Goal: Task Accomplishment & Management: Manage account settings

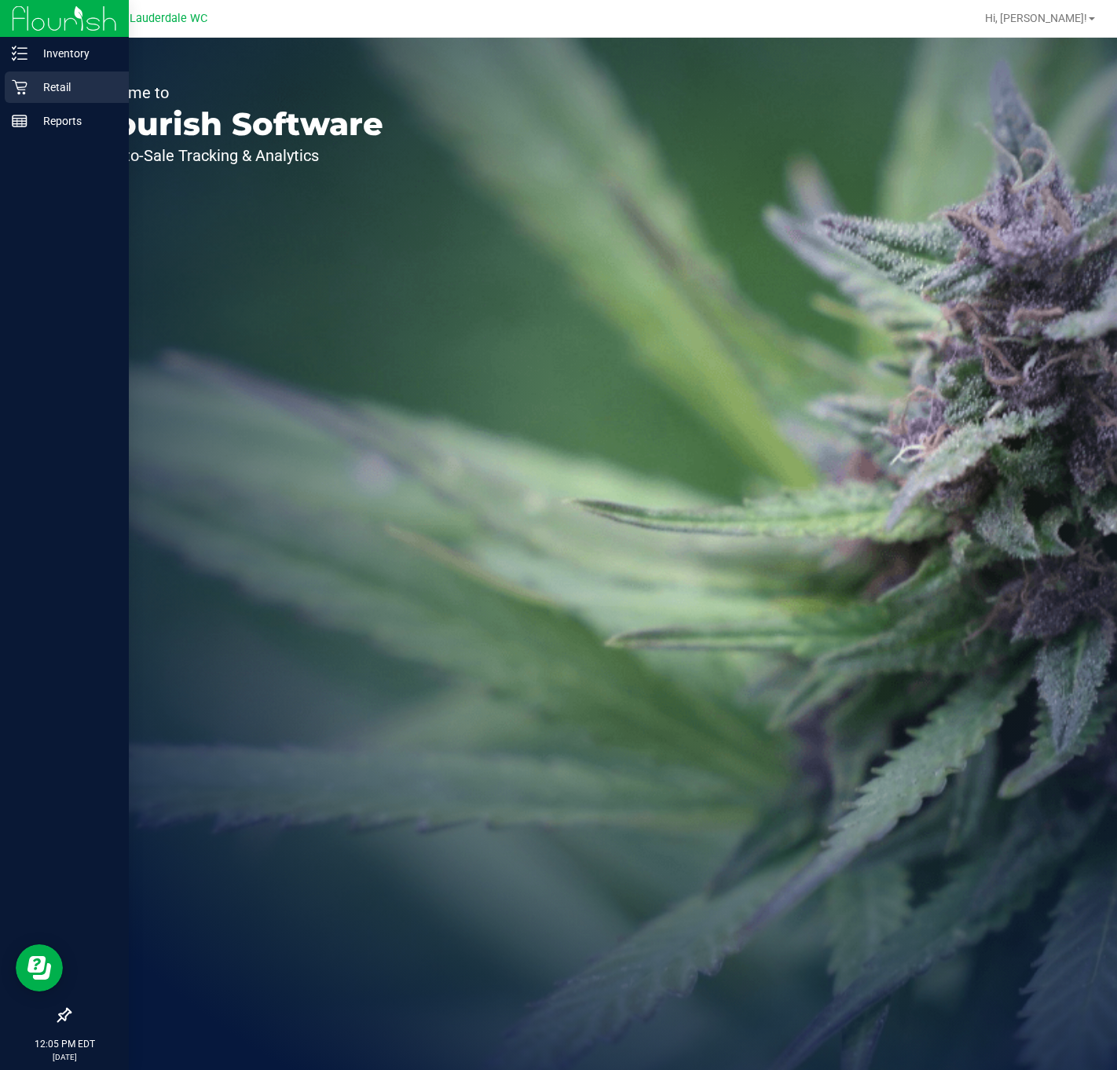
click at [31, 88] on p "Retail" at bounding box center [74, 87] width 94 height 19
click at [29, 82] on p "Retail" at bounding box center [74, 87] width 94 height 19
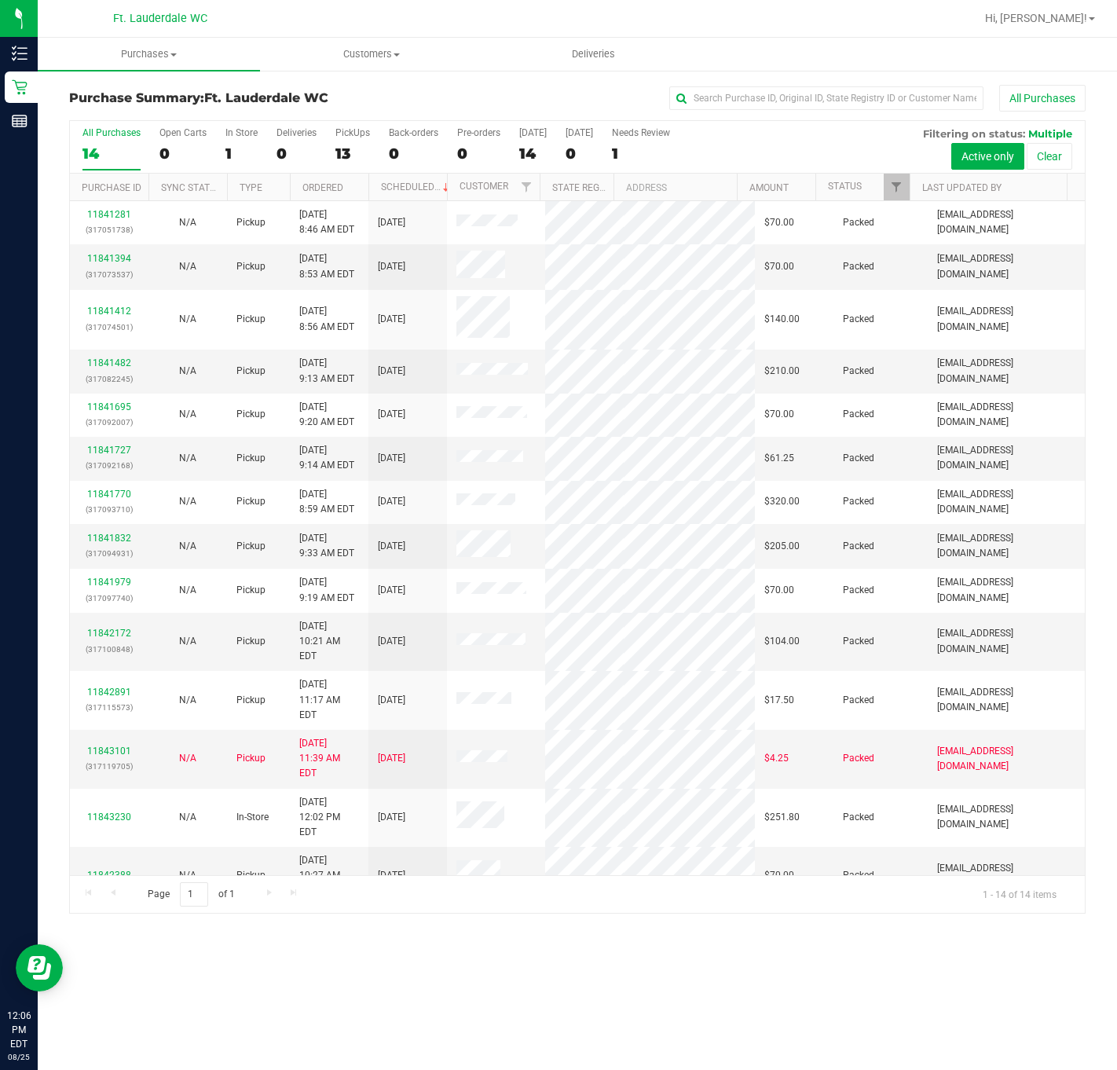
click at [406, 1002] on div "Purchases Summary of purchases Fulfillment All purchases Customers All customer…" at bounding box center [577, 554] width 1079 height 1032
click at [895, 188] on span "Filter" at bounding box center [896, 187] width 13 height 13
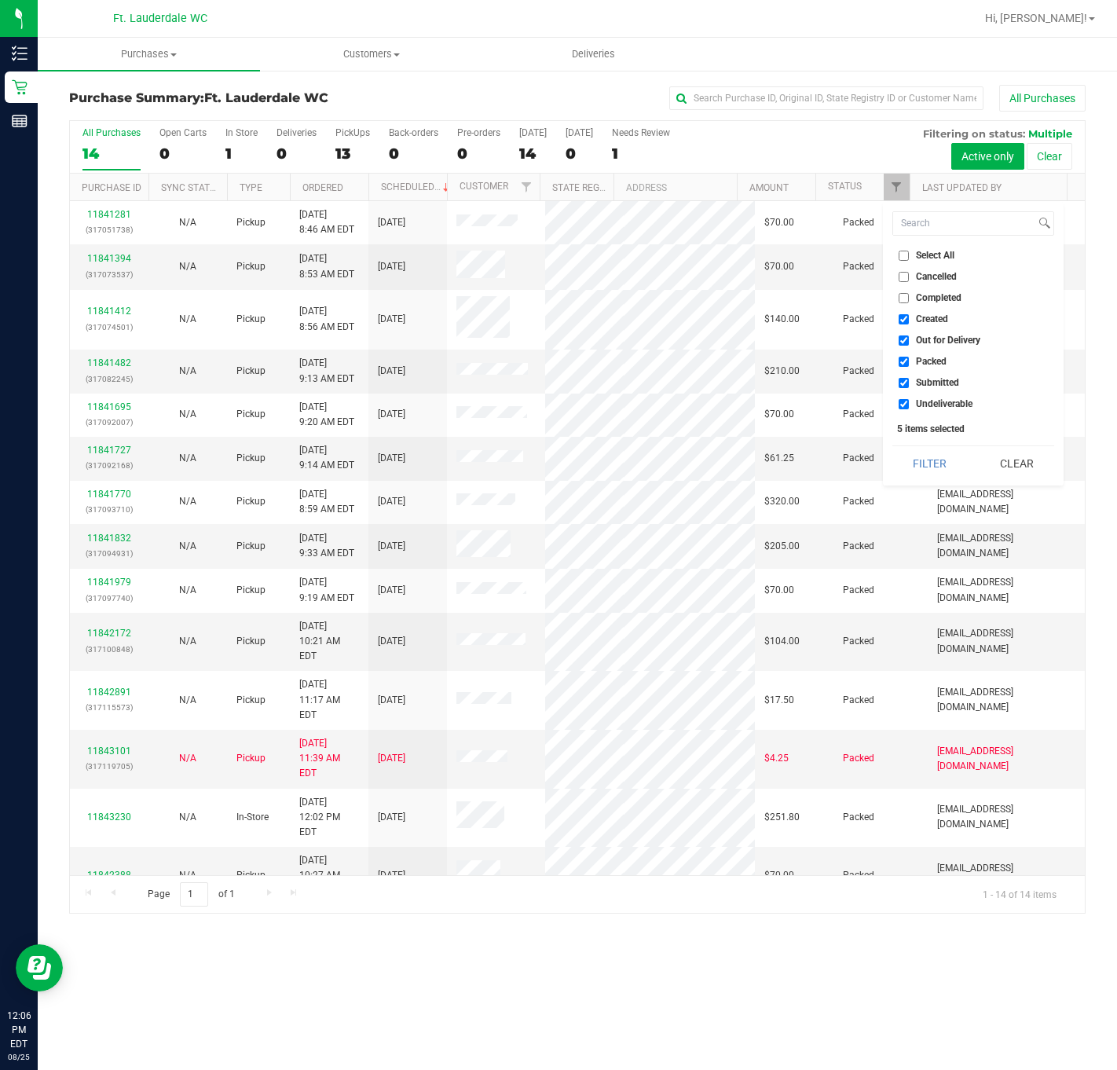
click at [908, 319] on input "Created" at bounding box center [903, 319] width 10 height 10
checkbox input "false"
click at [938, 340] on span "Out for Delivery" at bounding box center [948, 339] width 64 height 9
click at [909, 340] on input "Out for Delivery" at bounding box center [903, 340] width 10 height 10
checkbox input "false"
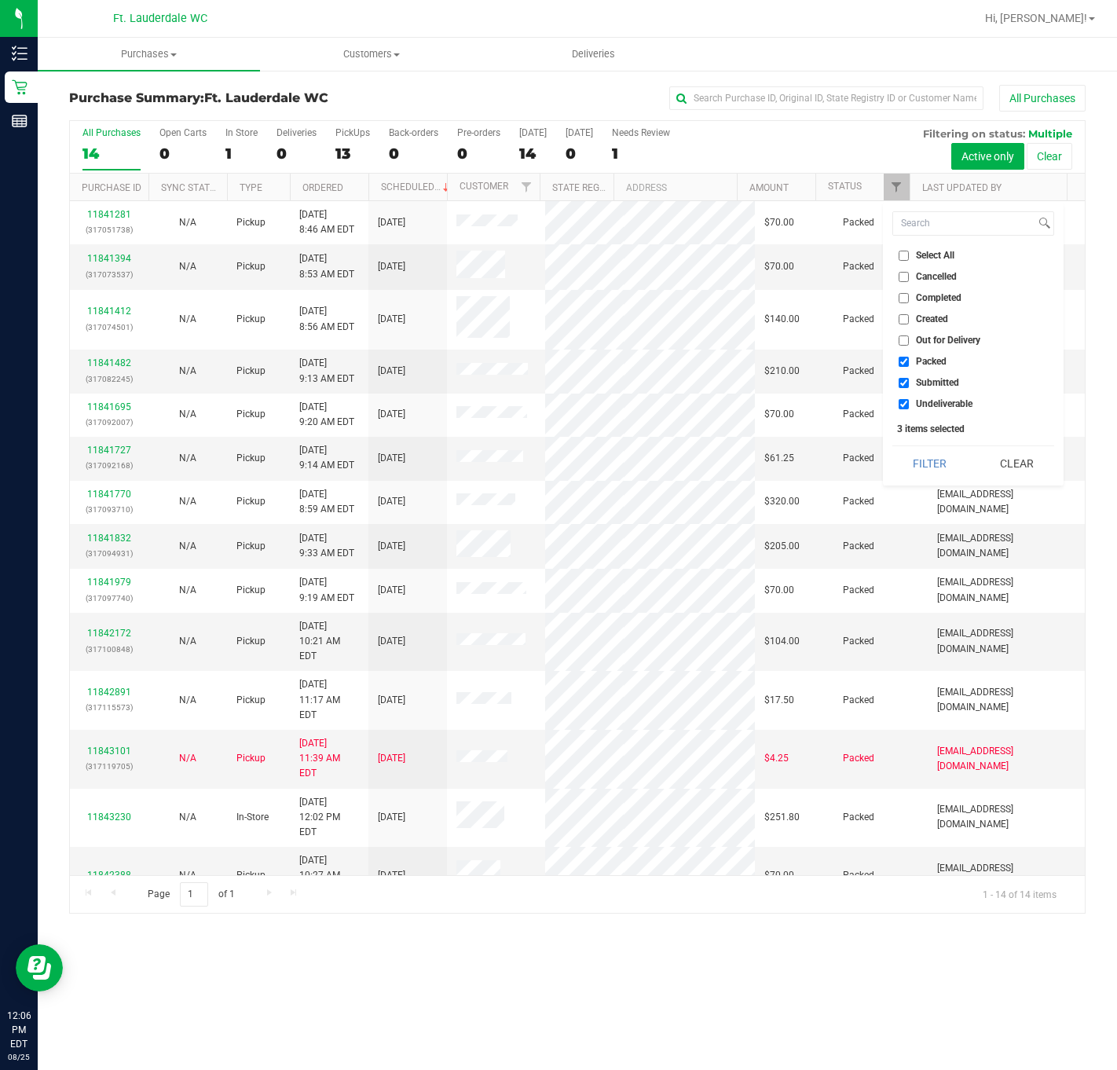
click at [928, 360] on span "Packed" at bounding box center [931, 361] width 31 height 9
click at [909, 360] on input "Packed" at bounding box center [903, 362] width 10 height 10
checkbox input "false"
click at [941, 404] on span "Undeliverable" at bounding box center [944, 403] width 57 height 9
click at [909, 404] on input "Undeliverable" at bounding box center [903, 404] width 10 height 10
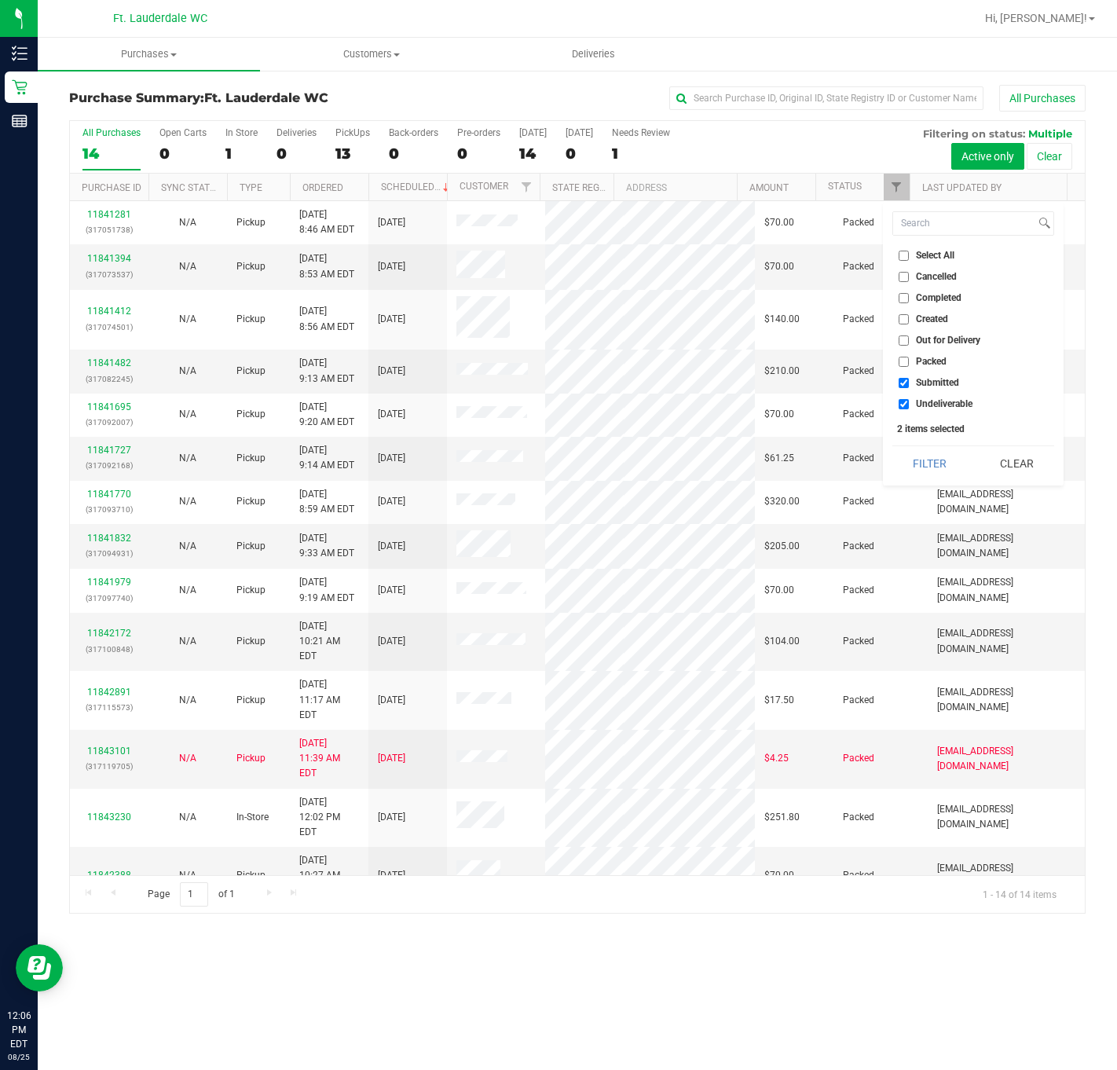
checkbox input "false"
click at [936, 465] on button "Filter" at bounding box center [929, 463] width 75 height 35
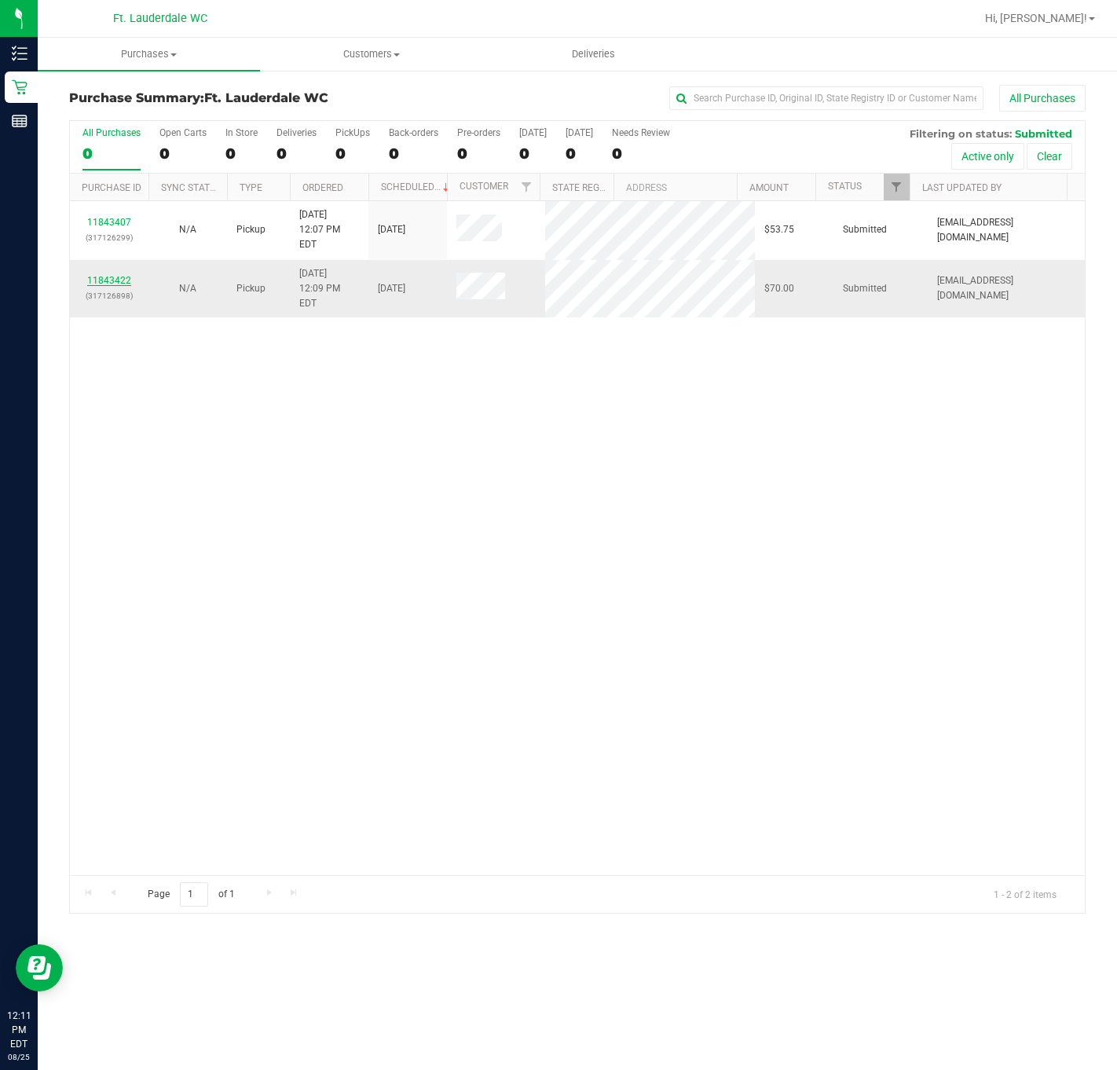
click at [111, 275] on link "11843422" at bounding box center [109, 280] width 44 height 11
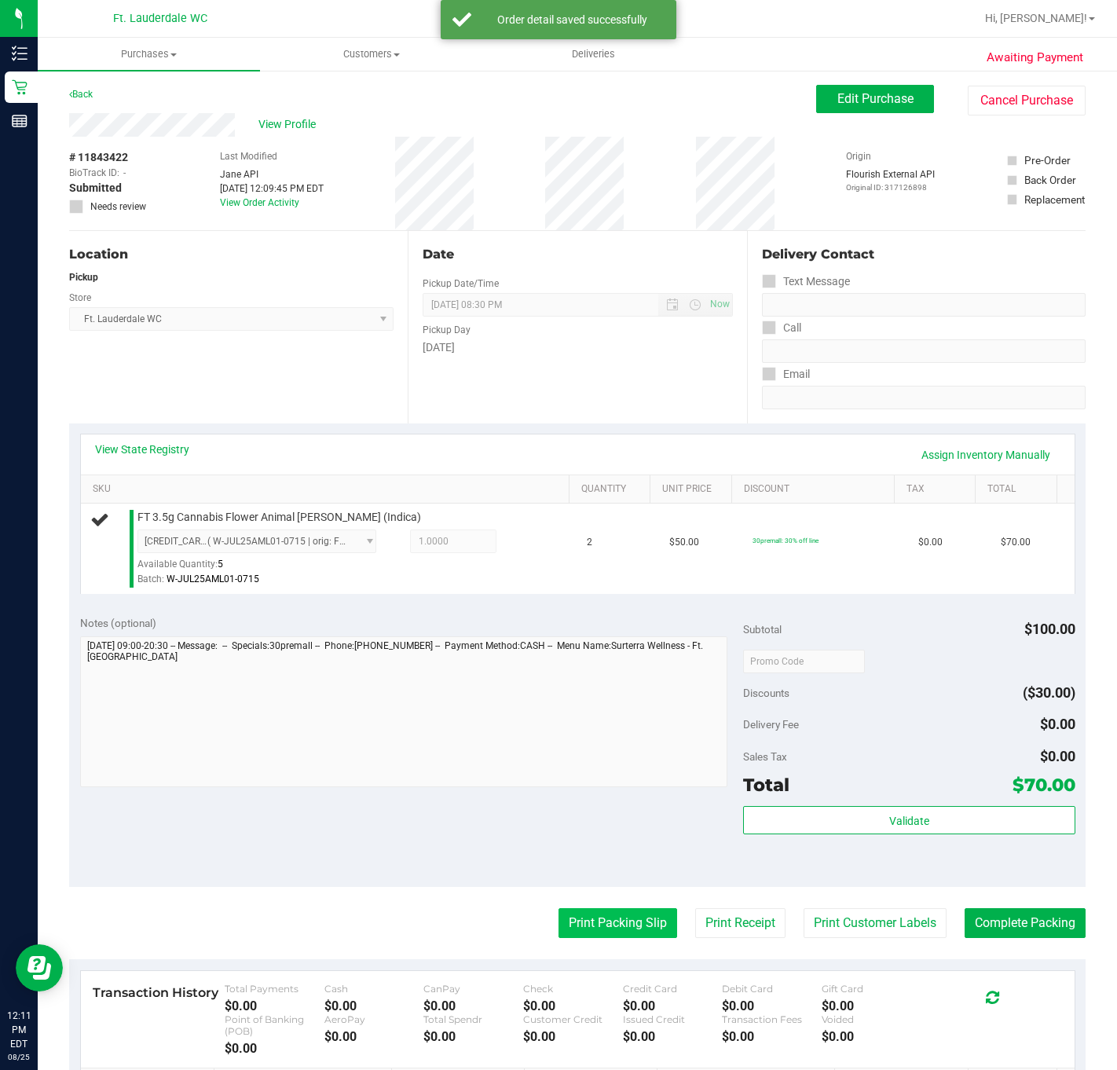
click at [585, 912] on button "Print Packing Slip" at bounding box center [617, 923] width 119 height 30
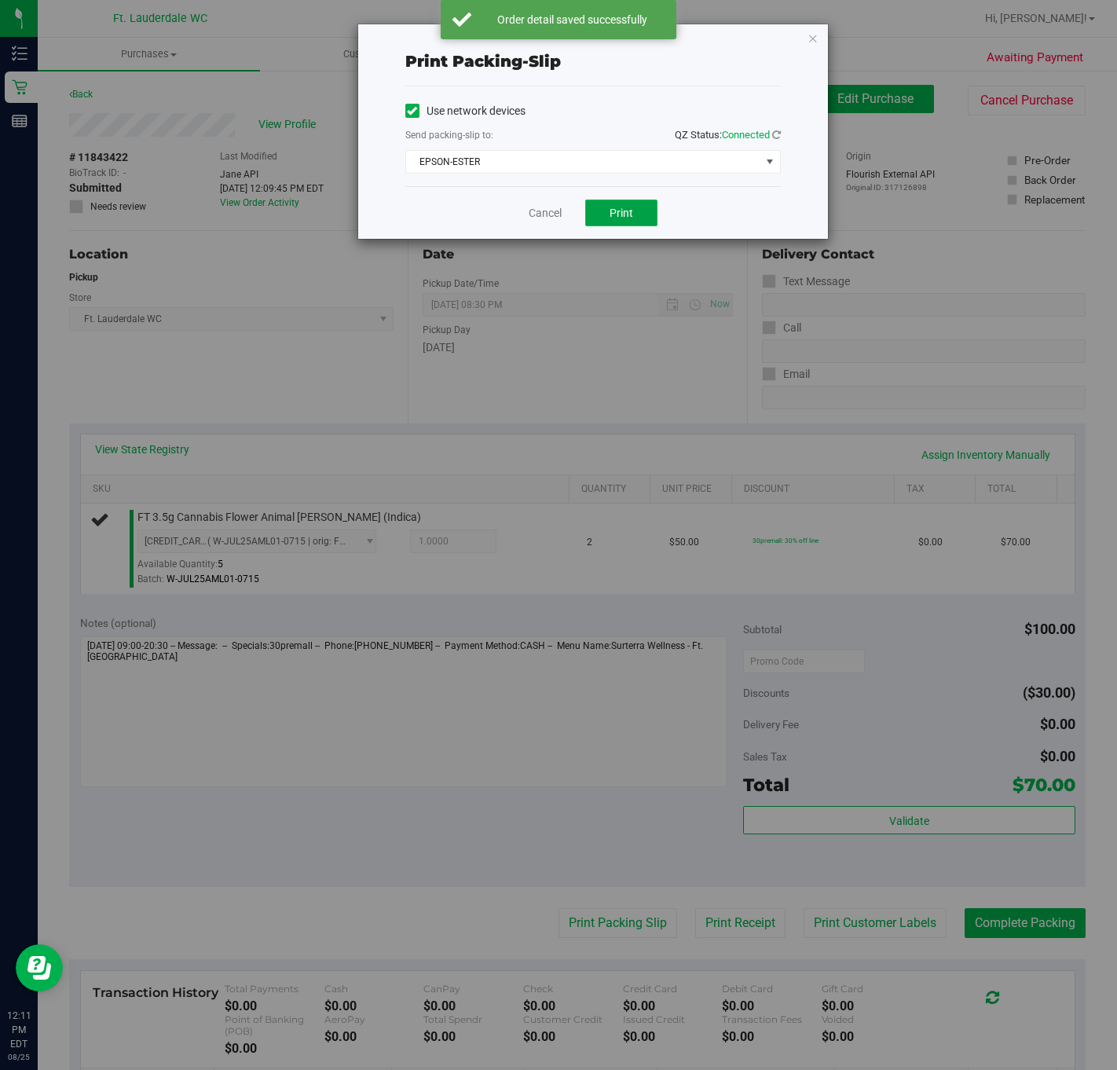
click at [606, 208] on button "Print" at bounding box center [621, 212] width 72 height 27
click at [540, 219] on link "Cancel" at bounding box center [544, 213] width 33 height 16
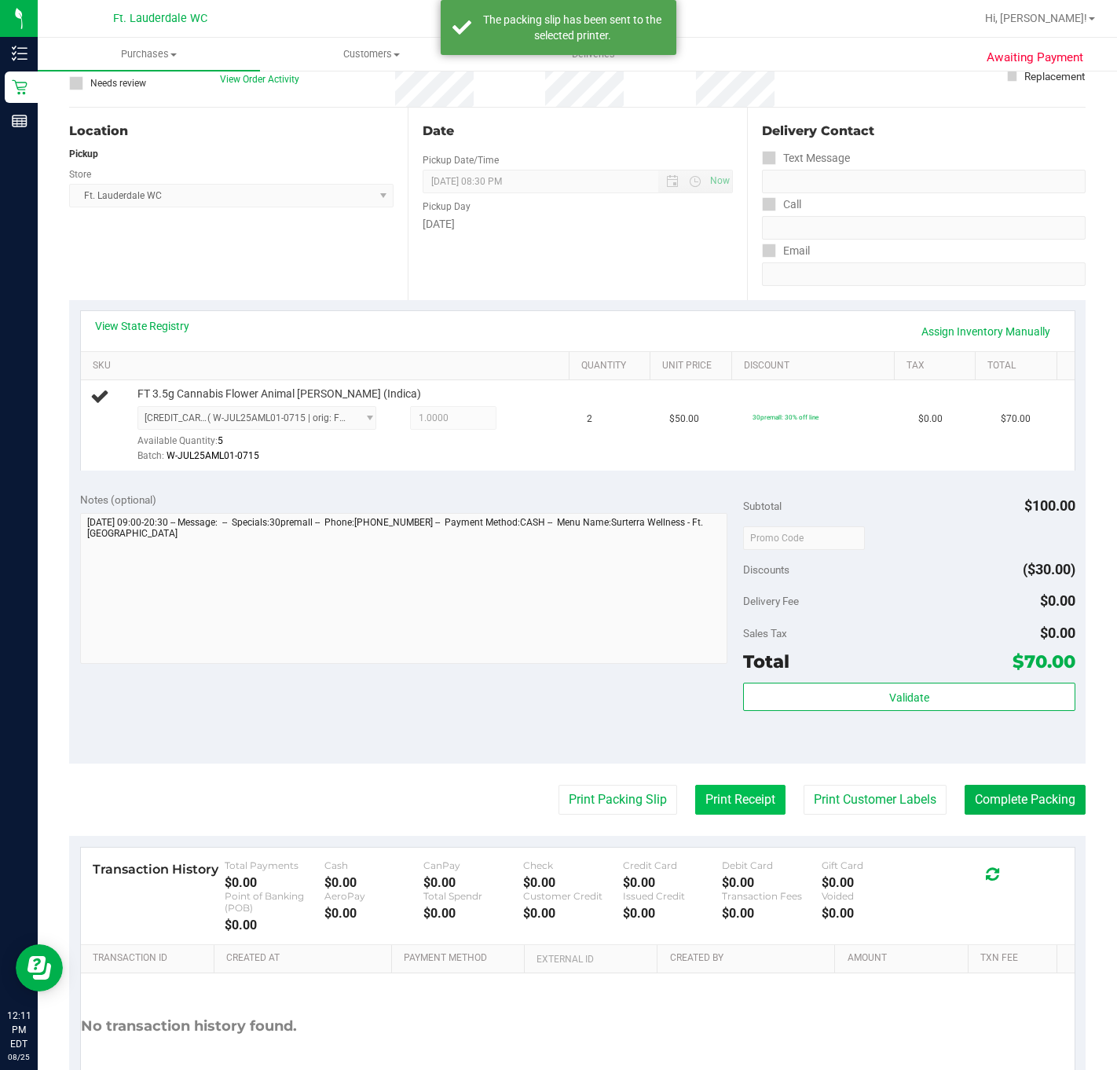
scroll to position [232, 0]
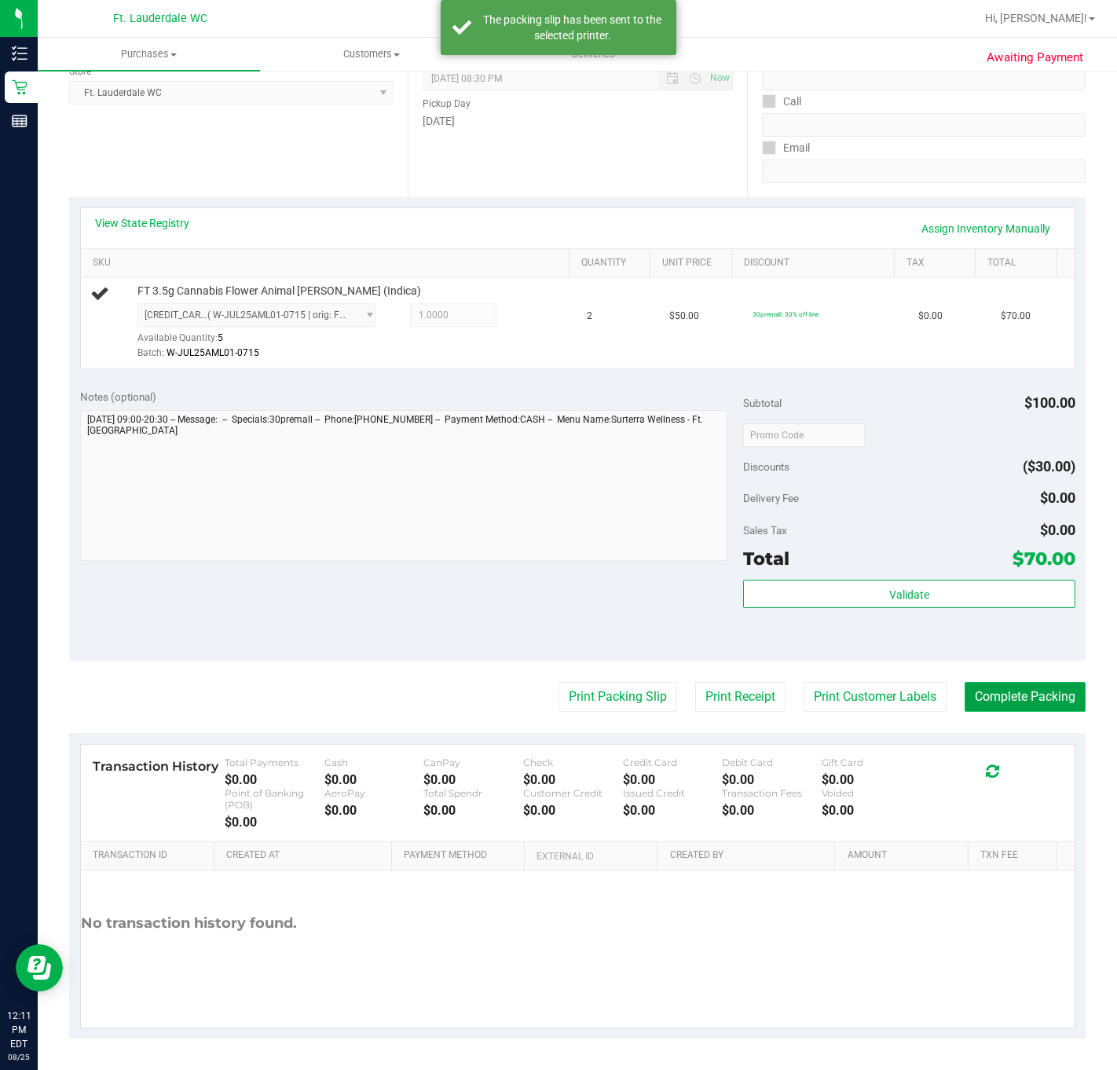
click at [964, 686] on button "Complete Packing" at bounding box center [1024, 697] width 121 height 30
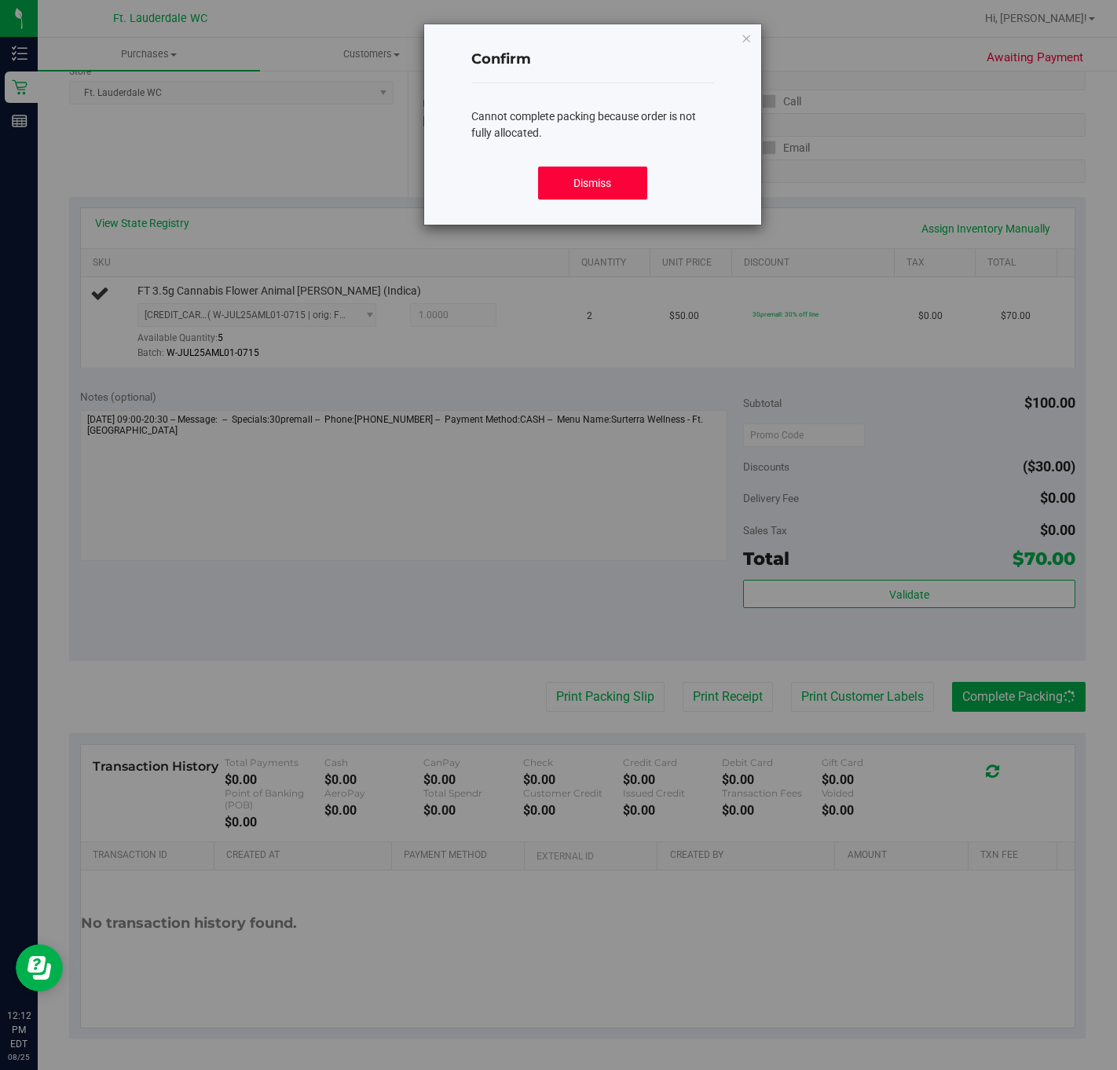
click at [582, 180] on button "Dismiss" at bounding box center [592, 182] width 109 height 33
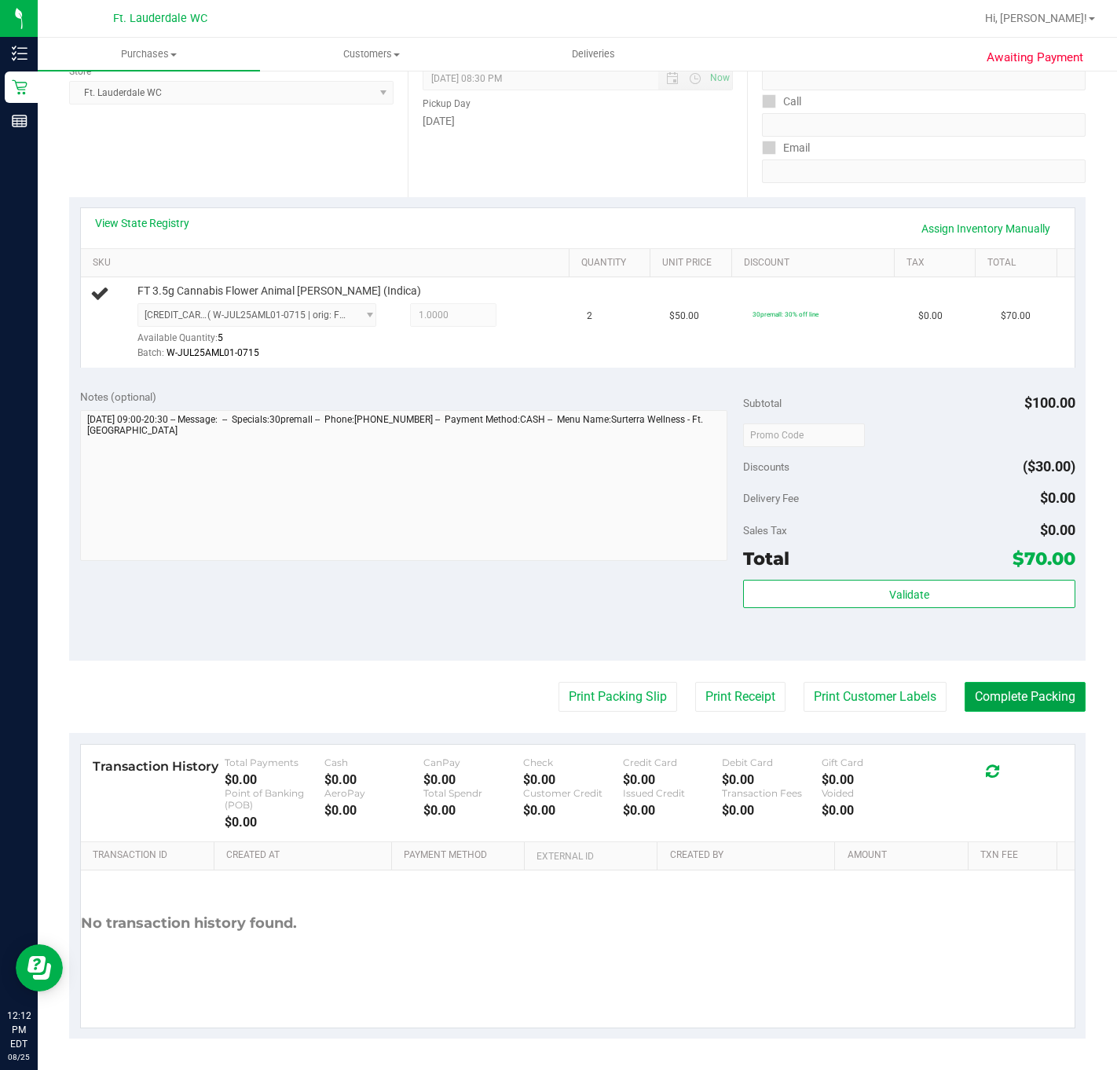
click at [1039, 693] on button "Complete Packing" at bounding box center [1024, 697] width 121 height 30
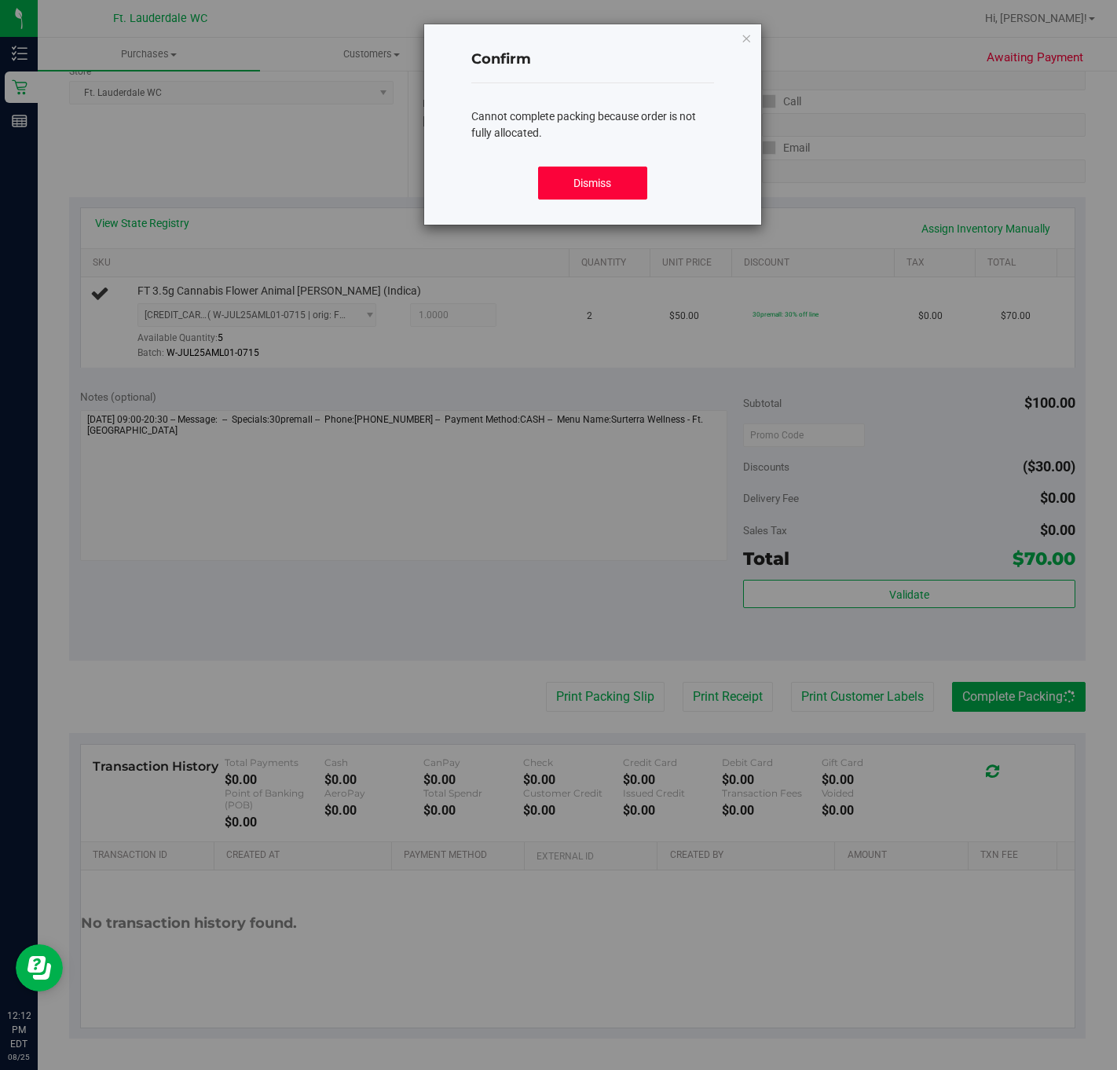
click at [551, 181] on button "Dismiss" at bounding box center [592, 182] width 109 height 33
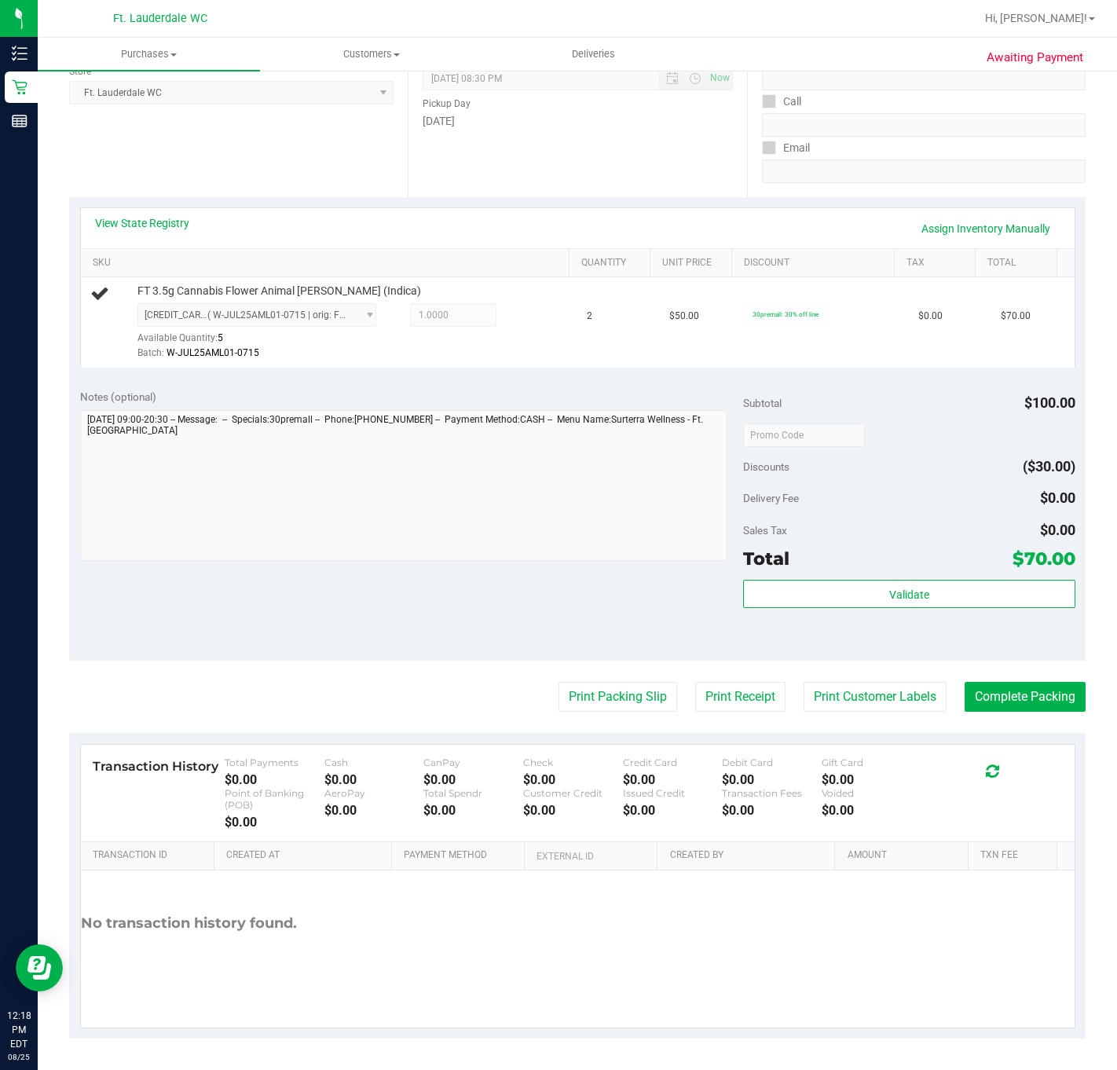
click at [331, 604] on div "Notes (optional) Subtotal $100.00 Discounts ($30.00) Delivery Fee $0.00 Sales T…" at bounding box center [577, 519] width 1016 height 283
click at [1021, 695] on button "Complete Packing" at bounding box center [1024, 697] width 121 height 30
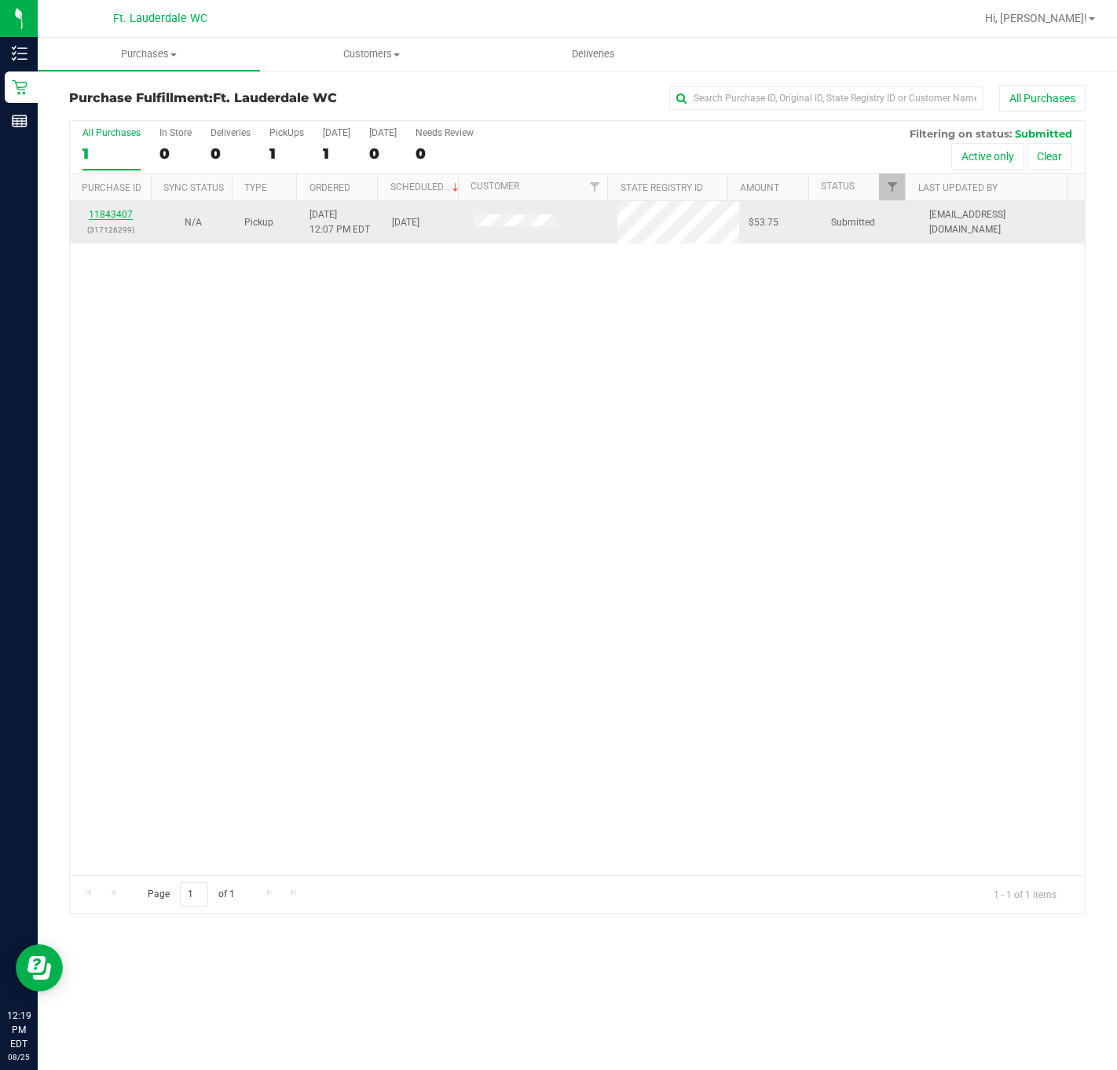
click at [93, 219] on link "11843407" at bounding box center [111, 214] width 44 height 11
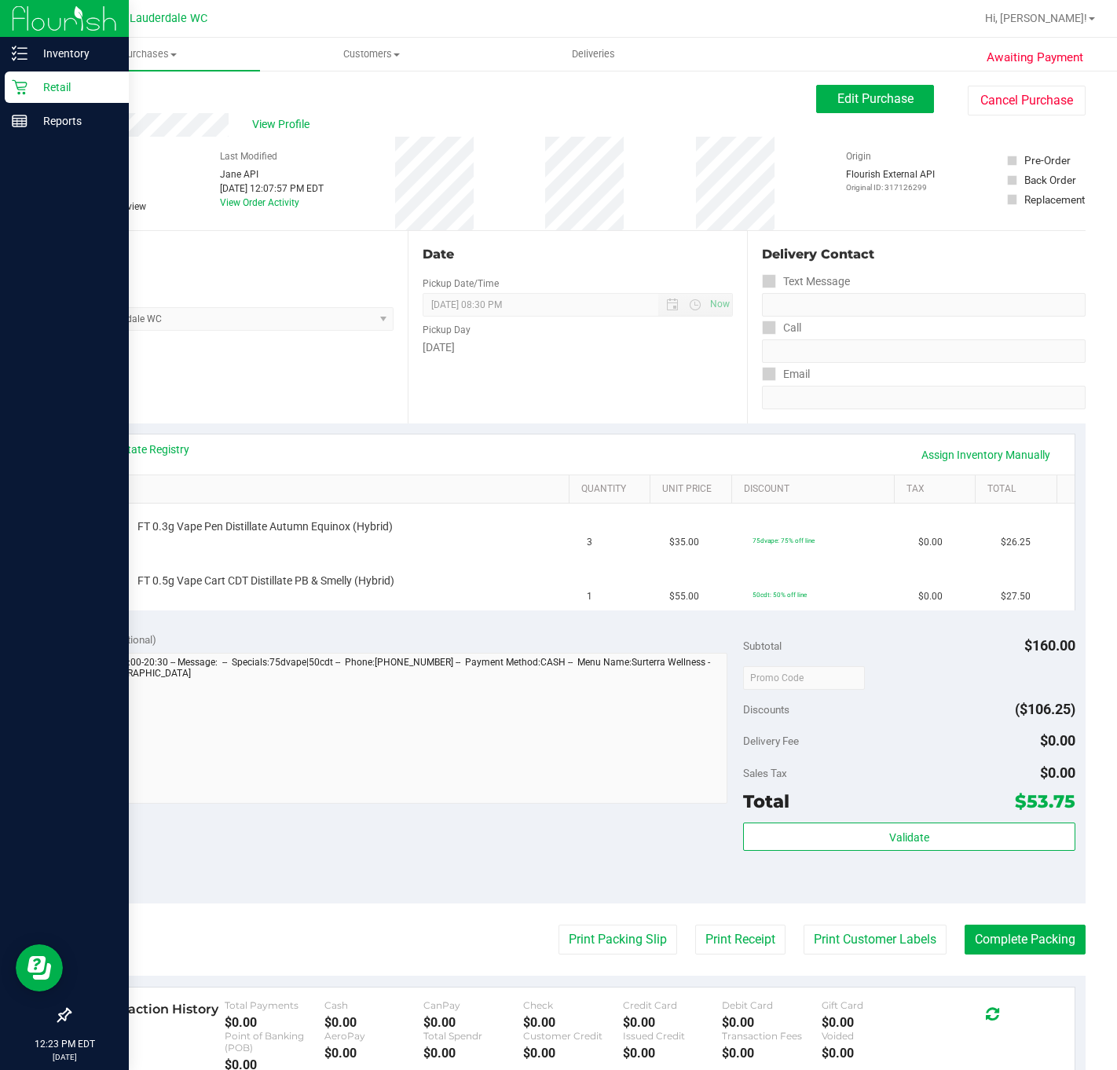
click at [54, 90] on p "Retail" at bounding box center [74, 87] width 94 height 19
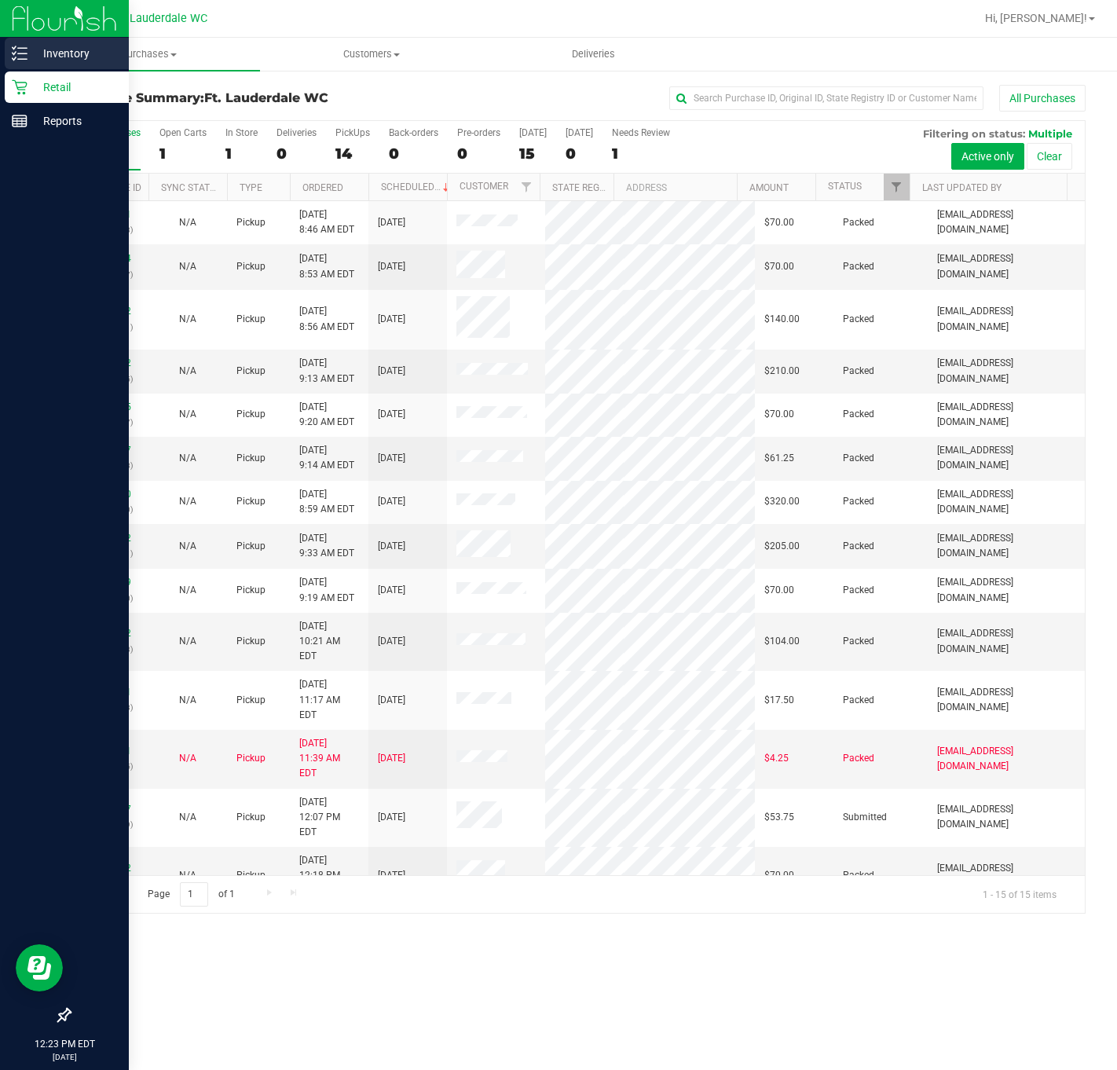
click at [9, 60] on div "Inventory" at bounding box center [67, 53] width 124 height 31
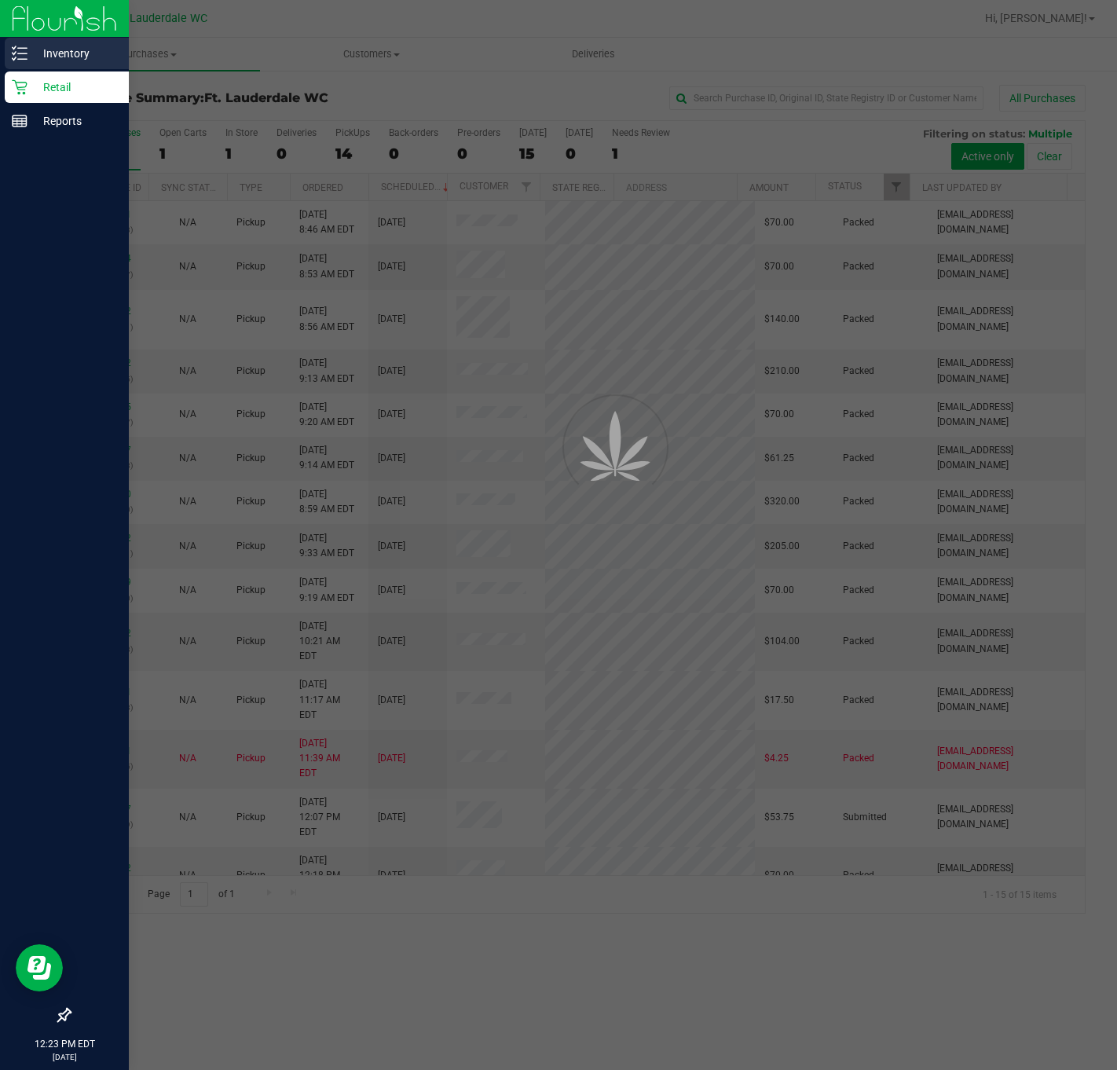
click at [69, 53] on p "Inventory" at bounding box center [74, 53] width 94 height 19
click at [87, 26] on img at bounding box center [64, 18] width 105 height 37
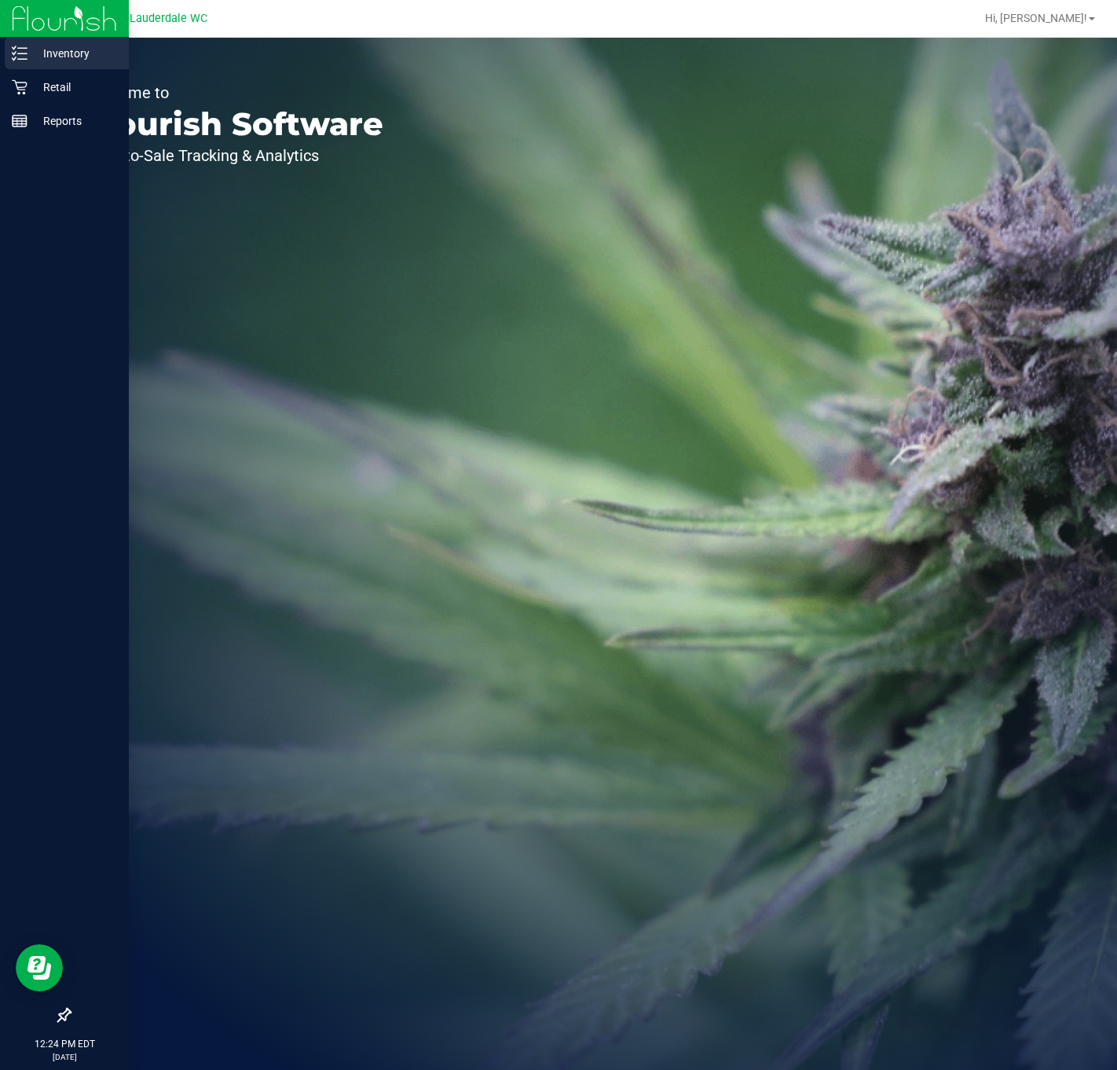
click at [76, 61] on p "Inventory" at bounding box center [74, 53] width 94 height 19
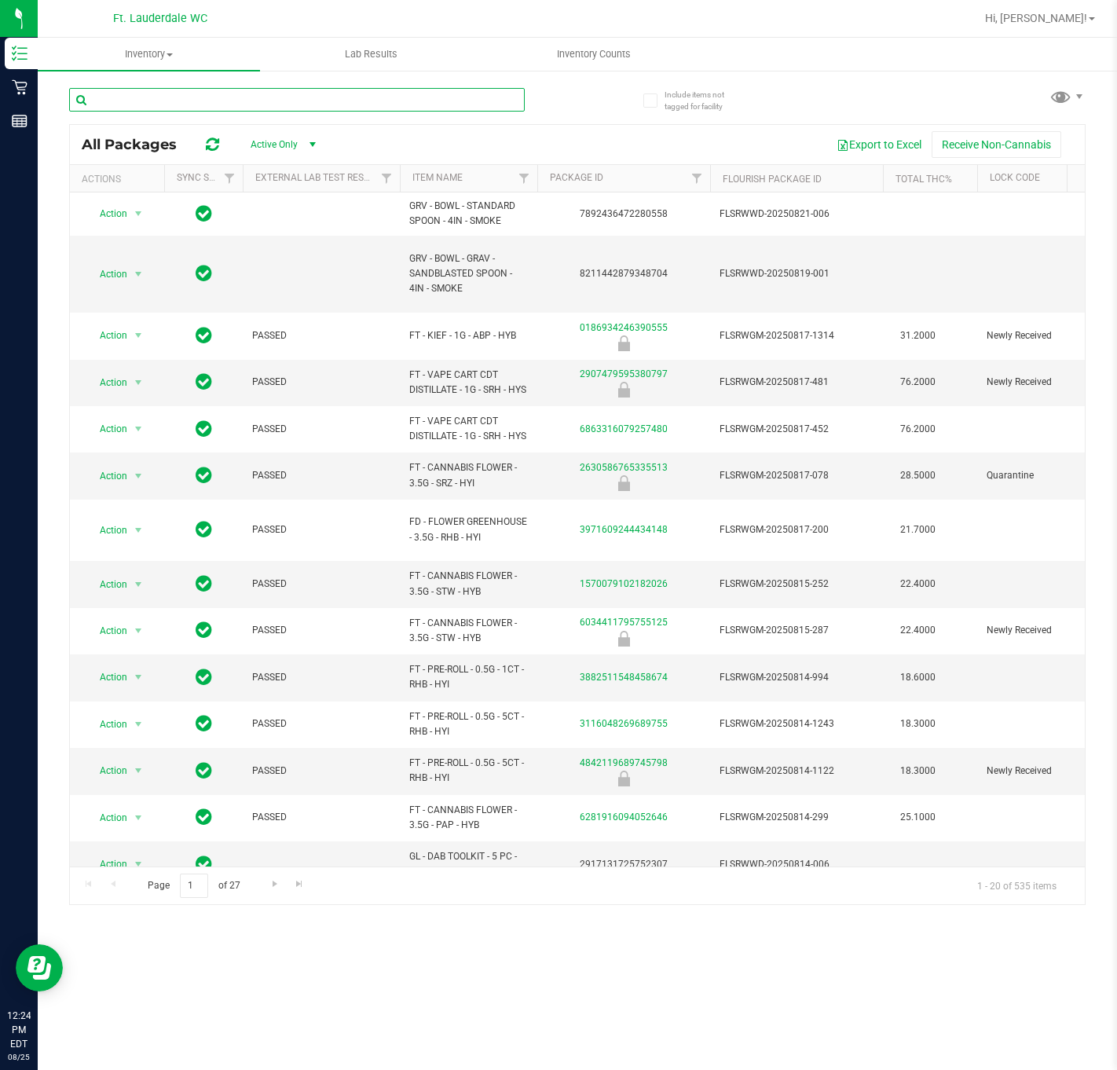
click at [320, 104] on input "text" at bounding box center [296, 100] width 455 height 24
type input "JUN25ACG02-0626"
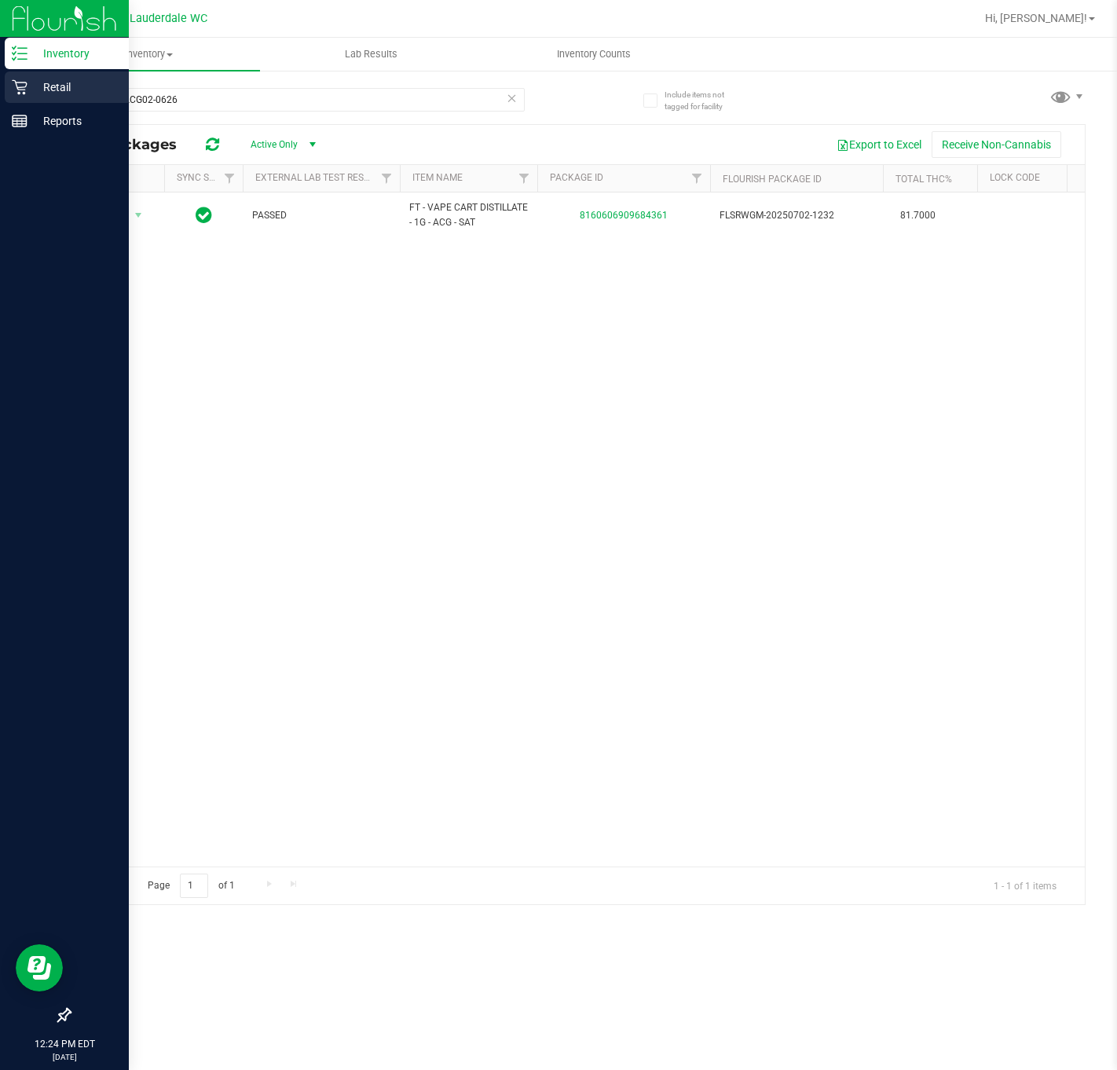
click at [14, 85] on icon at bounding box center [20, 87] width 16 height 16
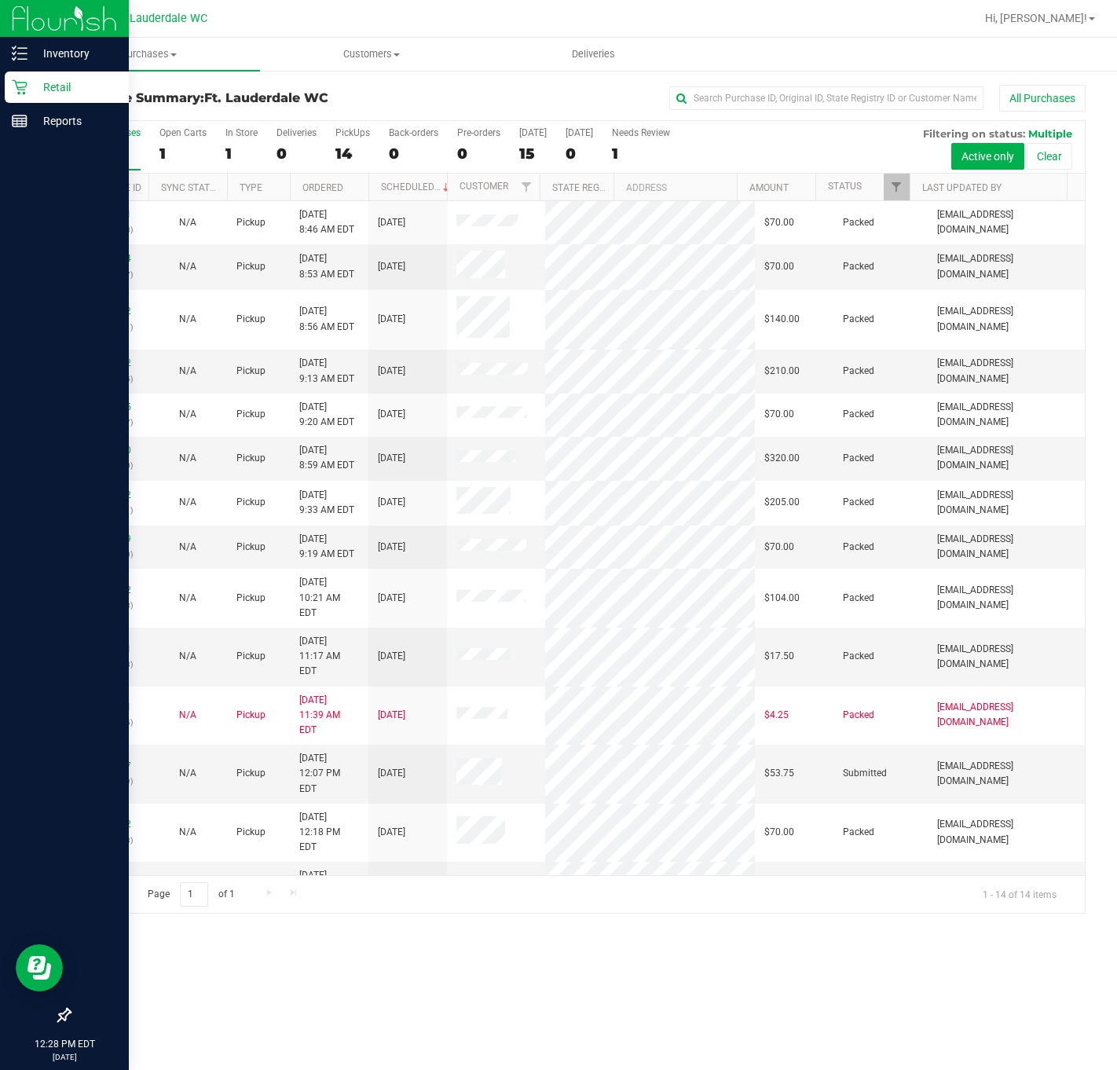
click at [20, 87] on icon at bounding box center [19, 87] width 15 height 15
click at [80, 82] on p "Retail" at bounding box center [74, 87] width 94 height 19
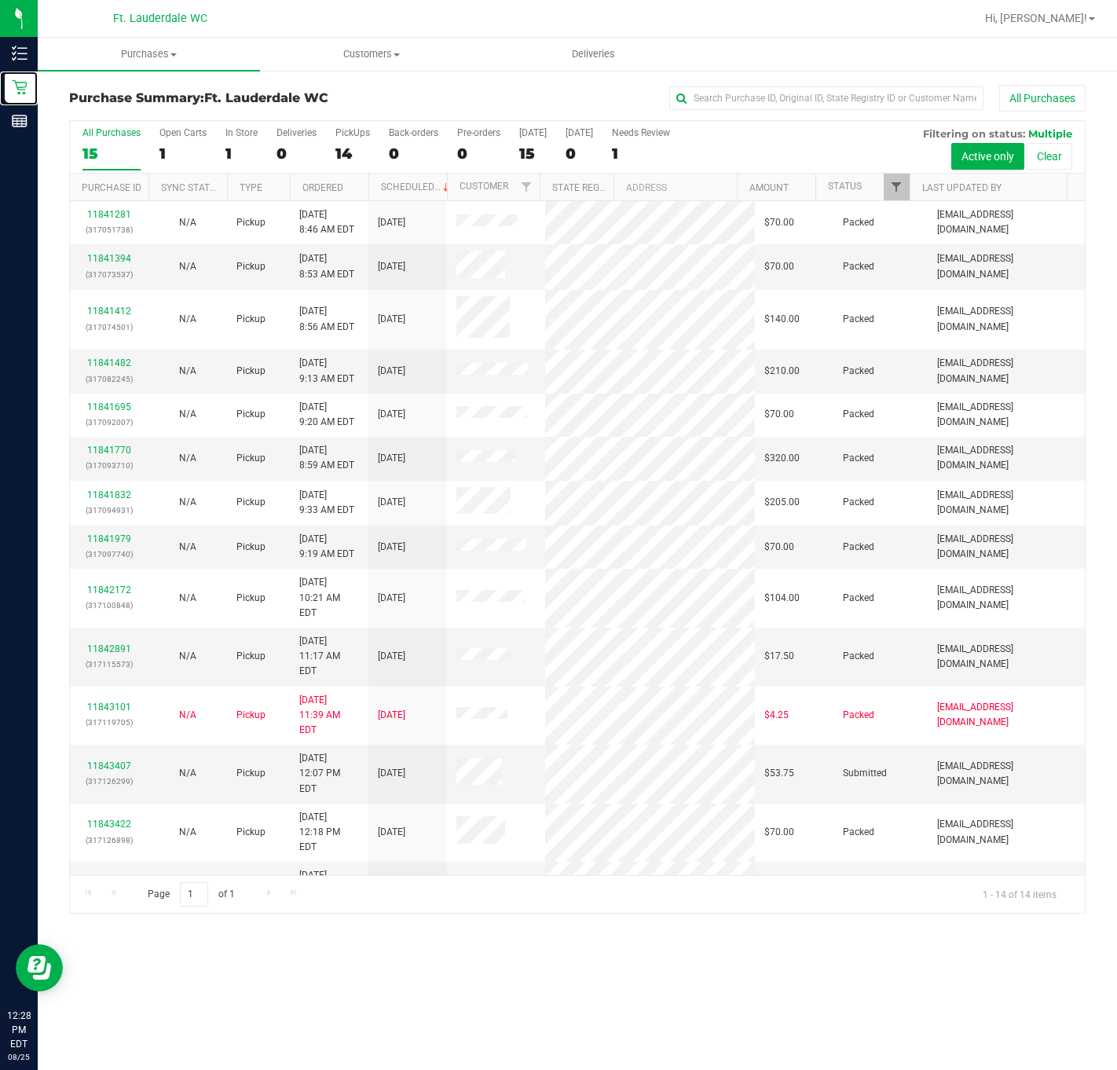
click at [894, 182] on span "Filter" at bounding box center [896, 187] width 13 height 13
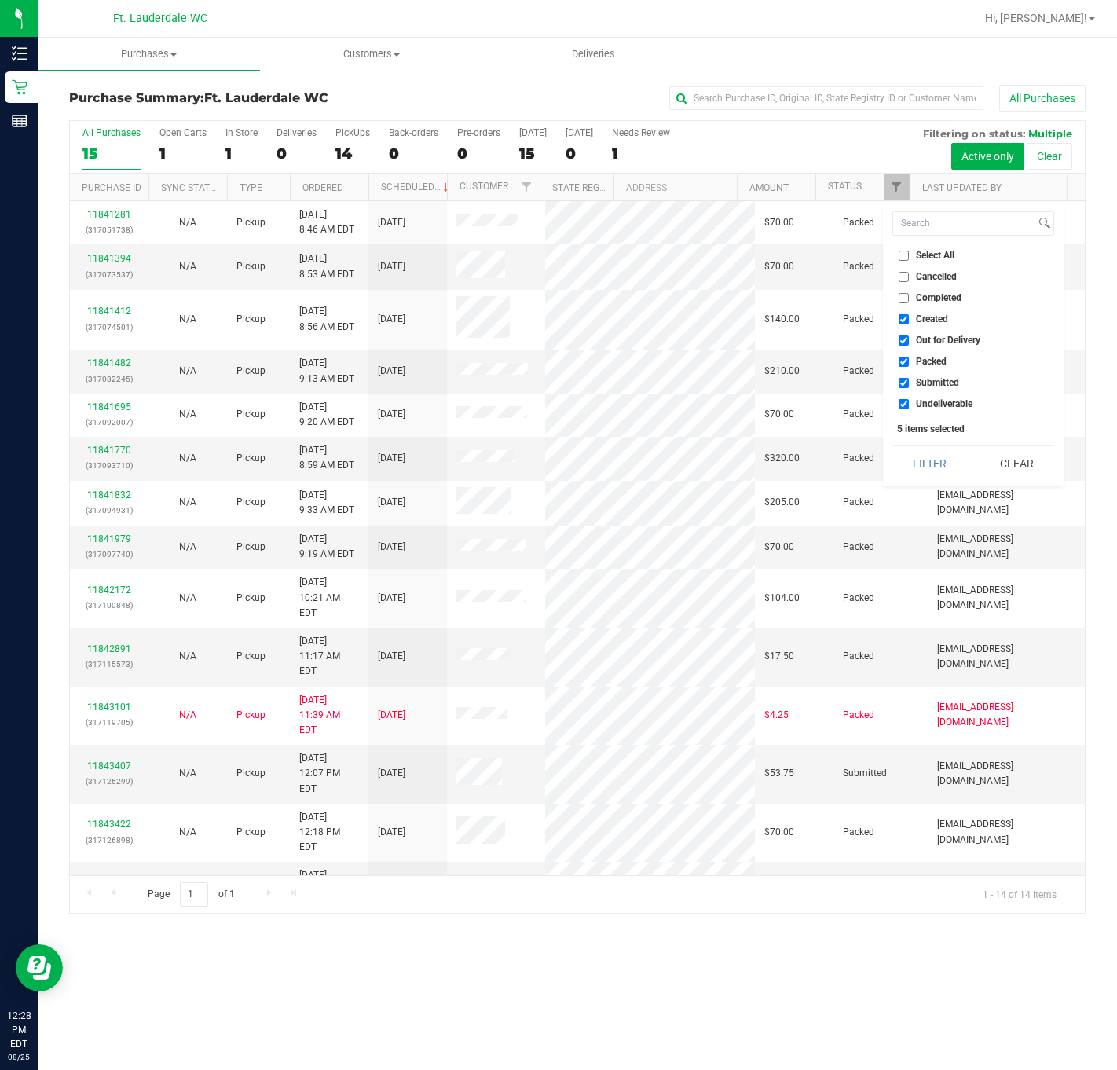
click at [903, 319] on input "Created" at bounding box center [903, 319] width 10 height 10
checkbox input "false"
click at [931, 338] on span "Out for Delivery" at bounding box center [948, 339] width 64 height 9
click at [909, 338] on input "Out for Delivery" at bounding box center [903, 340] width 10 height 10
checkbox input "false"
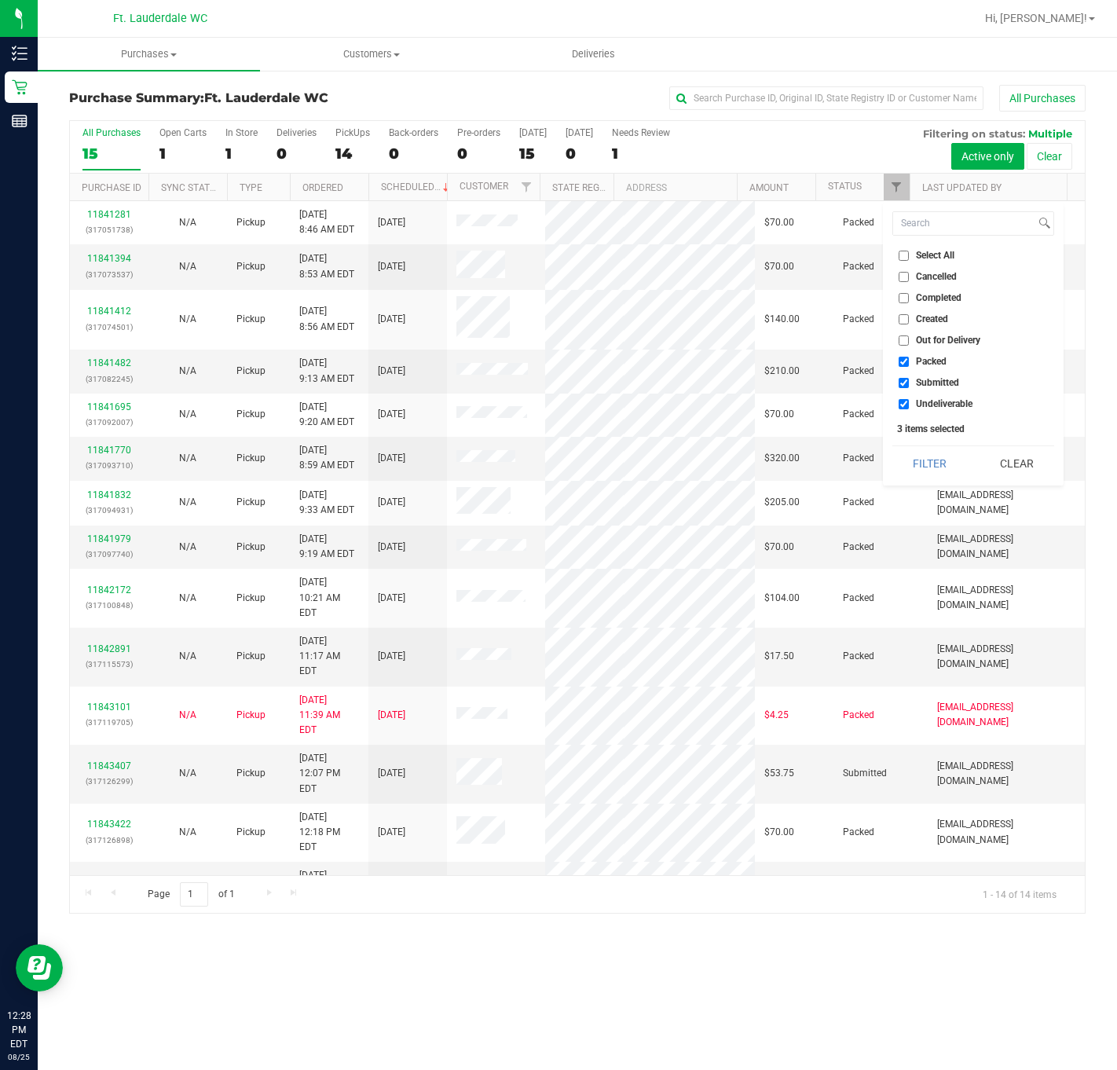
click at [907, 361] on input "Packed" at bounding box center [903, 362] width 10 height 10
checkbox input "false"
click at [931, 408] on span "Undeliverable" at bounding box center [944, 403] width 57 height 9
click at [909, 408] on input "Undeliverable" at bounding box center [903, 404] width 10 height 10
checkbox input "false"
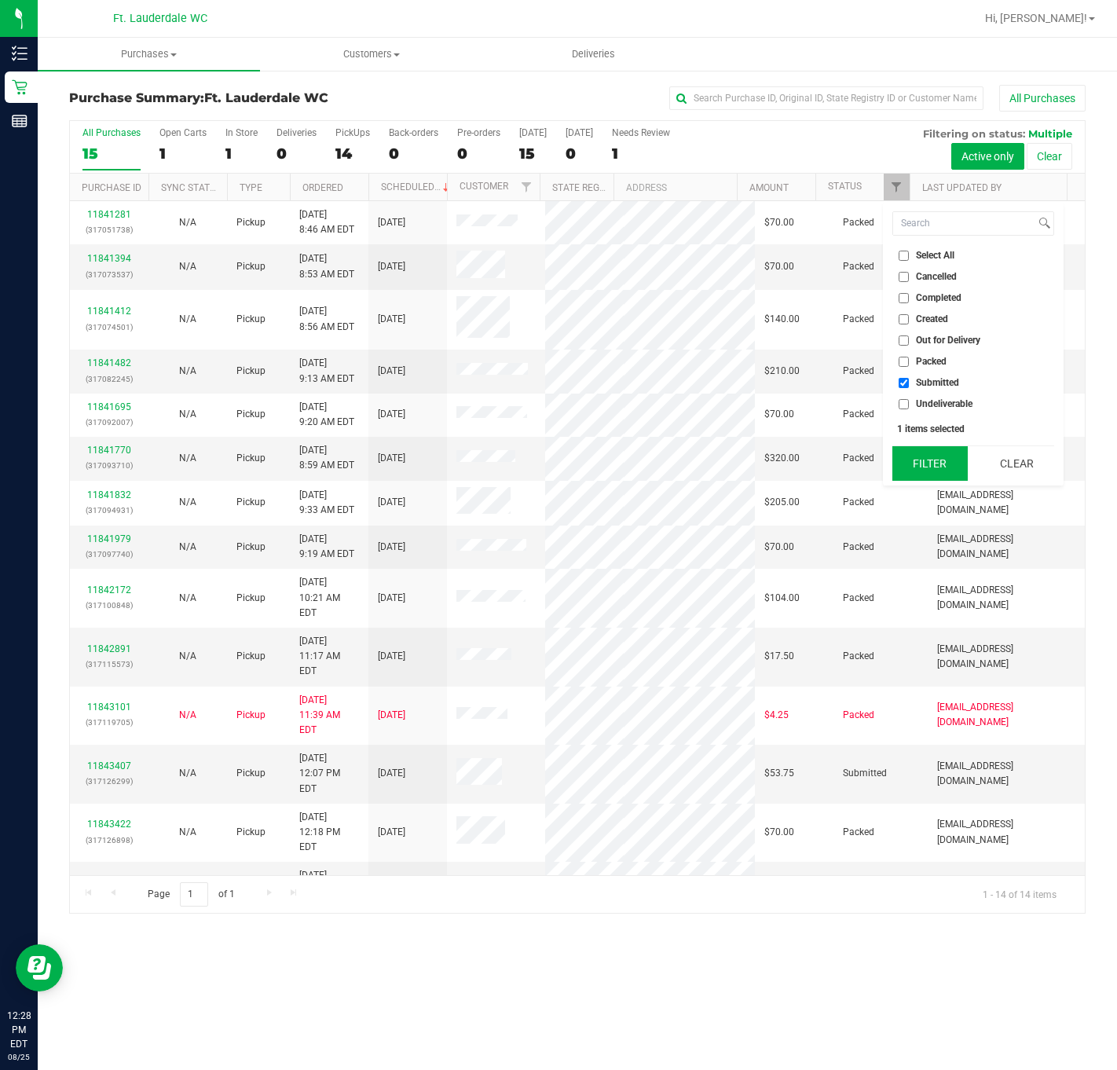
click at [941, 464] on button "Filter" at bounding box center [929, 463] width 75 height 35
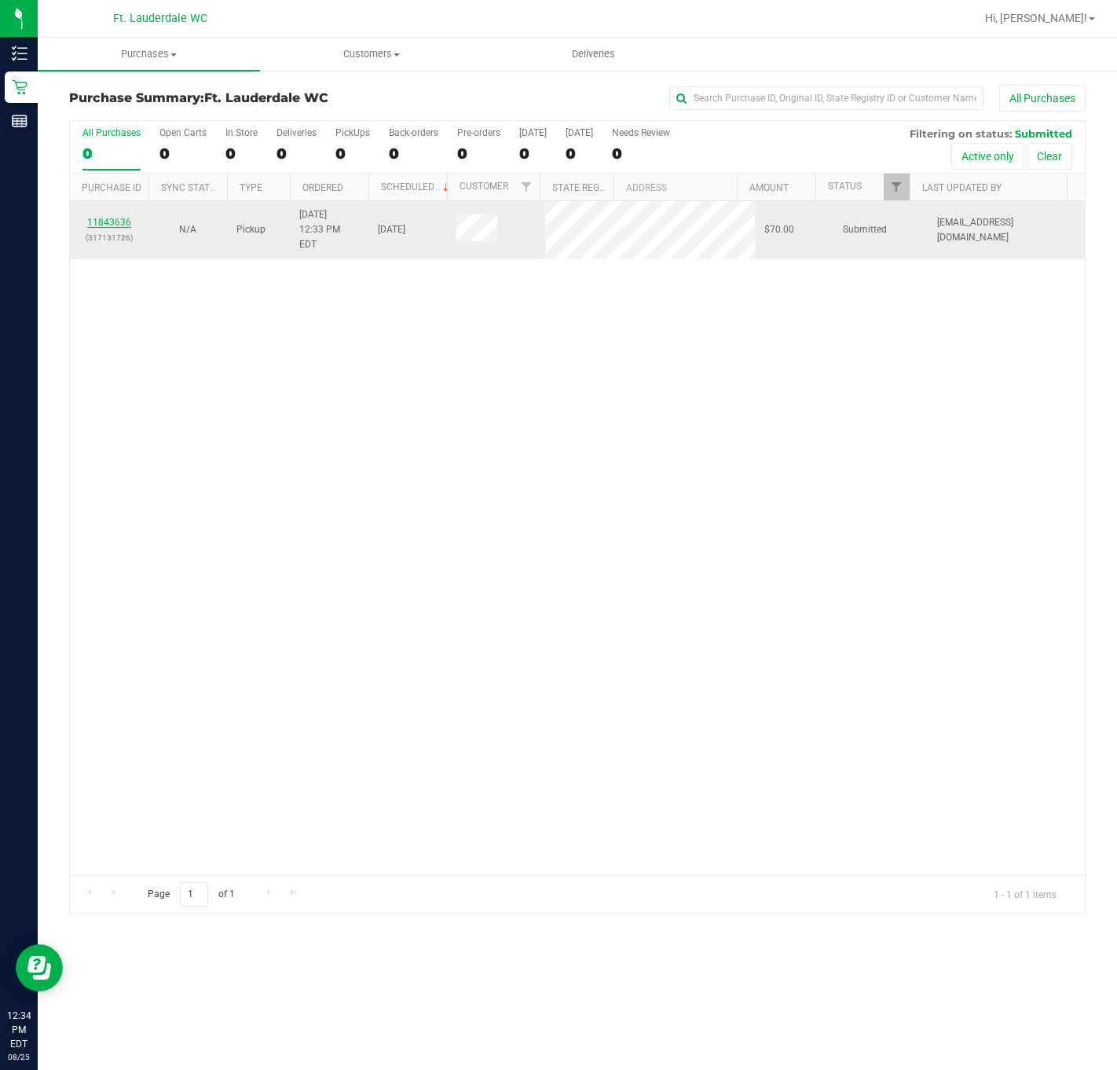
click at [111, 221] on link "11843636" at bounding box center [109, 222] width 44 height 11
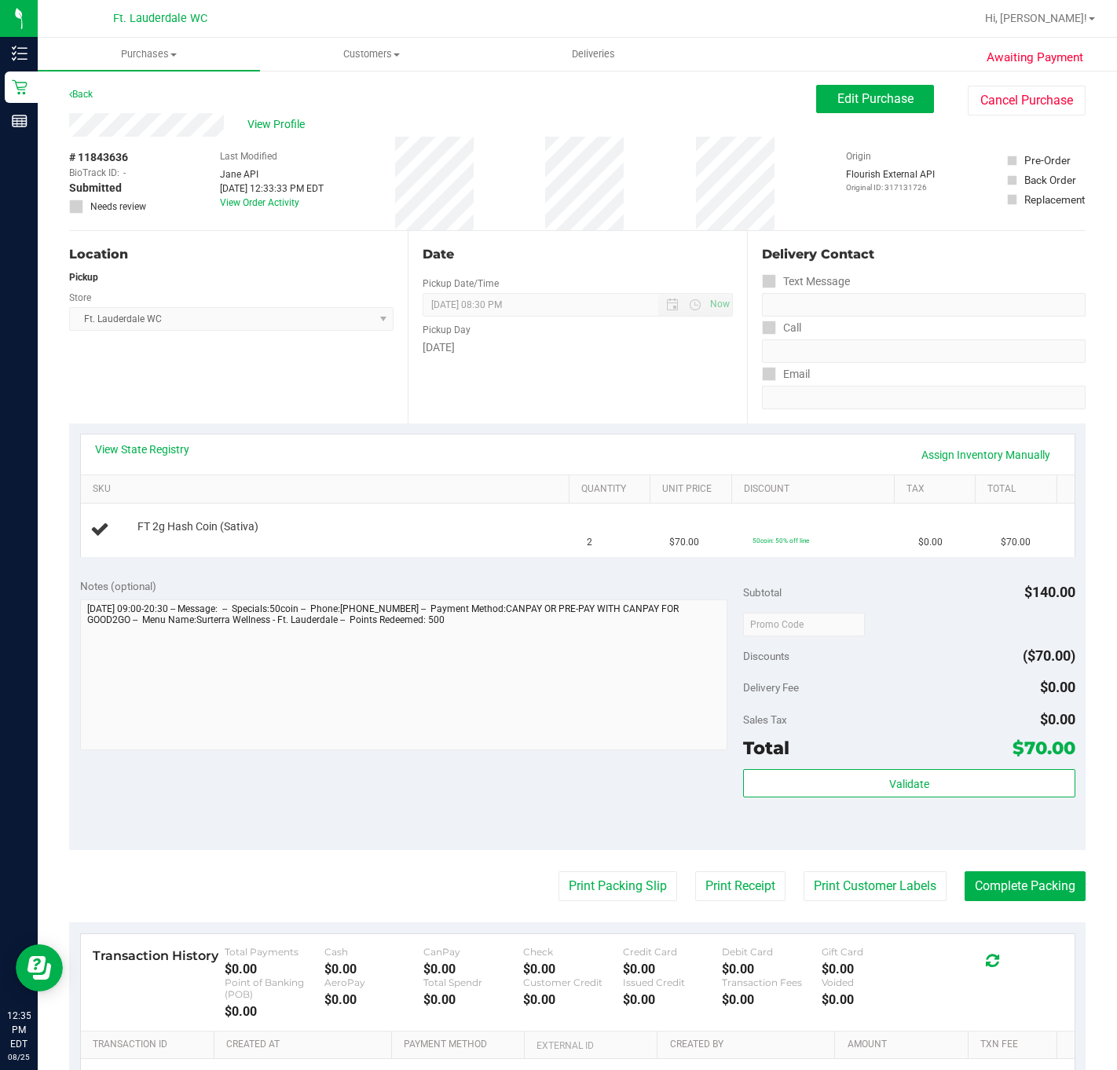
click at [184, 459] on div "View State Registry Assign Inventory Manually" at bounding box center [577, 454] width 965 height 27
click at [182, 448] on link "View State Registry" at bounding box center [142, 449] width 94 height 16
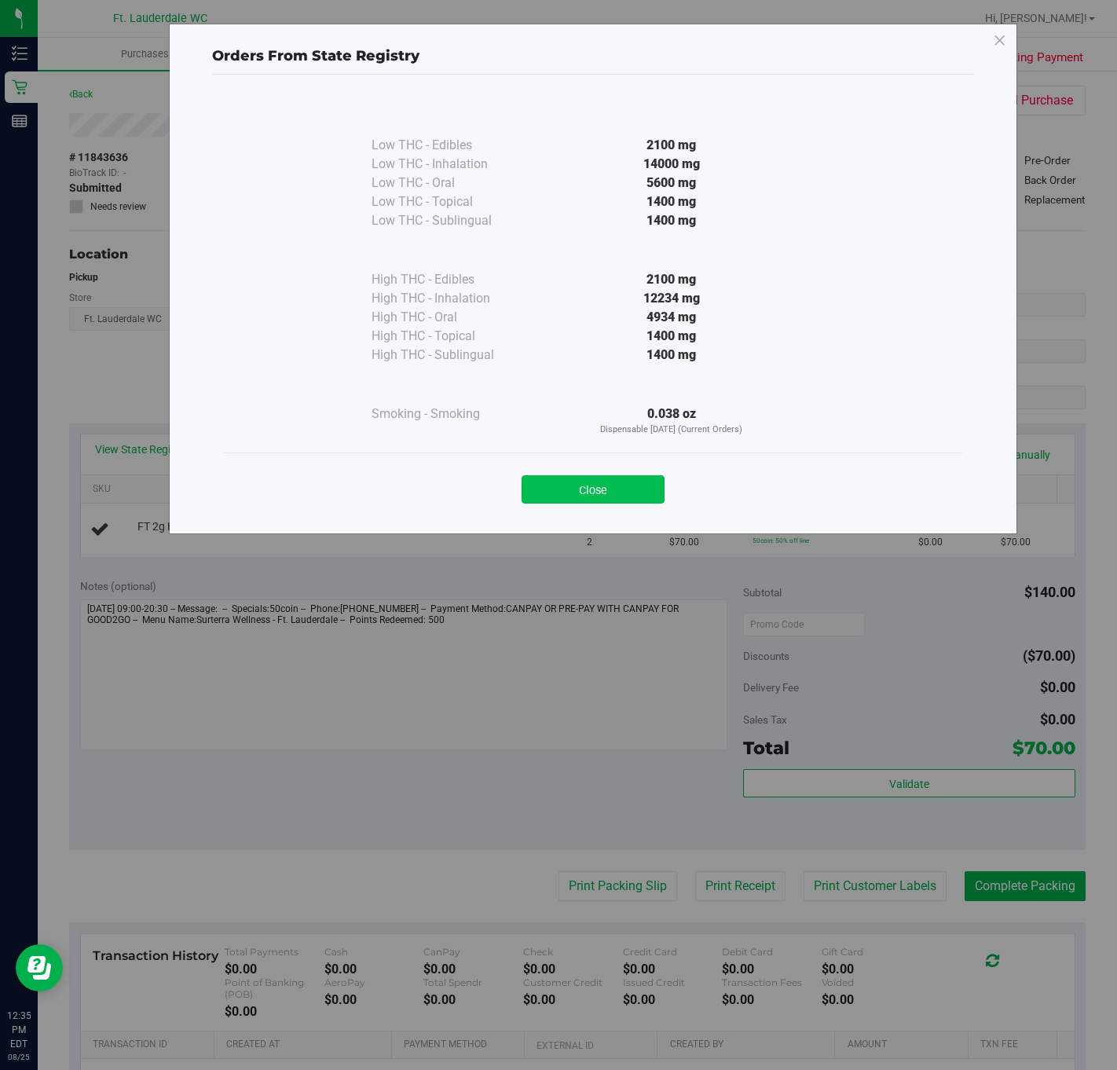
click at [535, 481] on button "Close" at bounding box center [592, 489] width 143 height 28
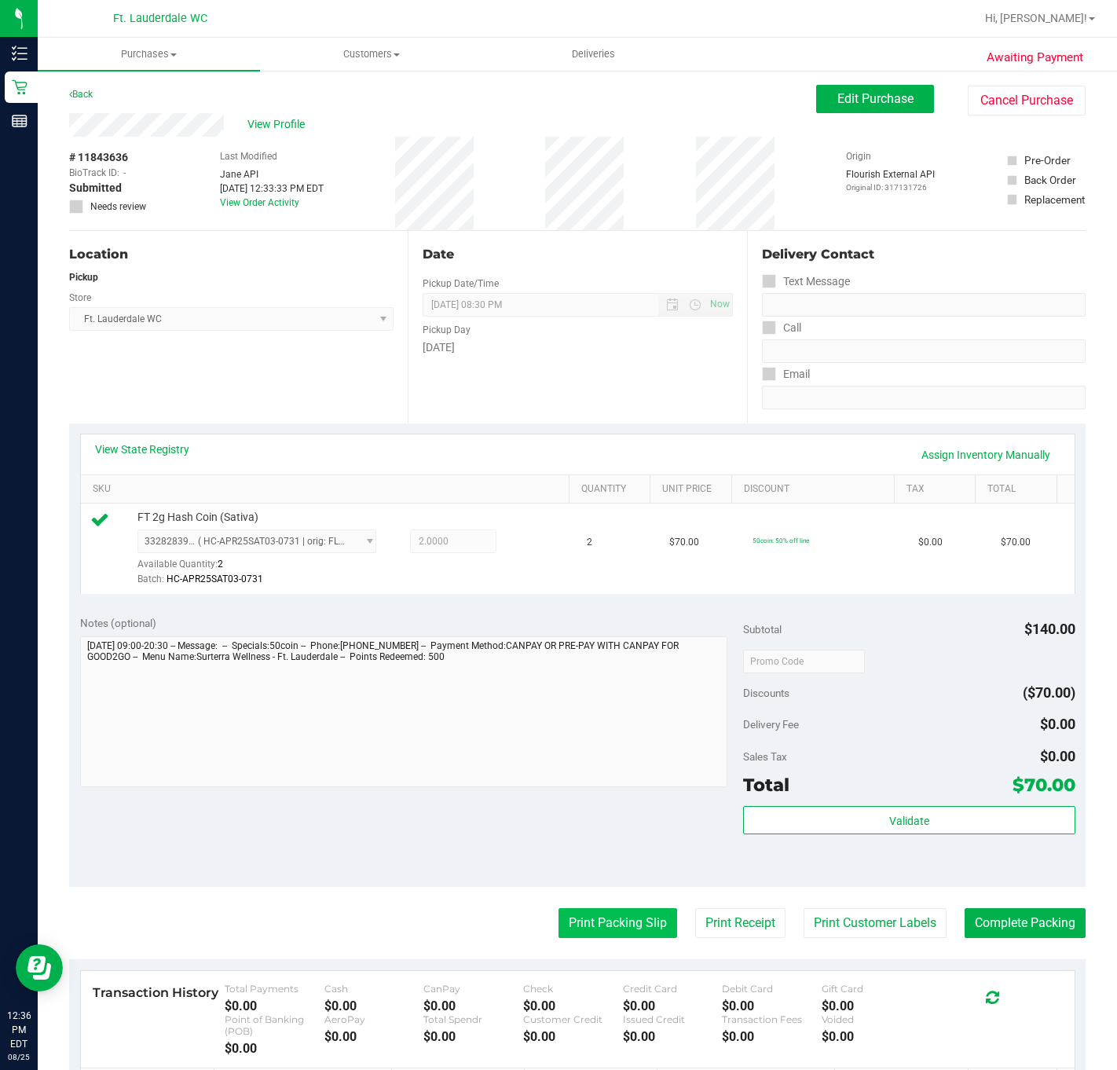
click at [570, 934] on button "Print Packing Slip" at bounding box center [617, 923] width 119 height 30
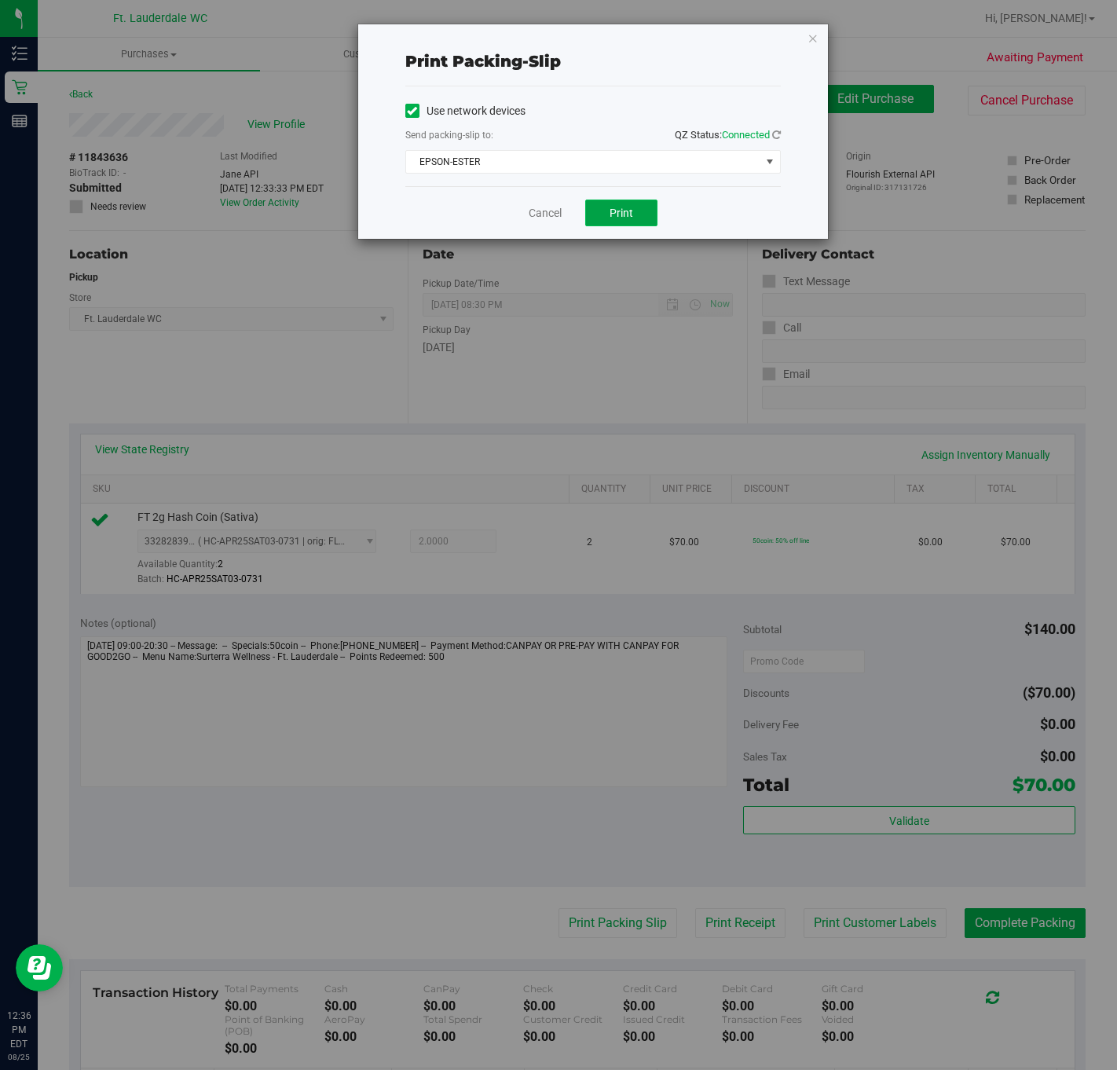
click at [602, 203] on button "Print" at bounding box center [621, 212] width 72 height 27
click at [629, 213] on span "Print" at bounding box center [621, 213] width 24 height 13
click at [547, 221] on link "Cancel" at bounding box center [544, 213] width 33 height 16
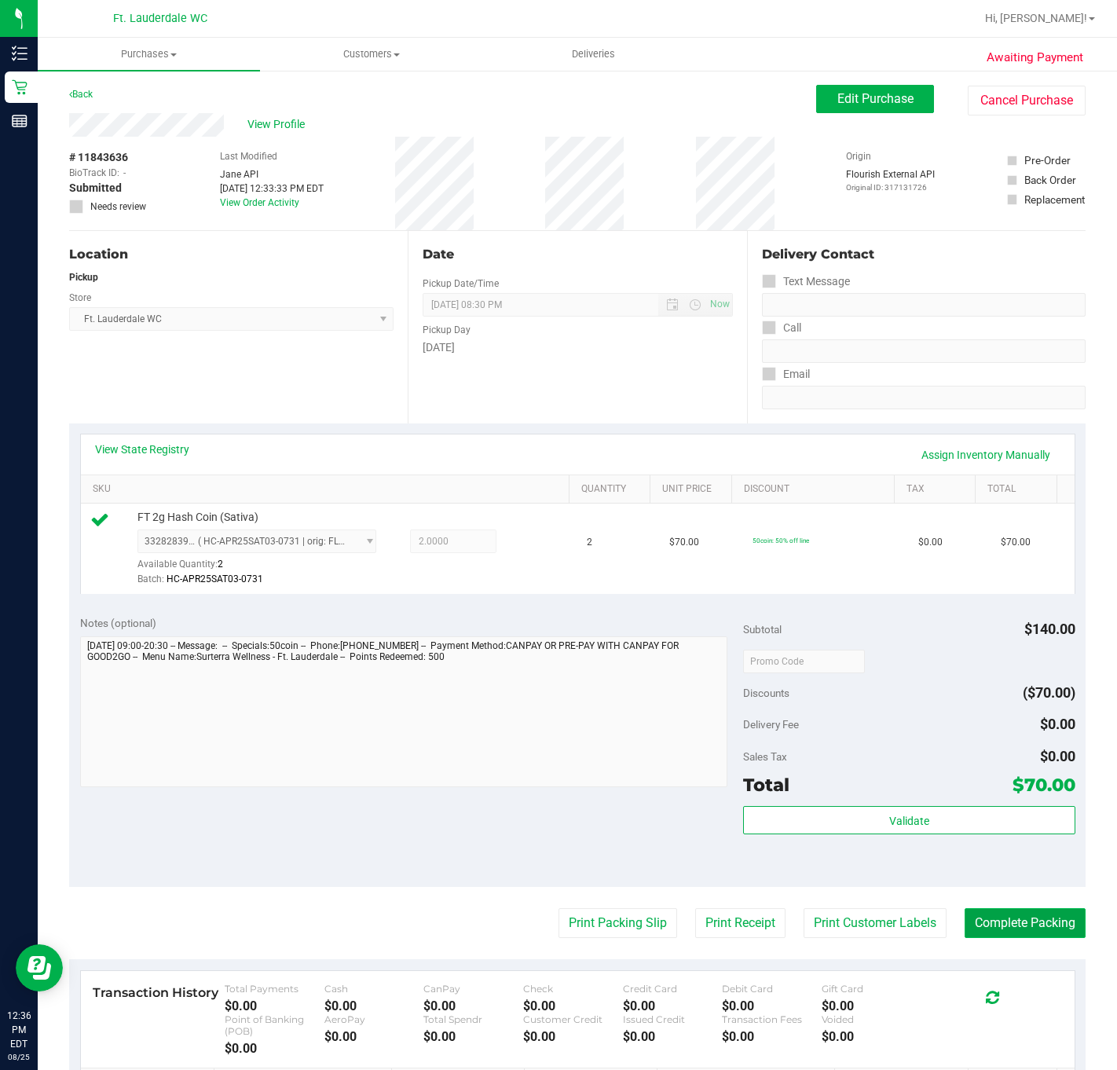
drag, startPoint x: 969, startPoint y: 917, endPoint x: 954, endPoint y: 919, distance: 15.0
click at [968, 916] on button "Complete Packing" at bounding box center [1024, 923] width 121 height 30
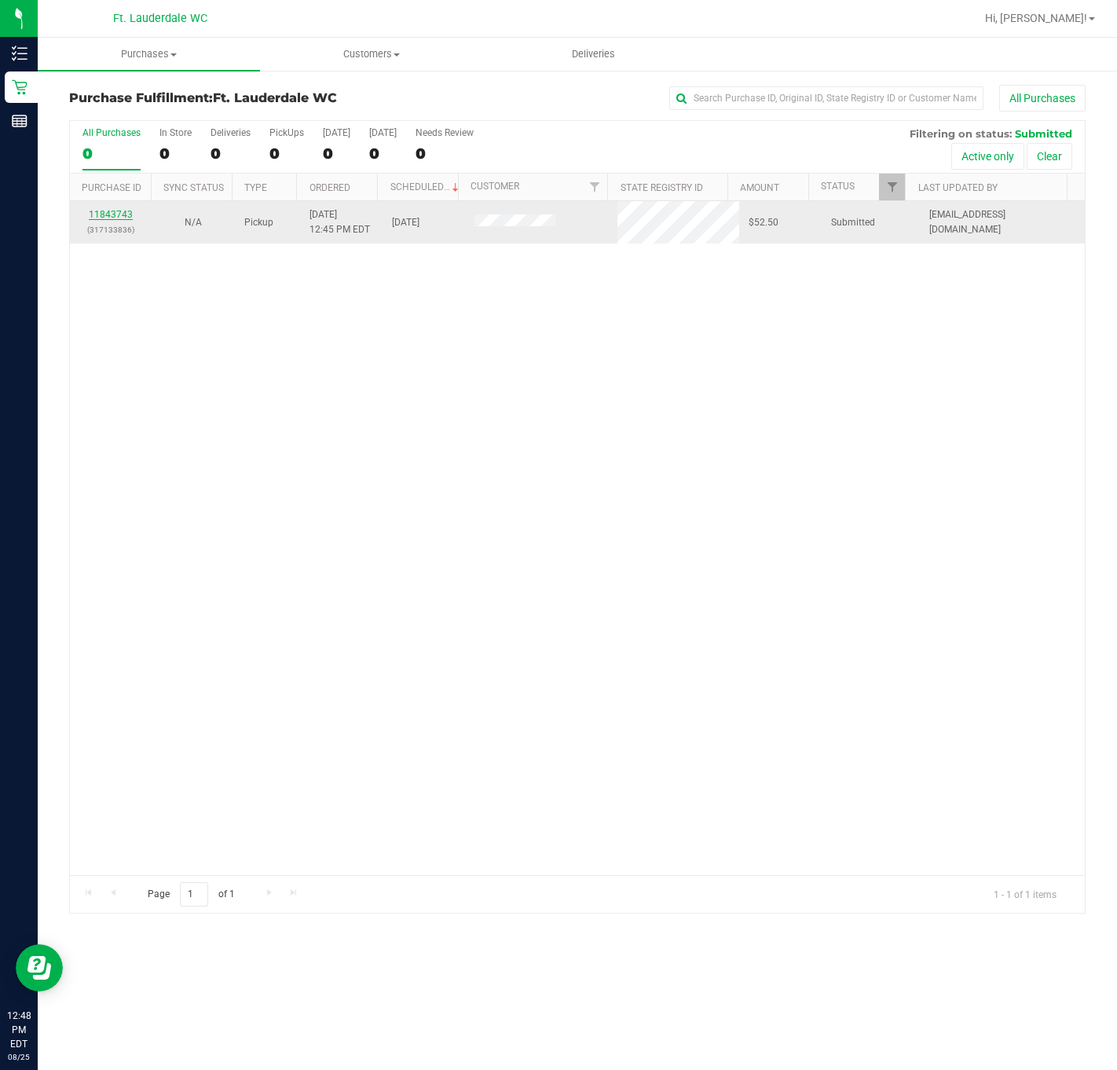
click at [127, 212] on link "11843743" at bounding box center [111, 214] width 44 height 11
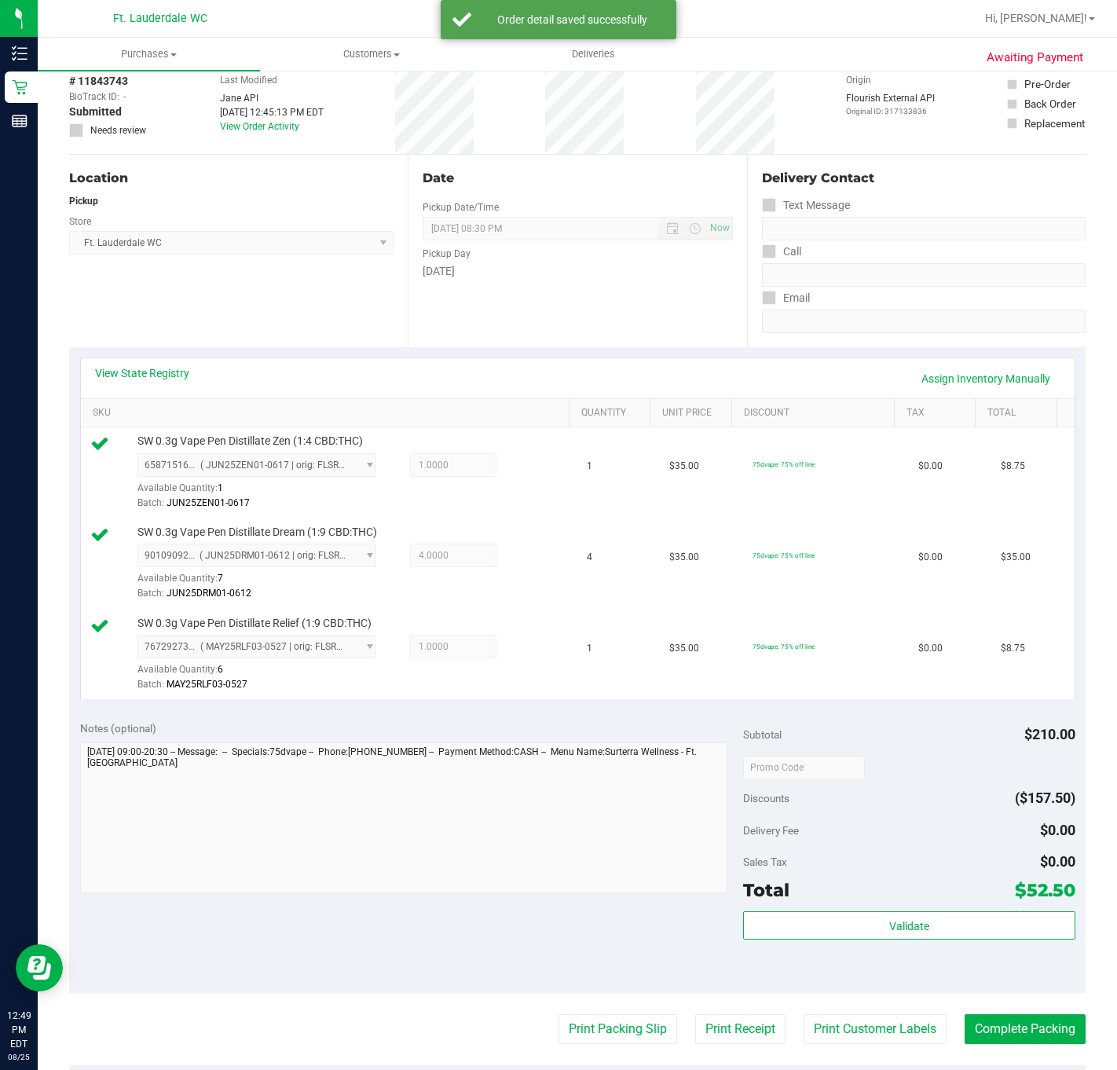
scroll to position [236, 0]
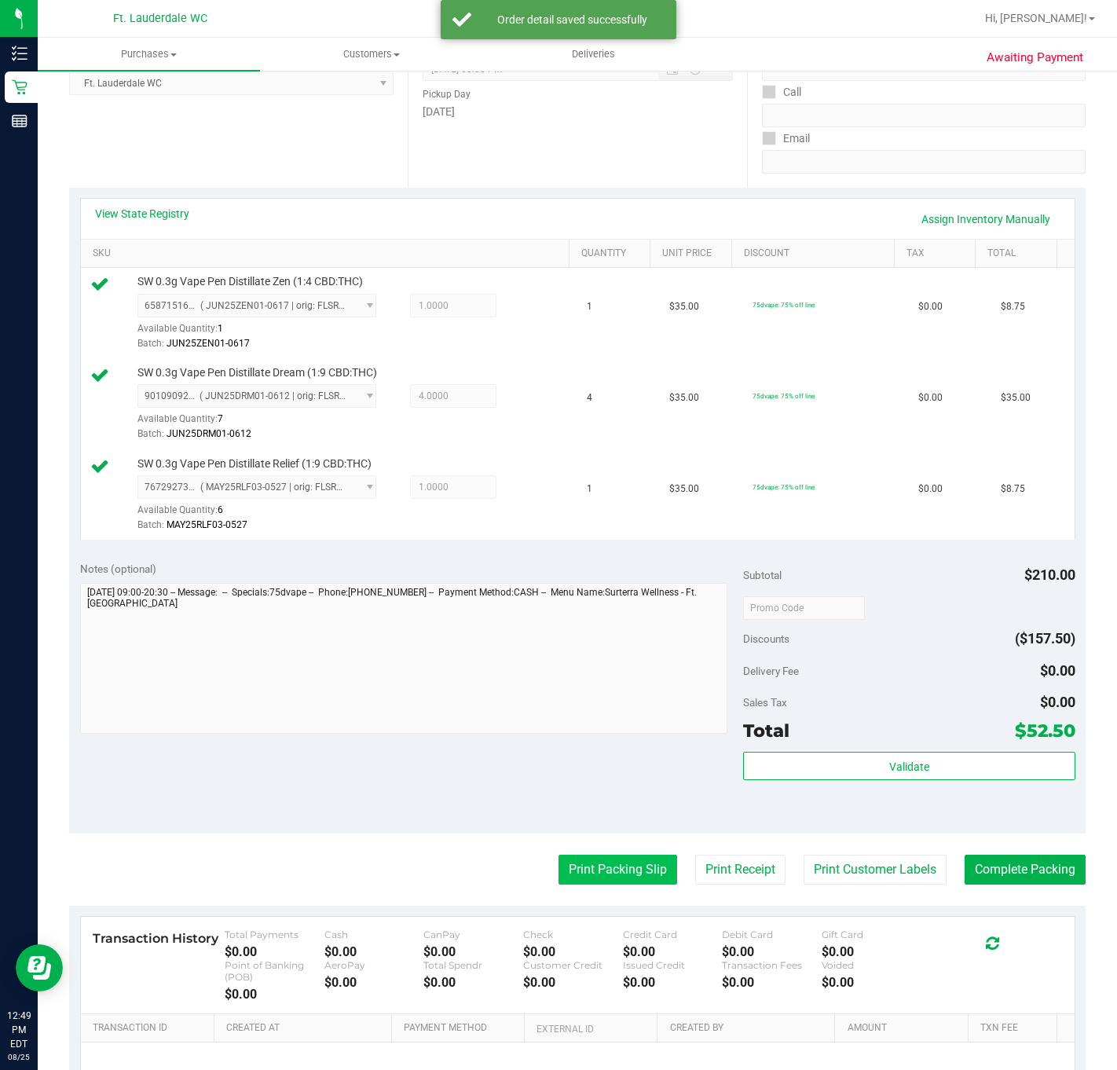
click at [596, 879] on button "Print Packing Slip" at bounding box center [617, 869] width 119 height 30
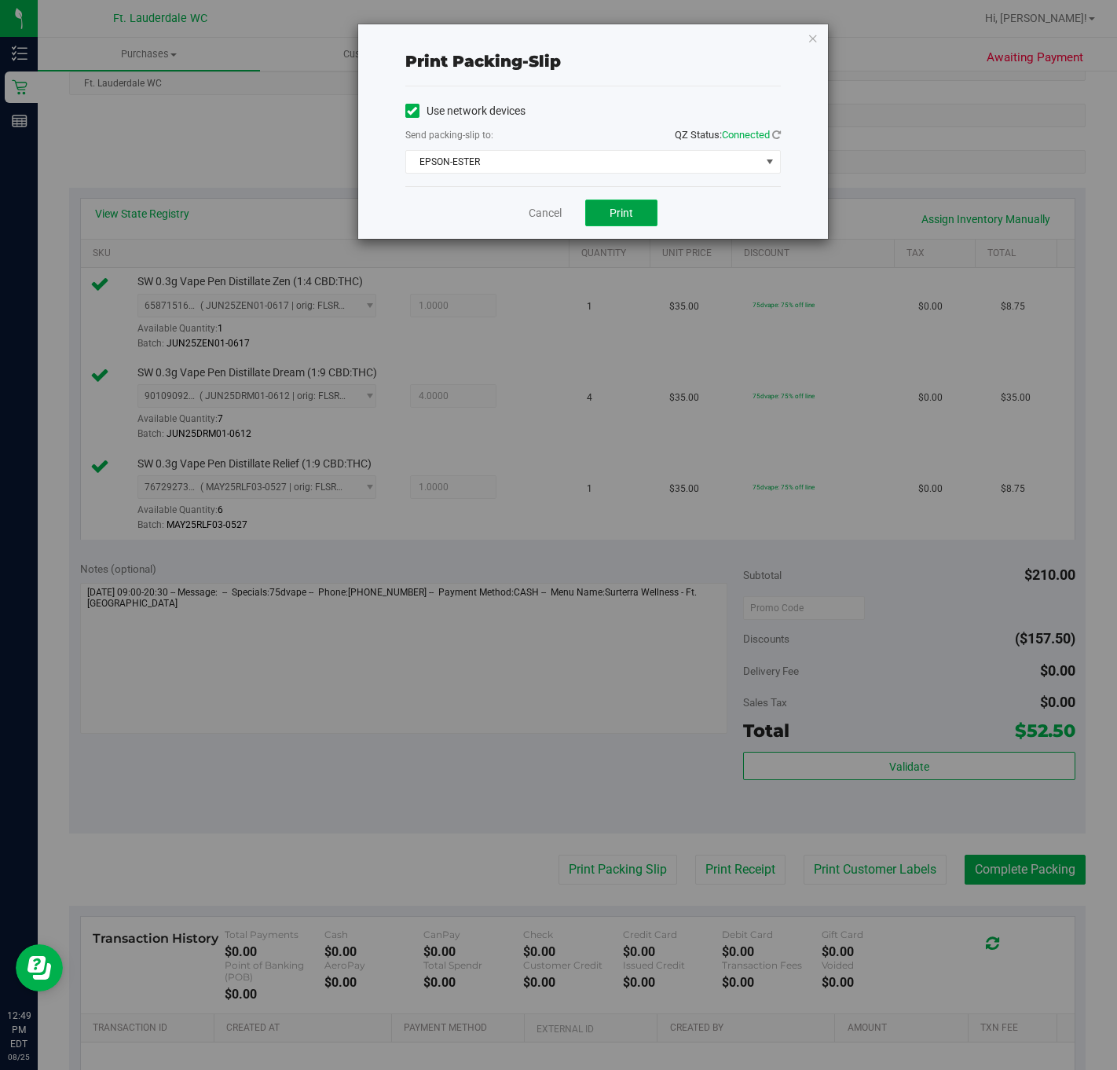
click at [623, 221] on button "Print" at bounding box center [621, 212] width 72 height 27
click at [547, 212] on link "Cancel" at bounding box center [544, 213] width 33 height 16
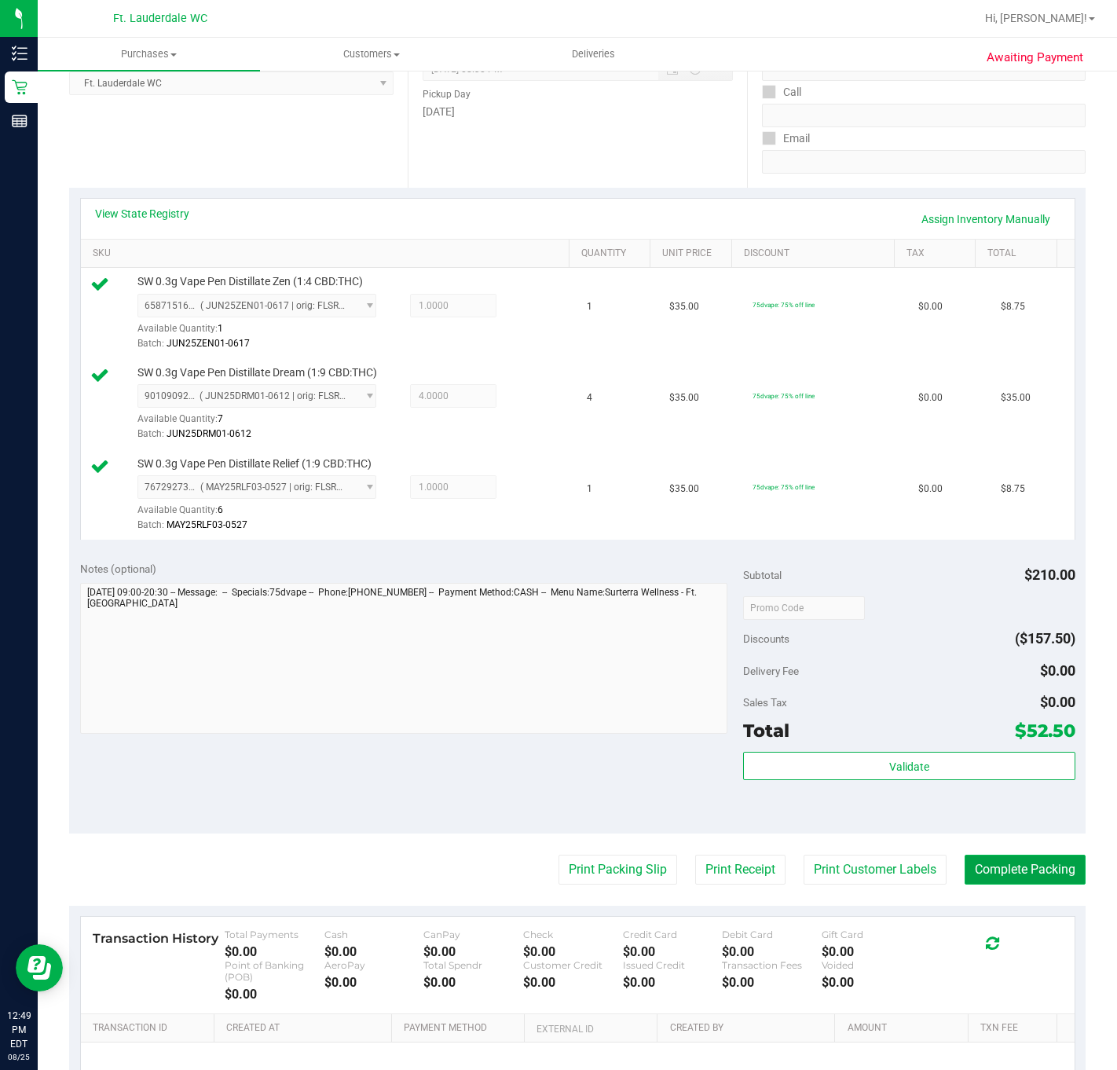
click at [1040, 867] on button "Complete Packing" at bounding box center [1024, 869] width 121 height 30
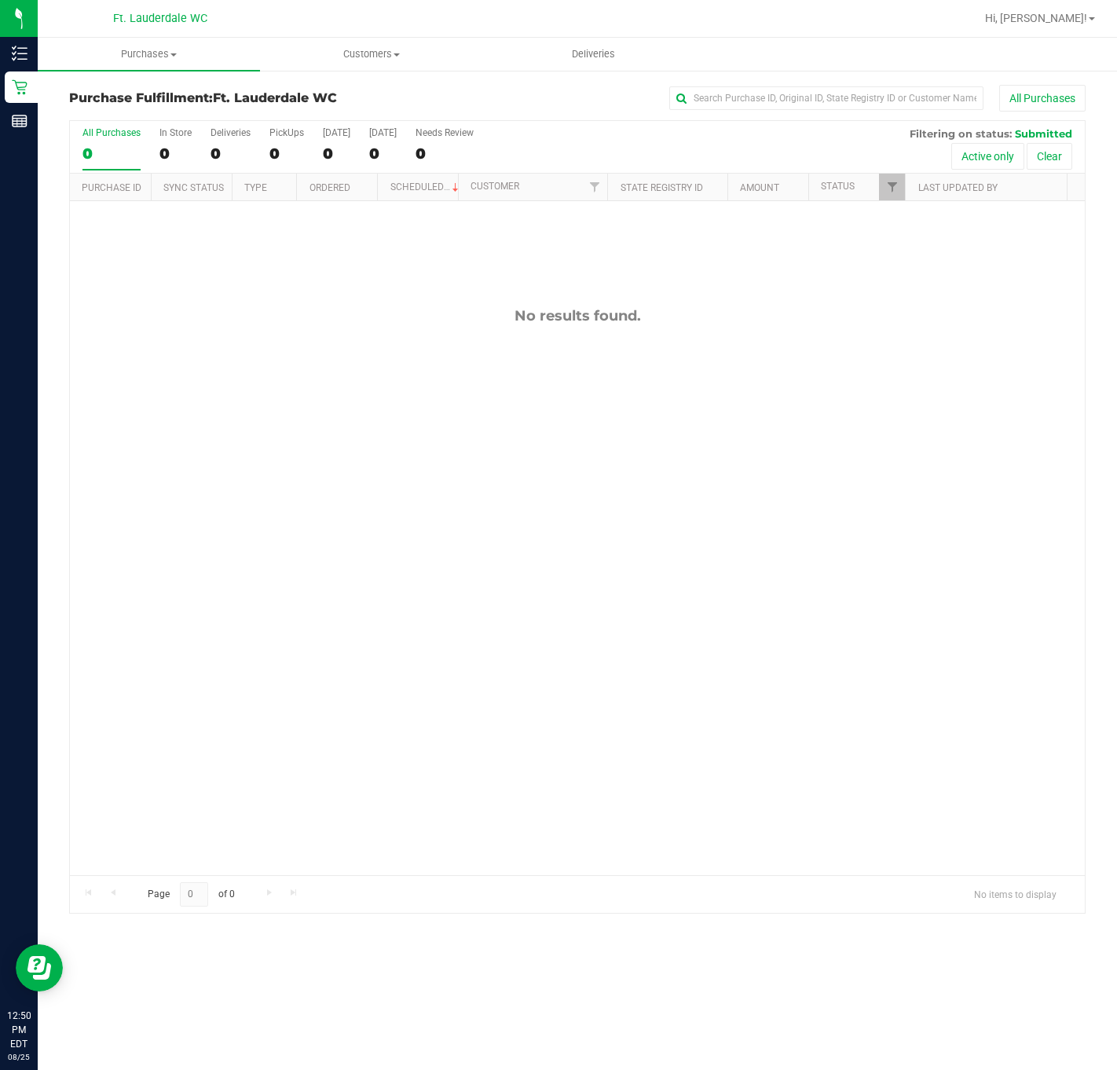
drag, startPoint x: 912, startPoint y: 811, endPoint x: 485, endPoint y: 723, distance: 435.4
click at [486, 723] on div "No results found." at bounding box center [577, 591] width 1015 height 780
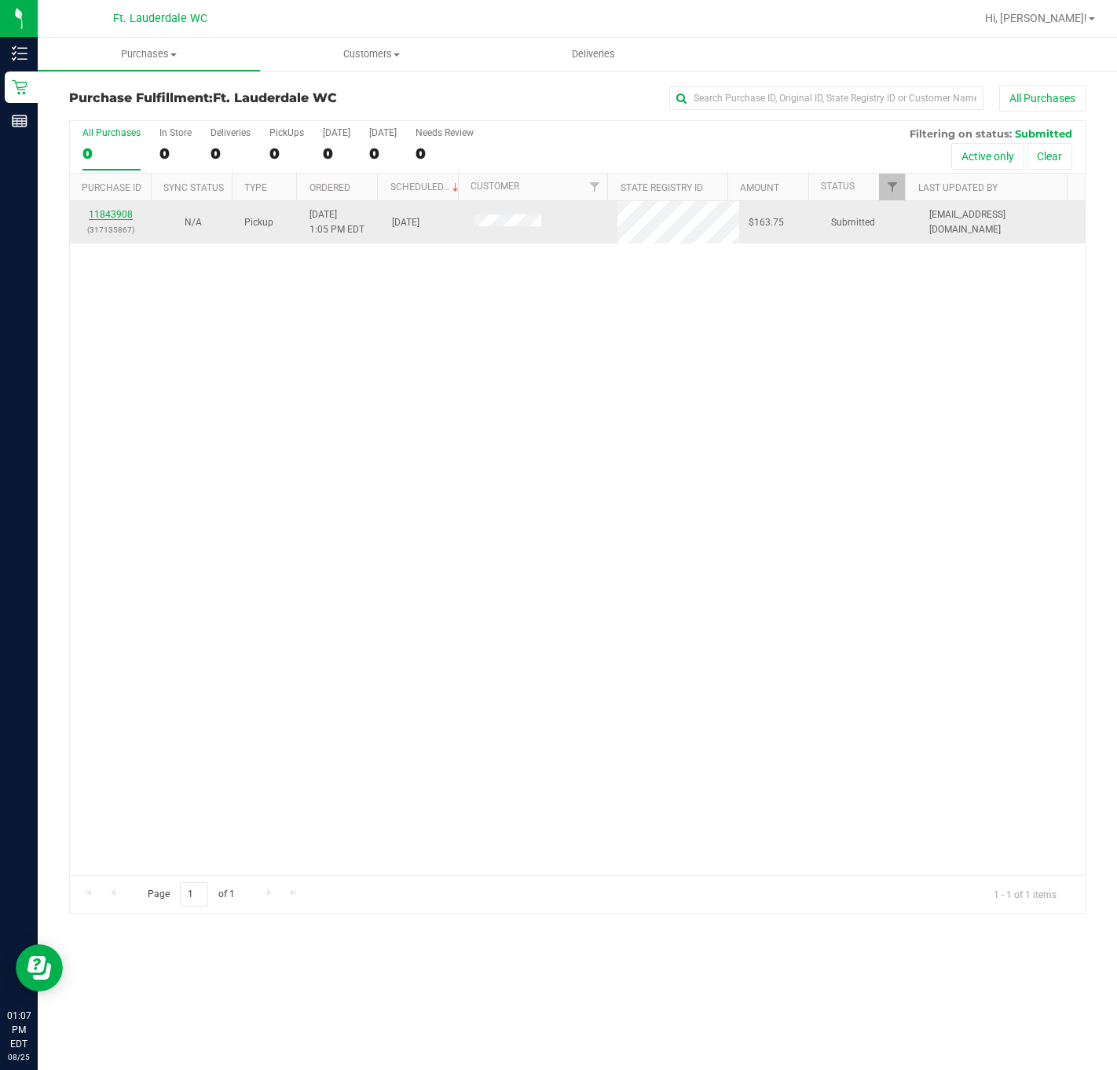
click at [113, 212] on link "11843908" at bounding box center [111, 214] width 44 height 11
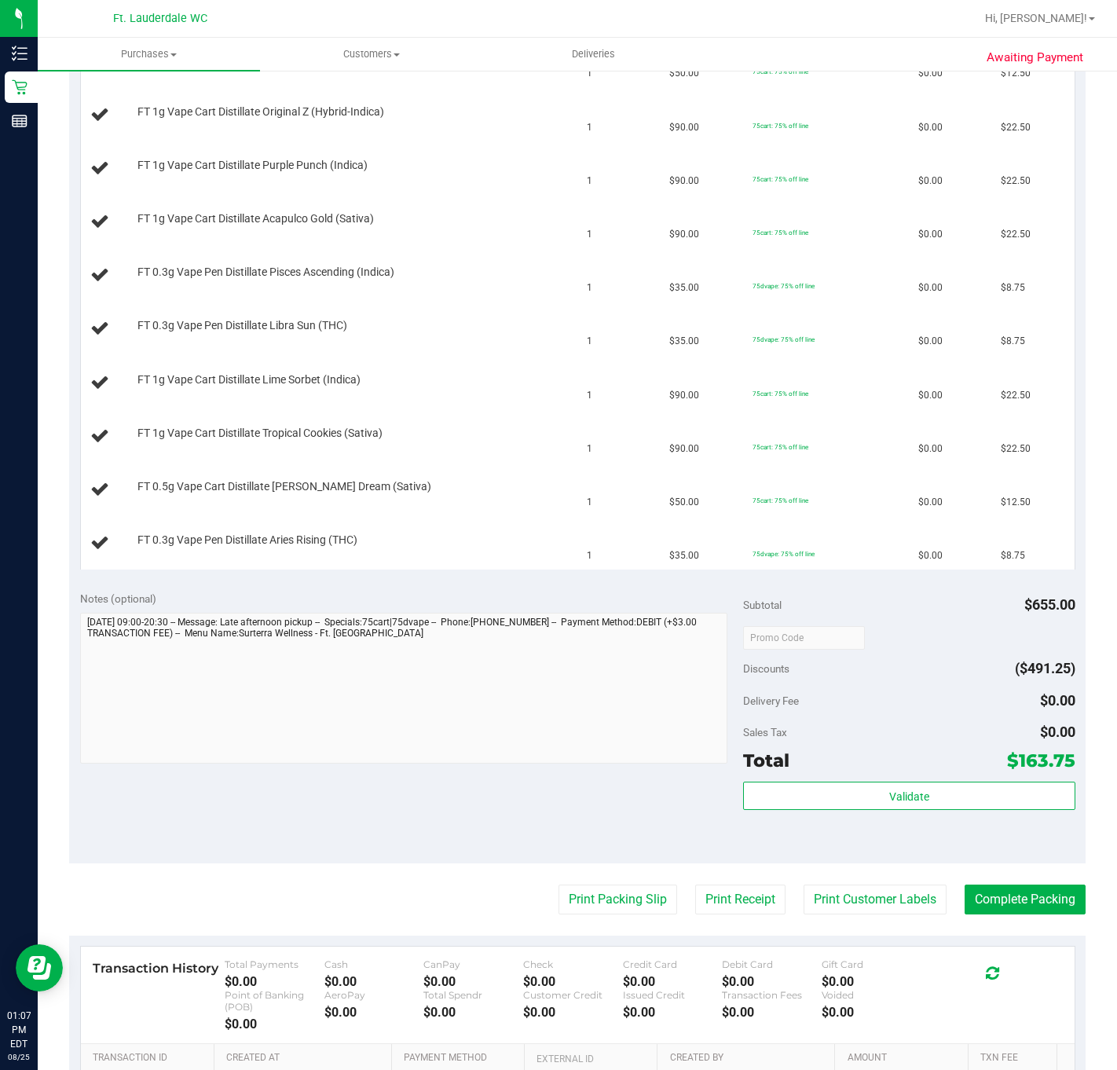
scroll to position [471, 0]
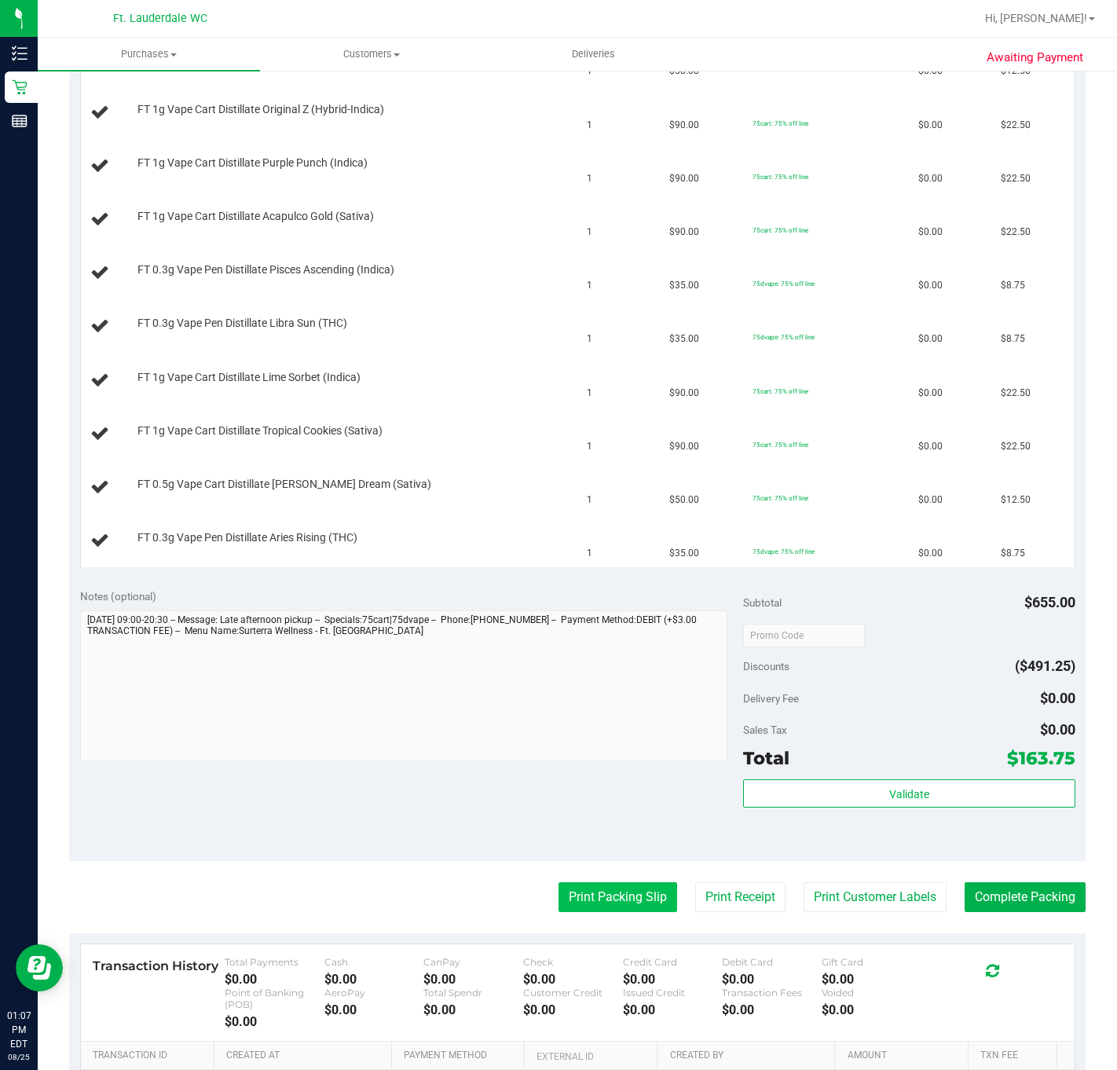
click at [572, 893] on button "Print Packing Slip" at bounding box center [617, 897] width 119 height 30
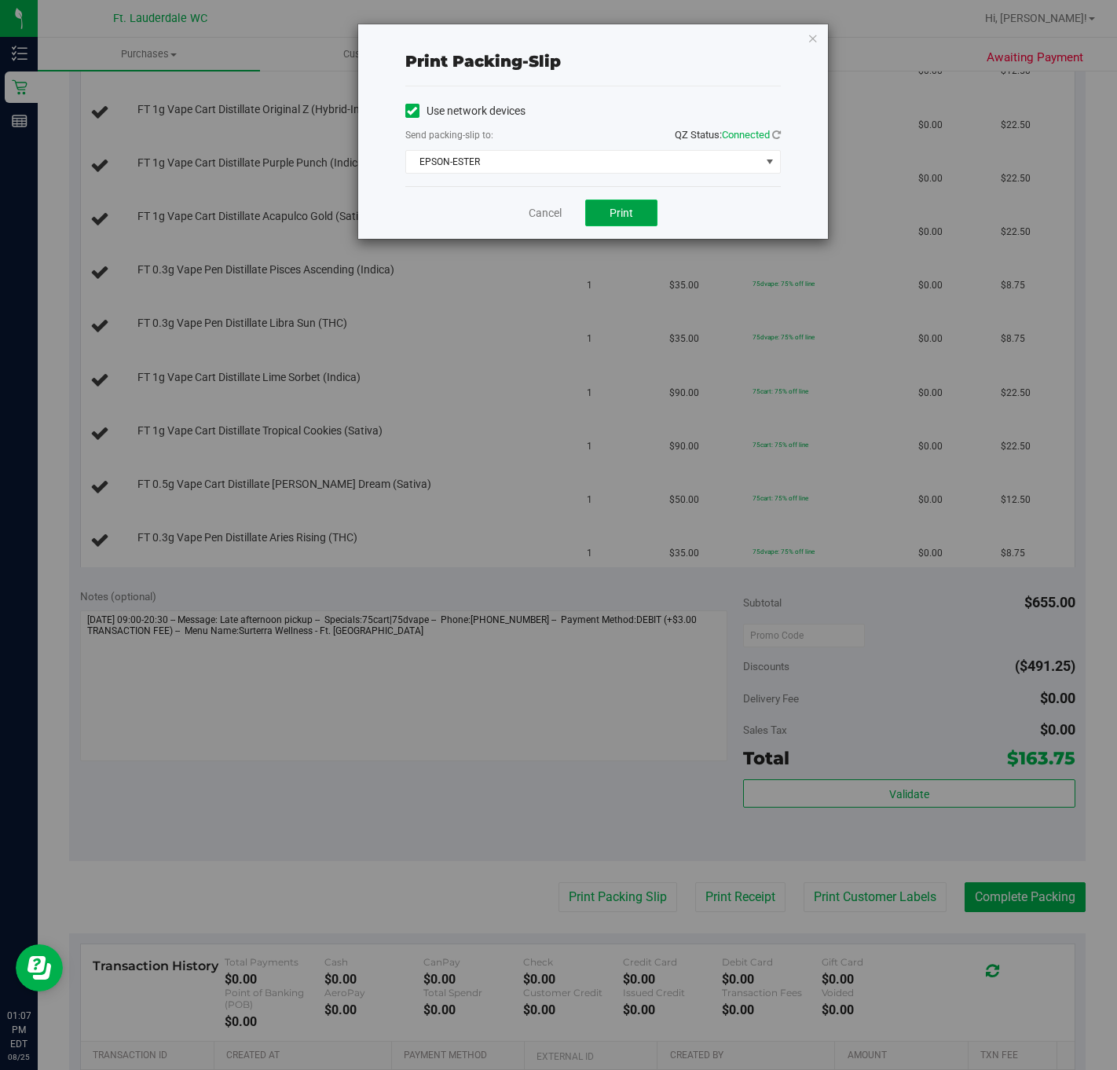
click at [602, 224] on button "Print" at bounding box center [621, 212] width 72 height 27
click at [531, 210] on link "Cancel" at bounding box center [544, 213] width 33 height 16
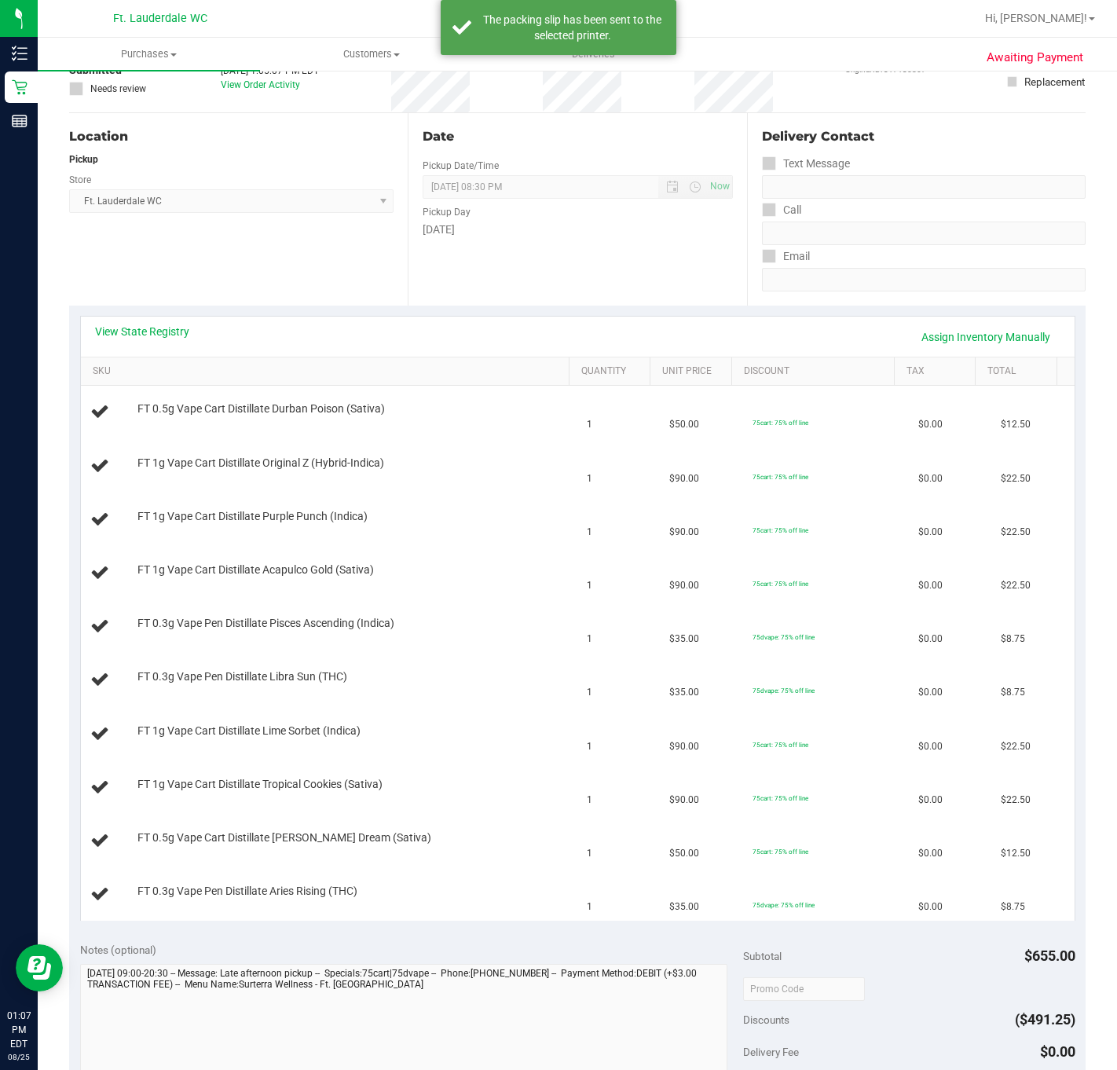
scroll to position [353, 0]
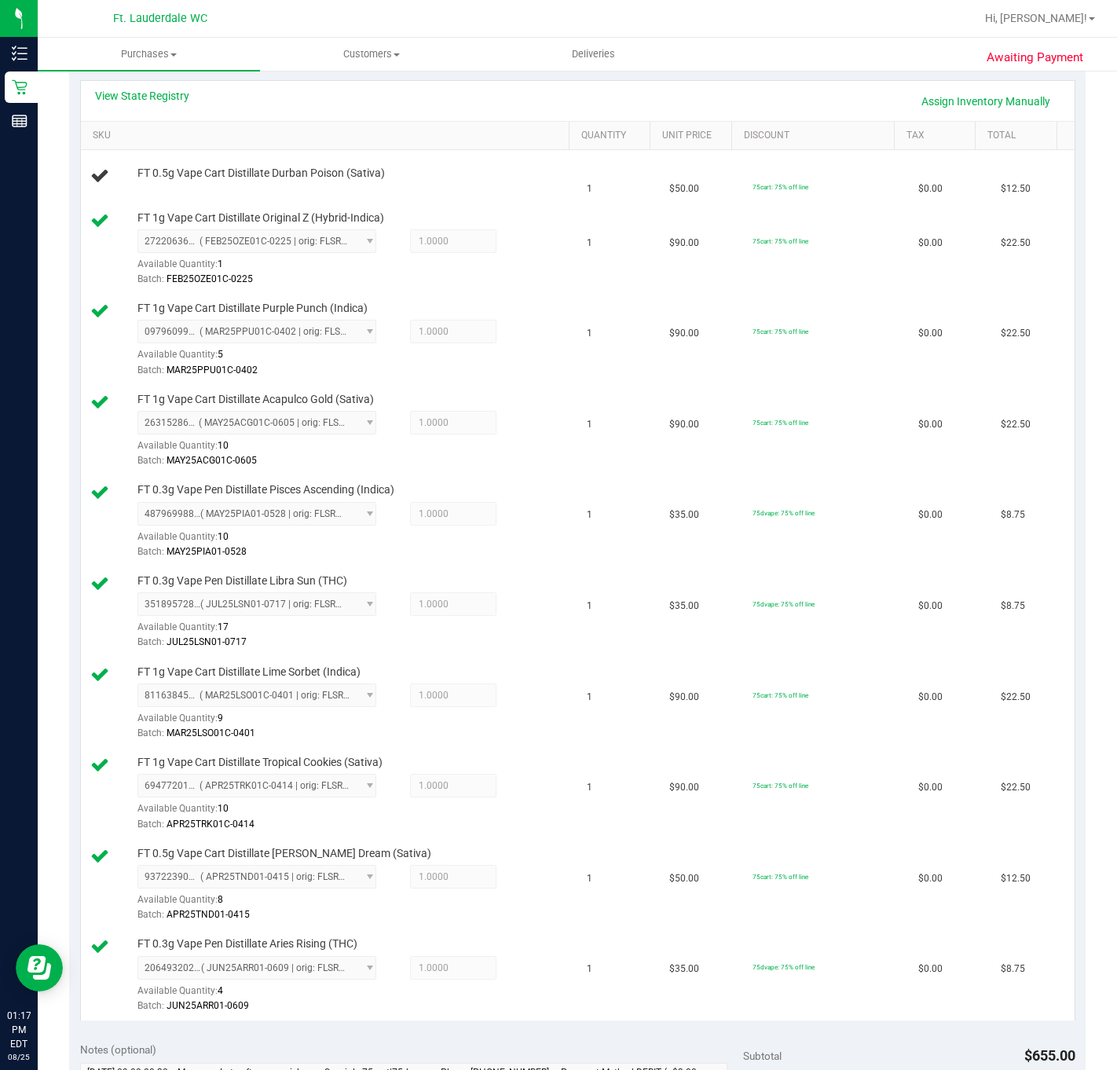
click at [479, 99] on div "View State Registry Assign Inventory Manually" at bounding box center [577, 101] width 965 height 27
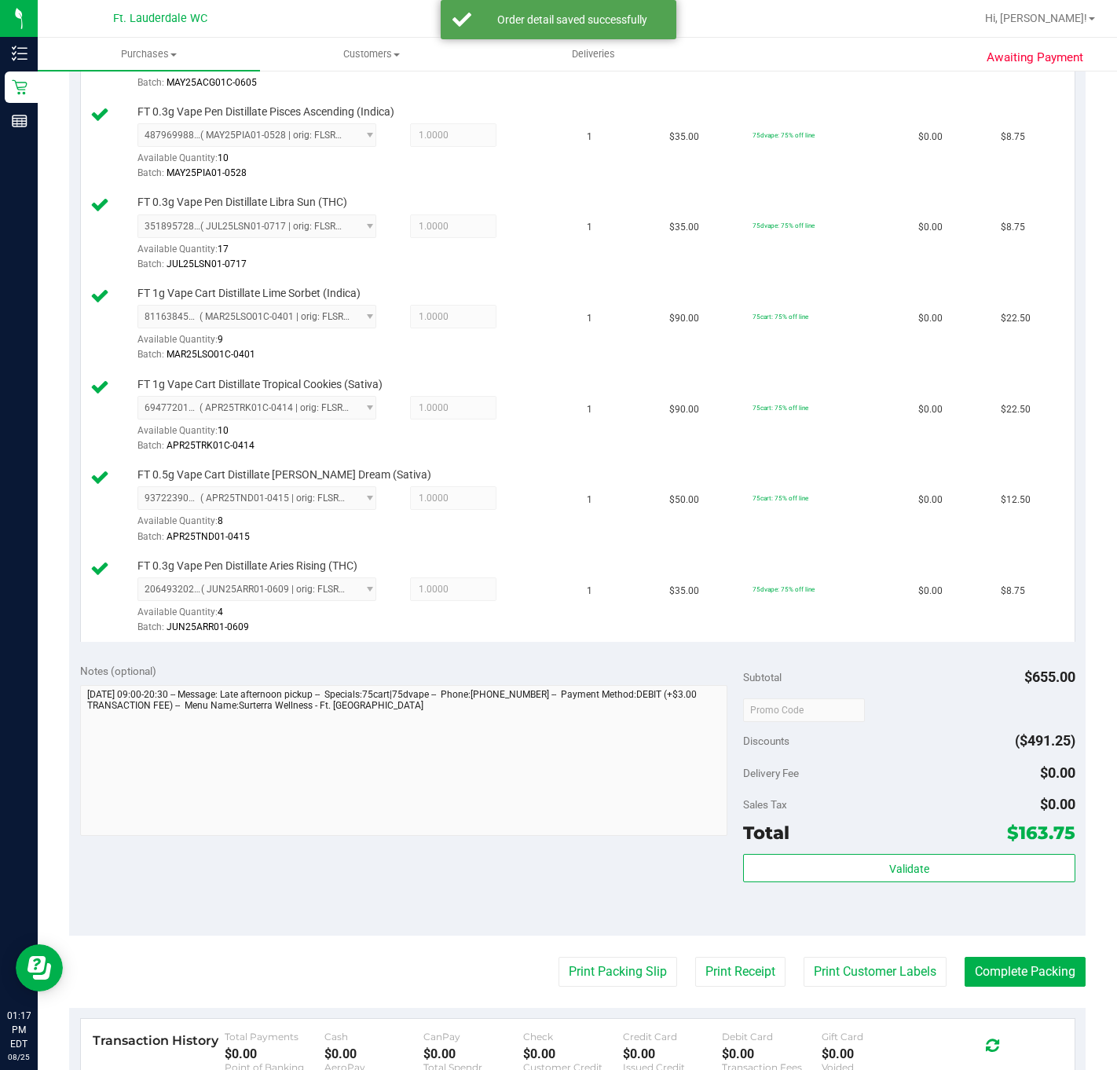
scroll to position [825, 0]
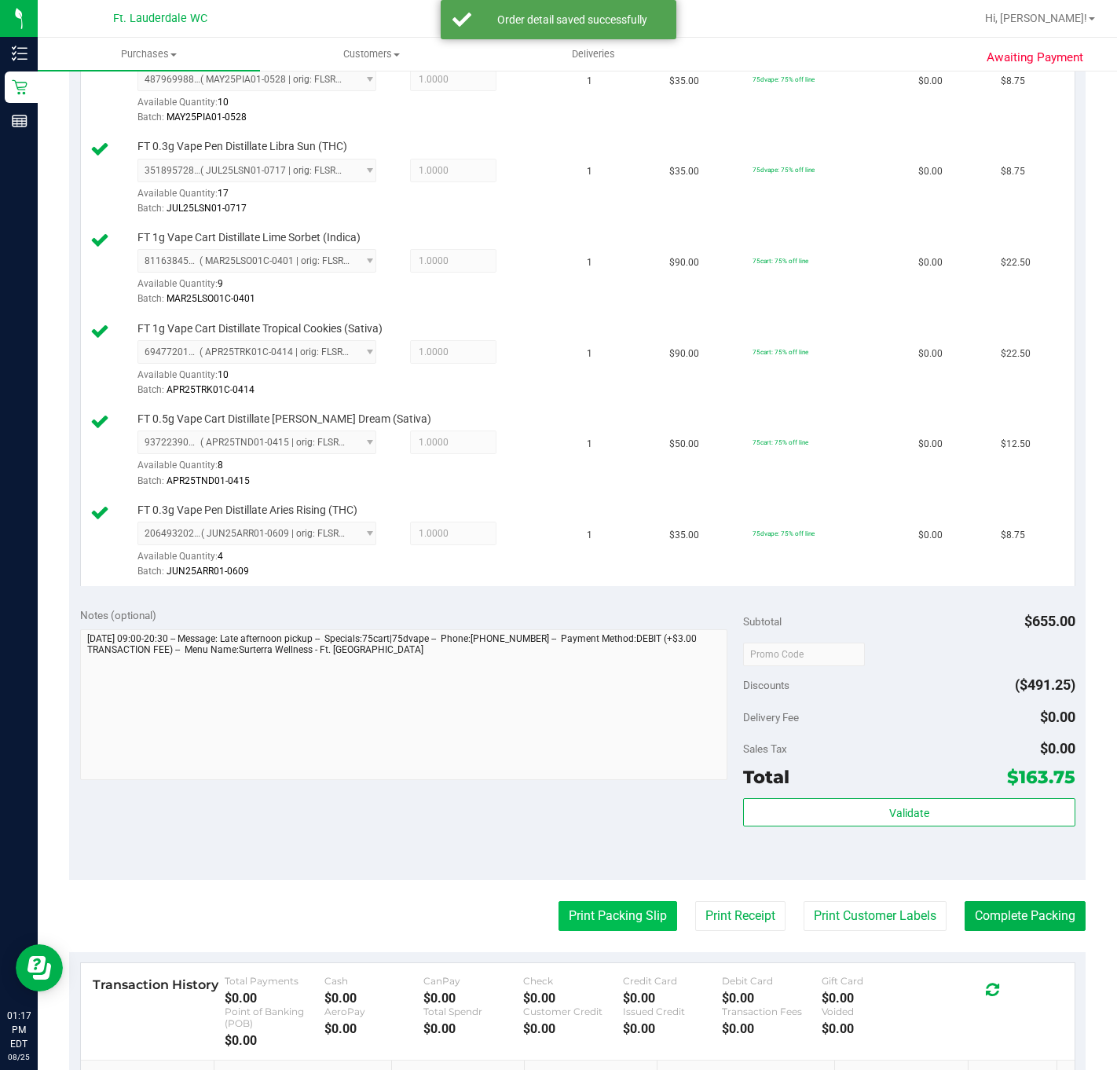
click at [625, 931] on button "Print Packing Slip" at bounding box center [617, 916] width 119 height 30
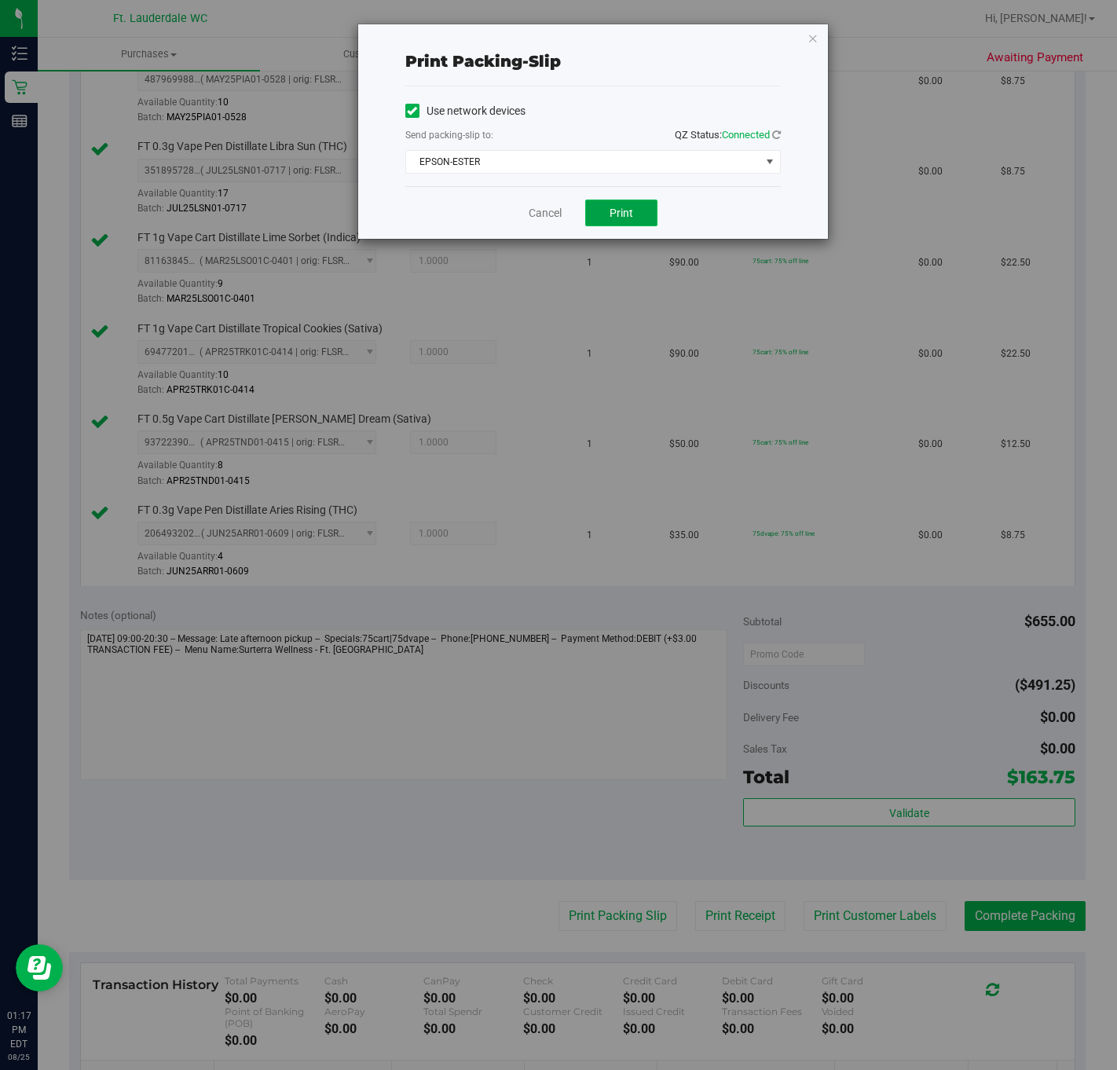
click at [606, 213] on button "Print" at bounding box center [621, 212] width 72 height 27
click at [535, 213] on link "Cancel" at bounding box center [544, 213] width 33 height 16
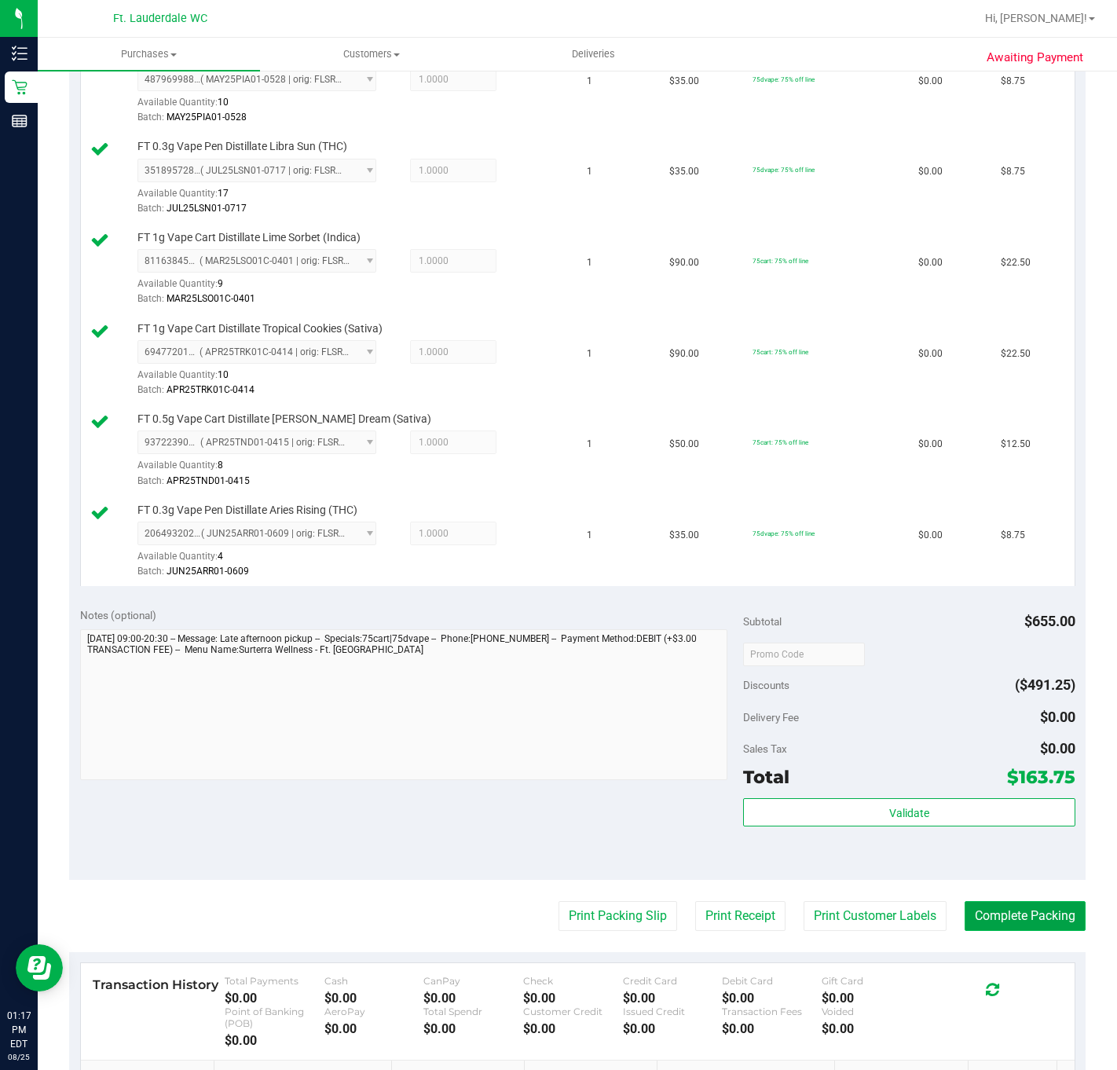
click at [995, 931] on button "Complete Packing" at bounding box center [1024, 916] width 121 height 30
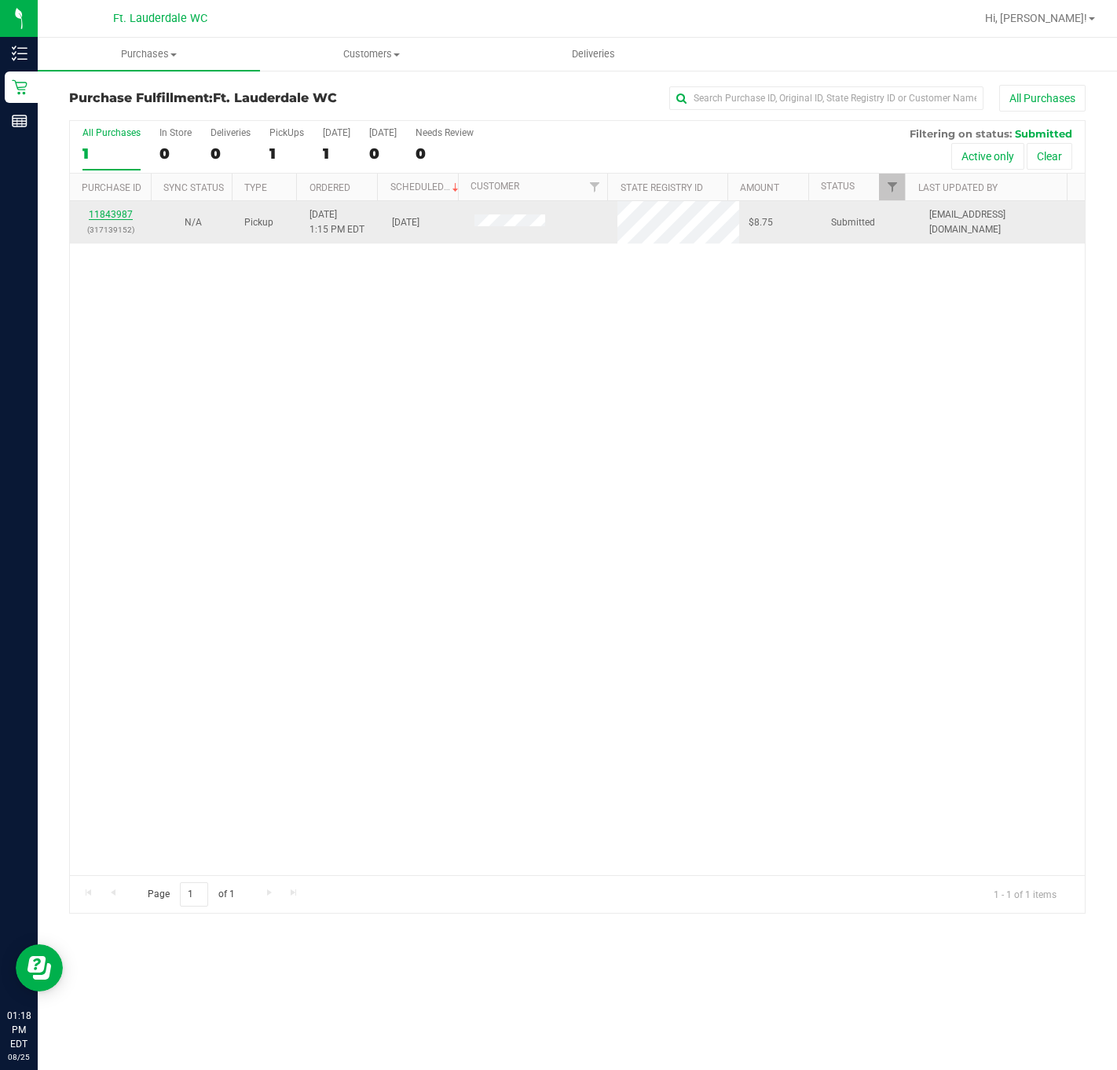
click at [108, 214] on link "11843987" at bounding box center [111, 214] width 44 height 11
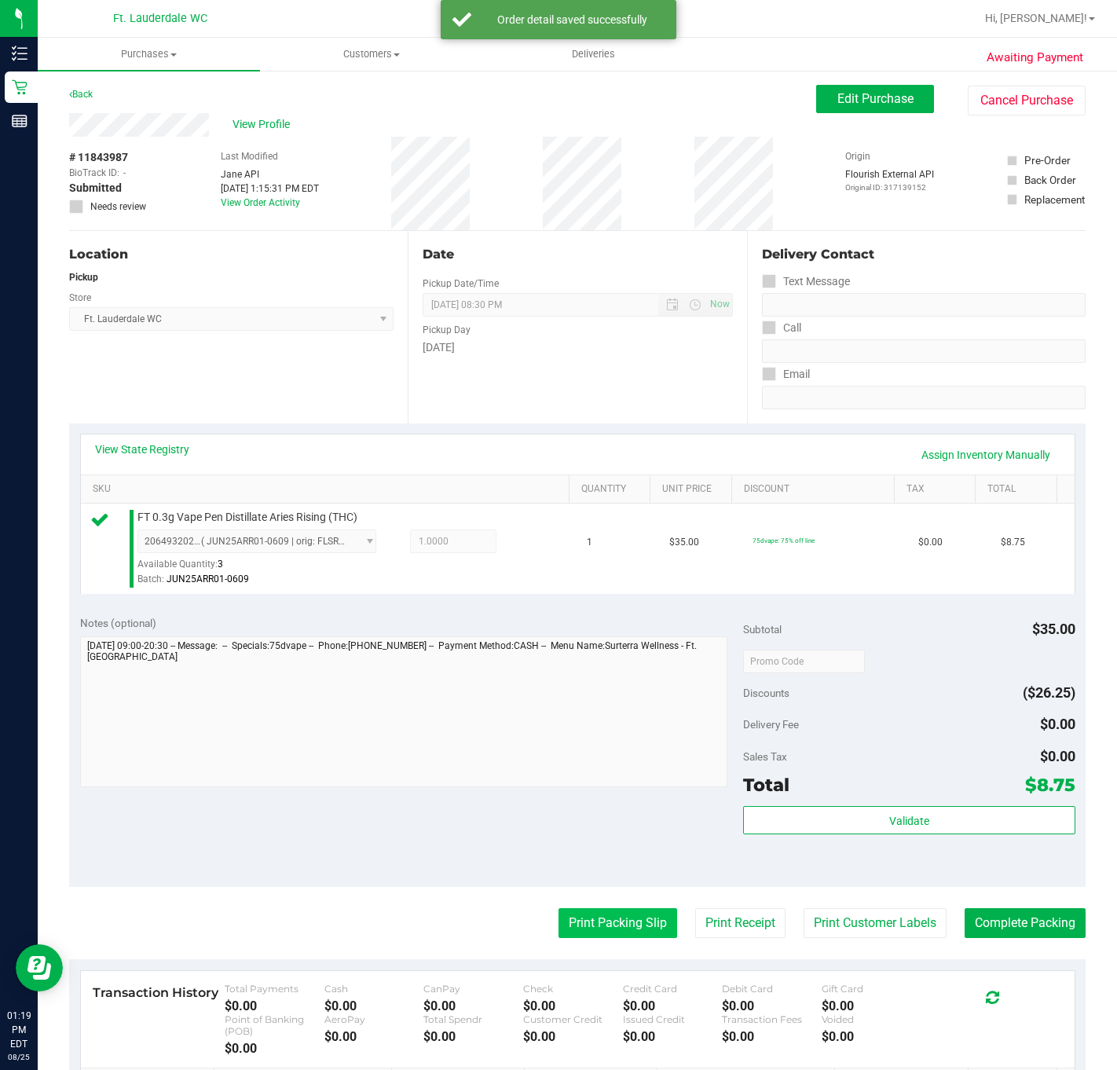
click at [636, 924] on button "Print Packing Slip" at bounding box center [617, 923] width 119 height 30
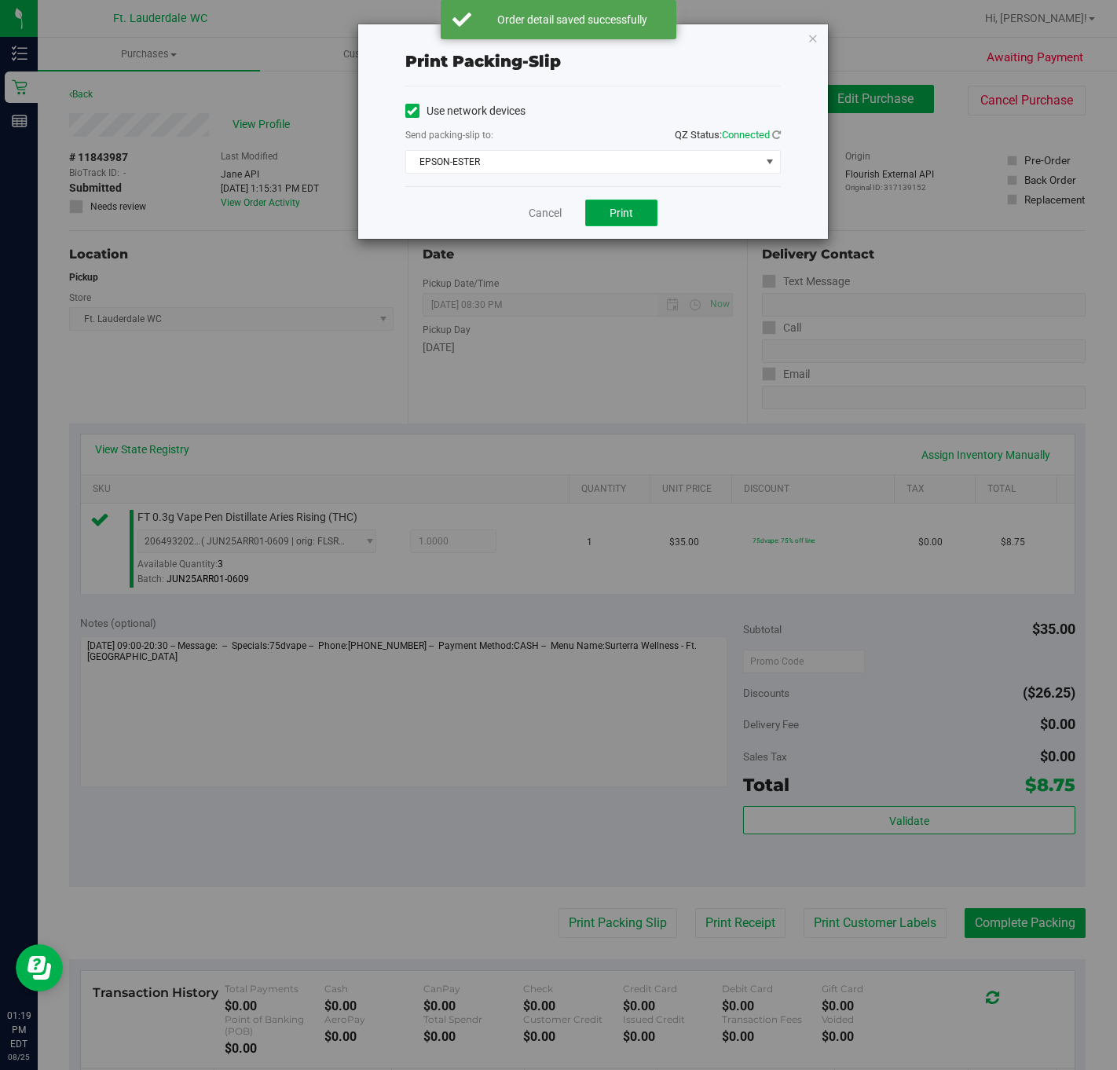
click at [634, 206] on button "Print" at bounding box center [621, 212] width 72 height 27
click at [554, 219] on link "Cancel" at bounding box center [544, 213] width 33 height 16
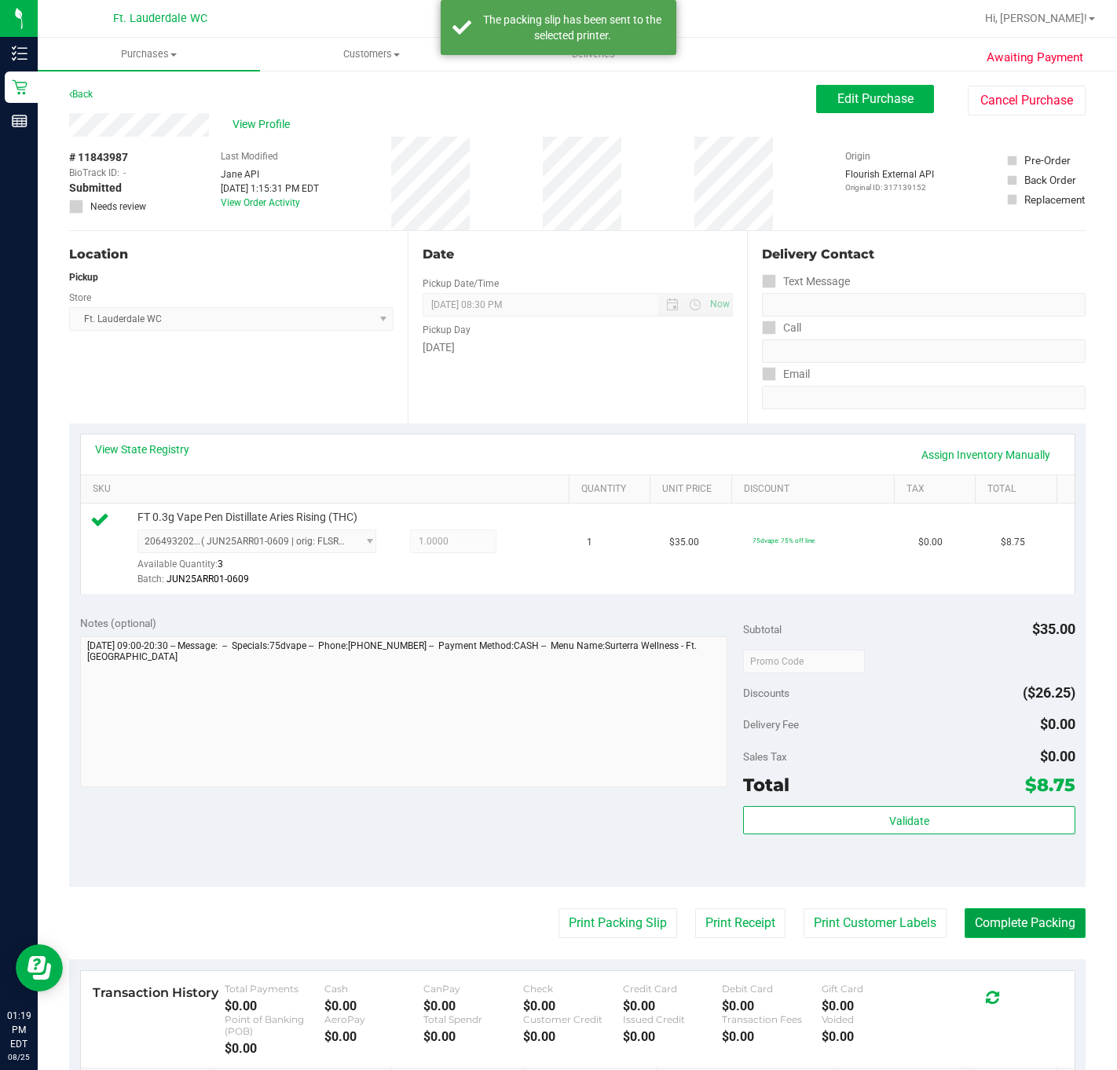
click at [1016, 915] on button "Complete Packing" at bounding box center [1024, 923] width 121 height 30
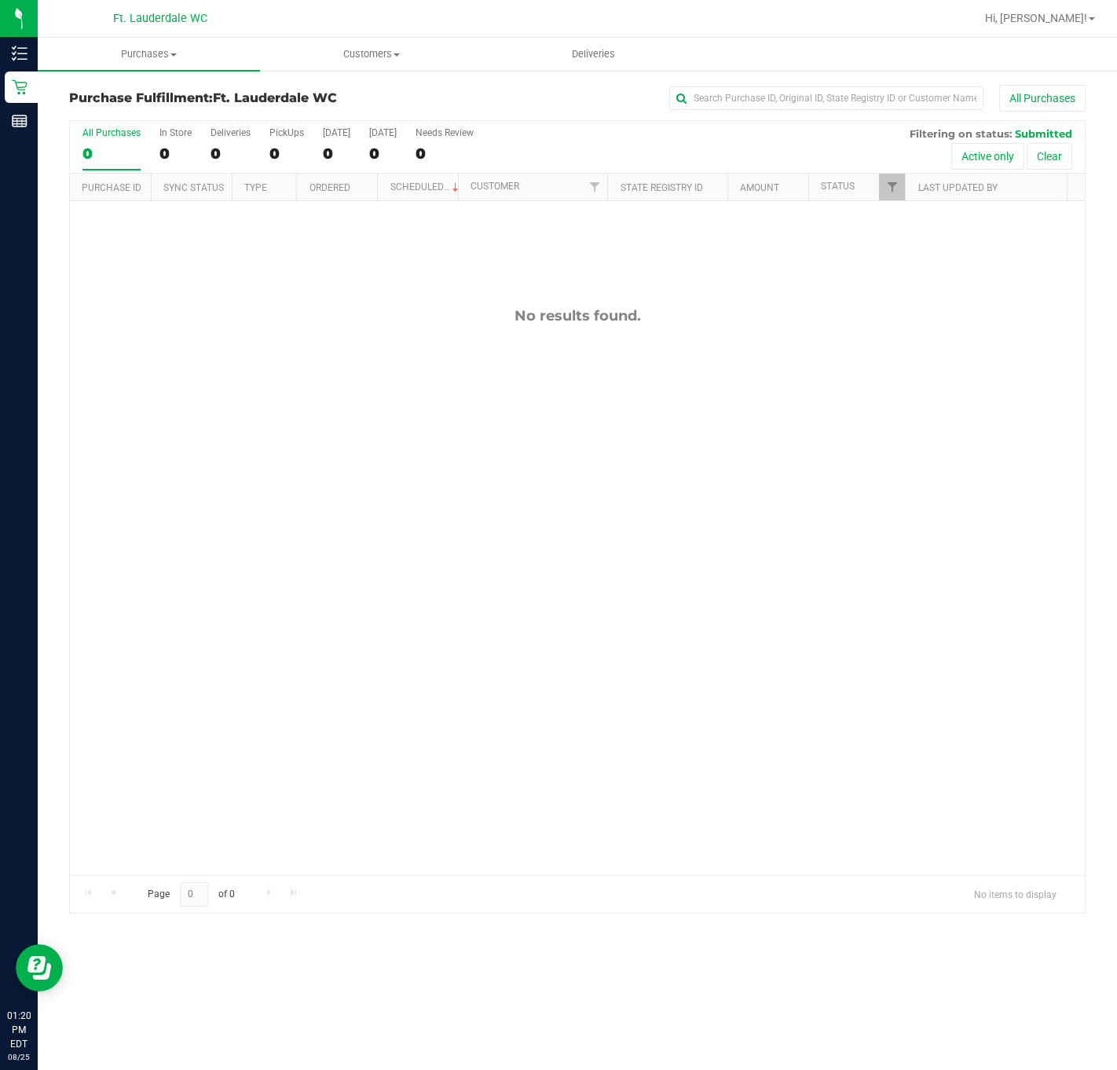
click at [168, 332] on div "No results found." at bounding box center [577, 591] width 1015 height 780
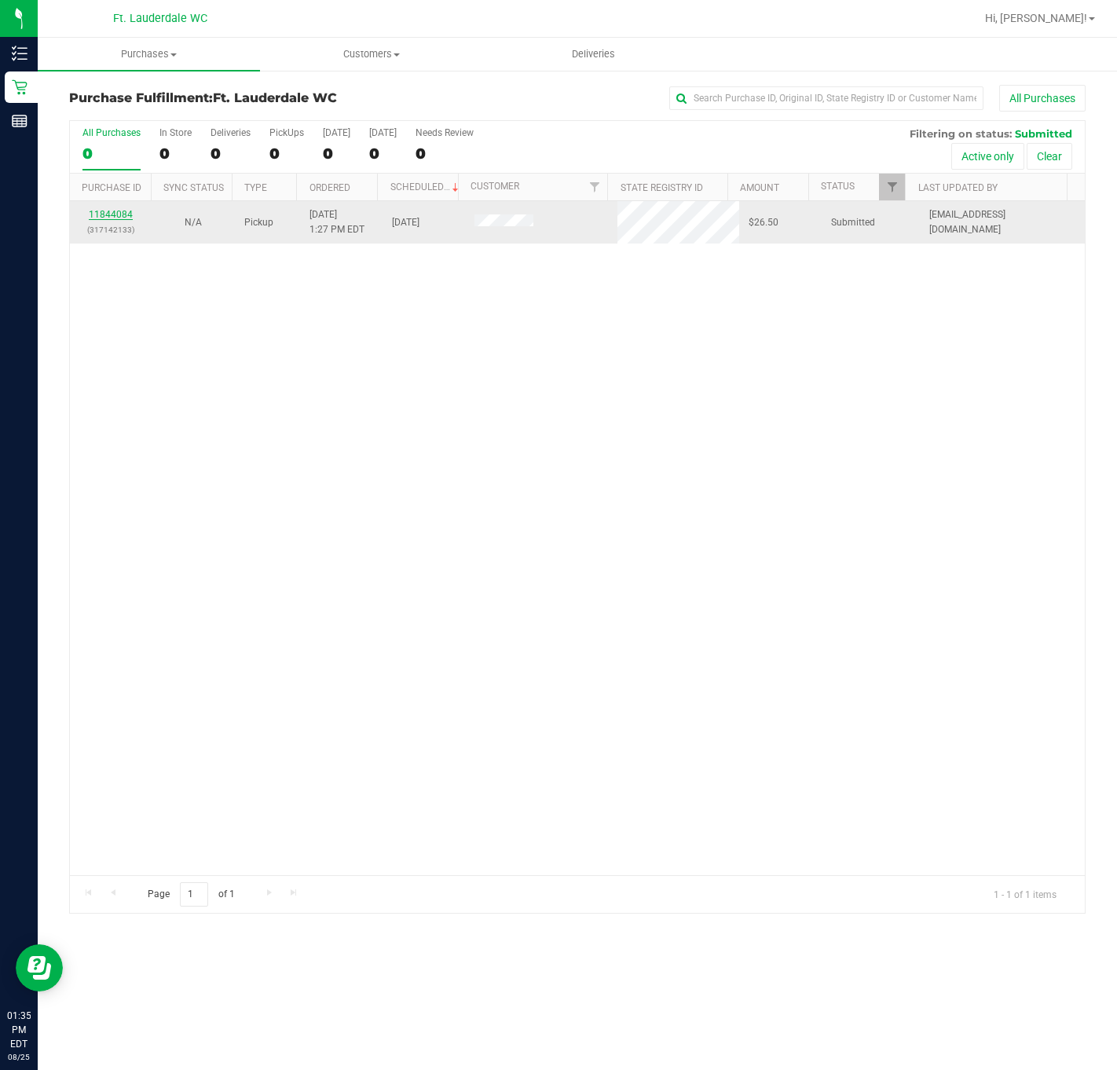
click at [119, 210] on link "11844084" at bounding box center [111, 214] width 44 height 11
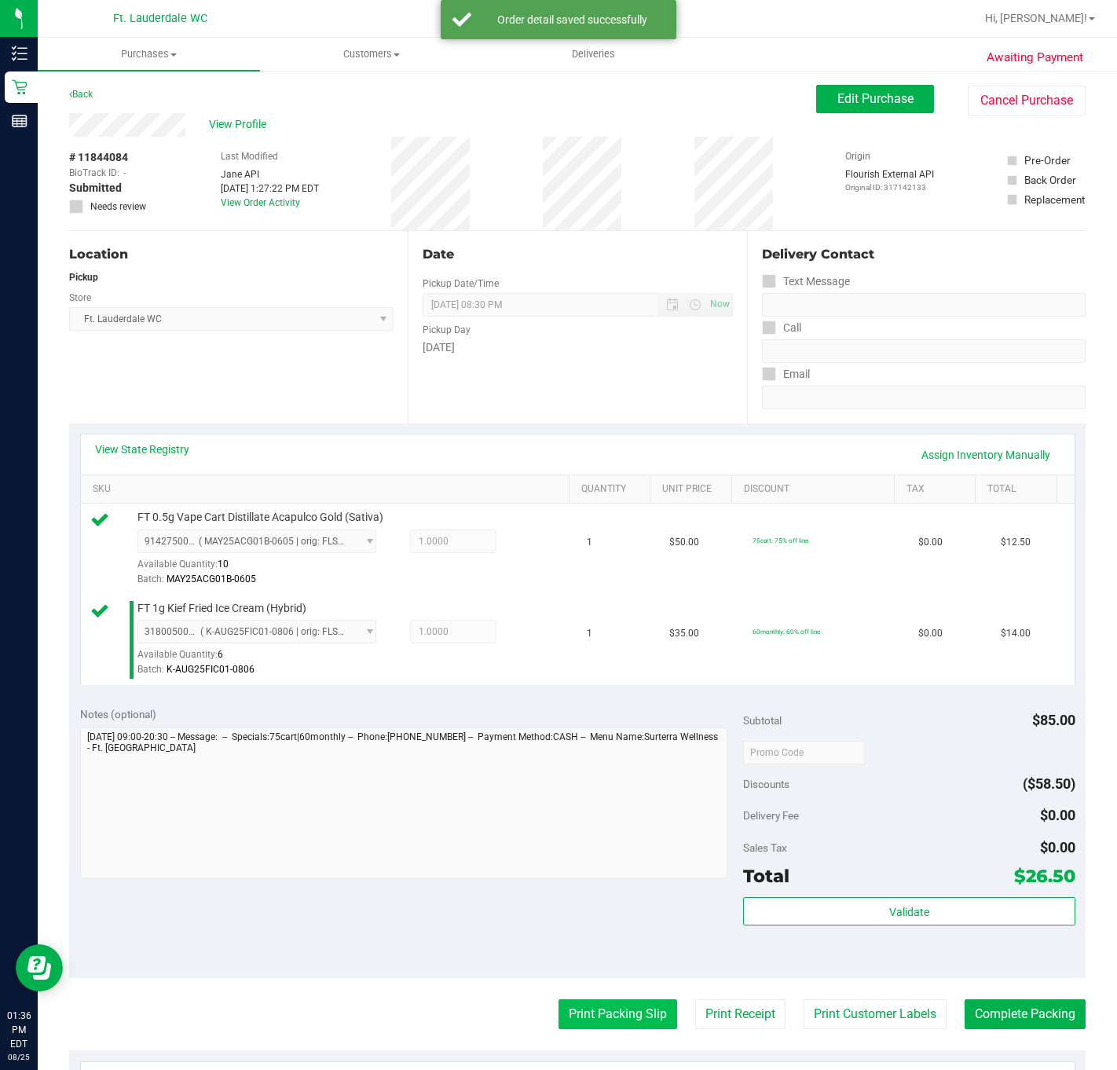
click at [601, 1004] on button "Print Packing Slip" at bounding box center [617, 1014] width 119 height 30
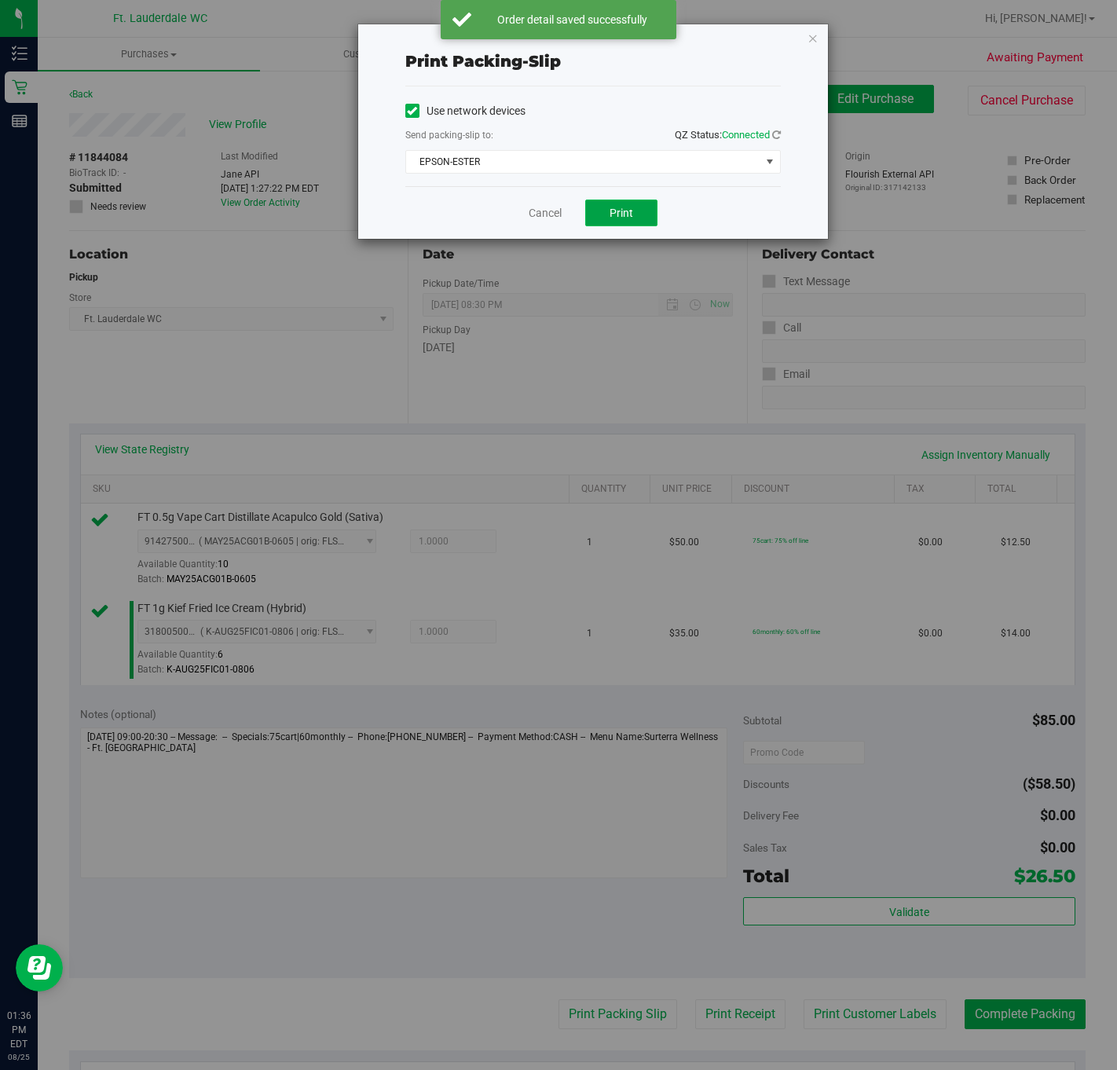
click at [606, 205] on button "Print" at bounding box center [621, 212] width 72 height 27
click at [846, 821] on div "Print packing-slip Use network devices Send packing-slip to: QZ Status: Connect…" at bounding box center [564, 535] width 1128 height 1070
click at [549, 213] on link "Cancel" at bounding box center [544, 213] width 33 height 16
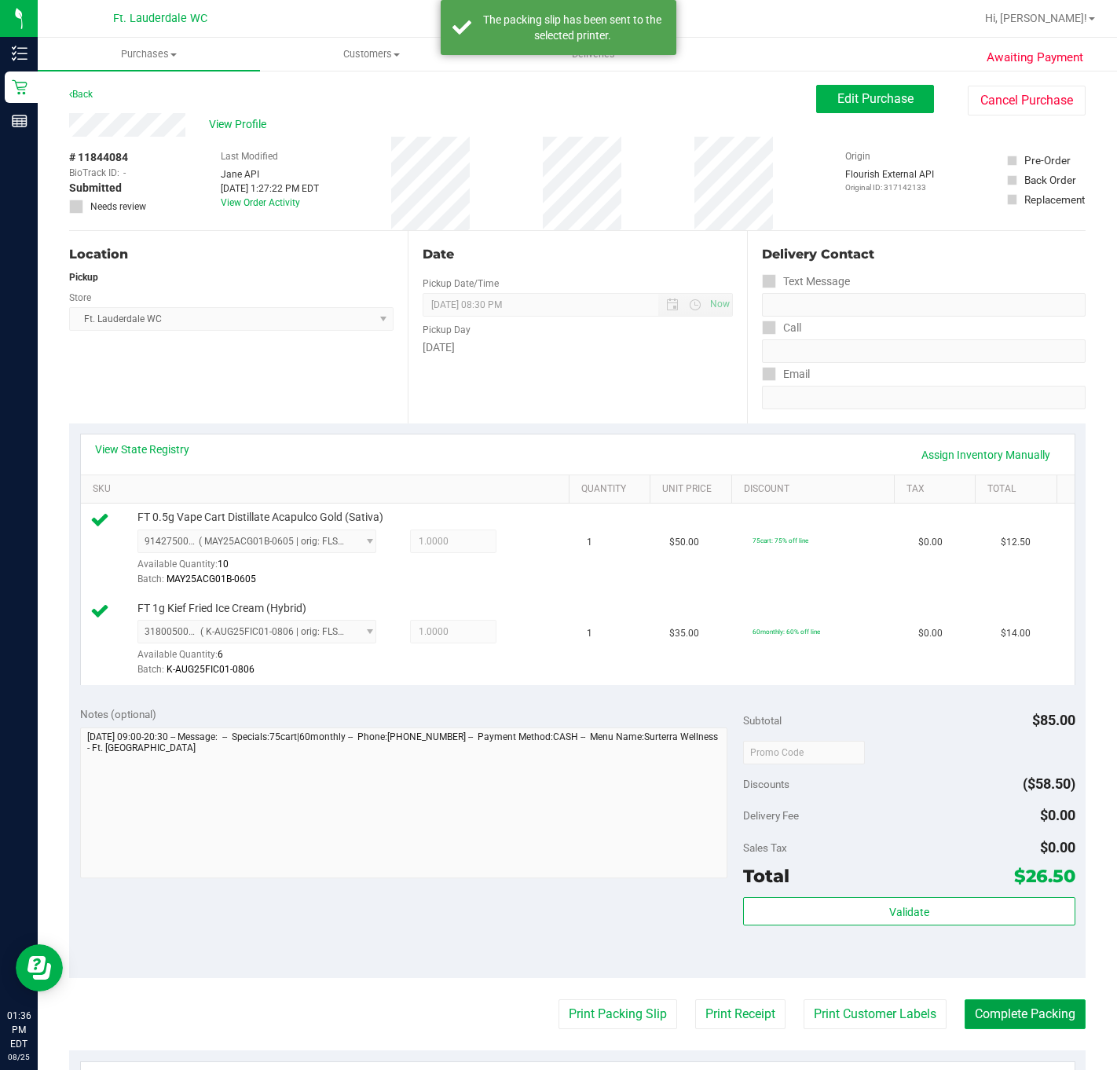
click at [1055, 1008] on button "Complete Packing" at bounding box center [1024, 1014] width 121 height 30
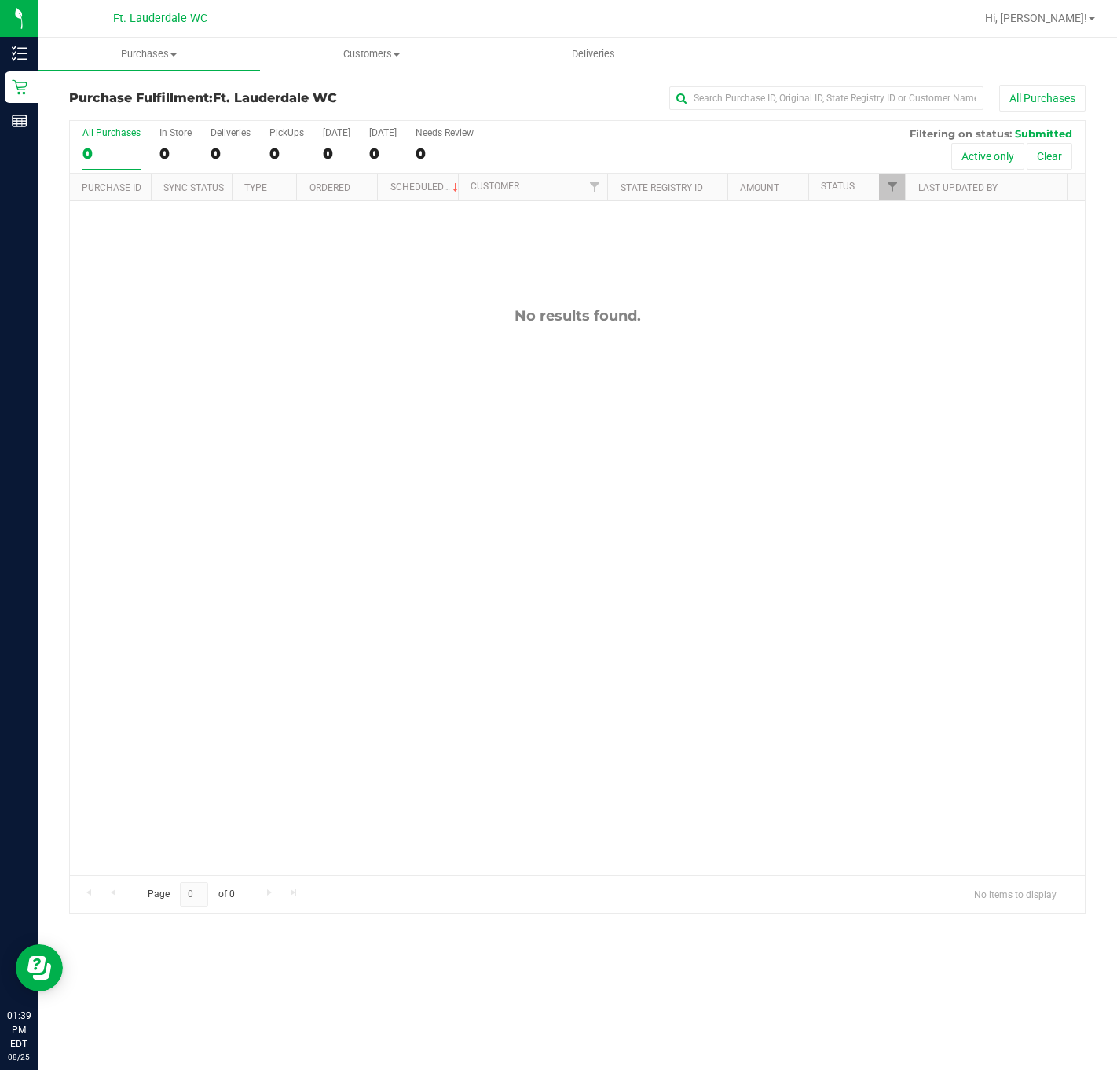
click at [205, 433] on div "No results found." at bounding box center [577, 591] width 1015 height 780
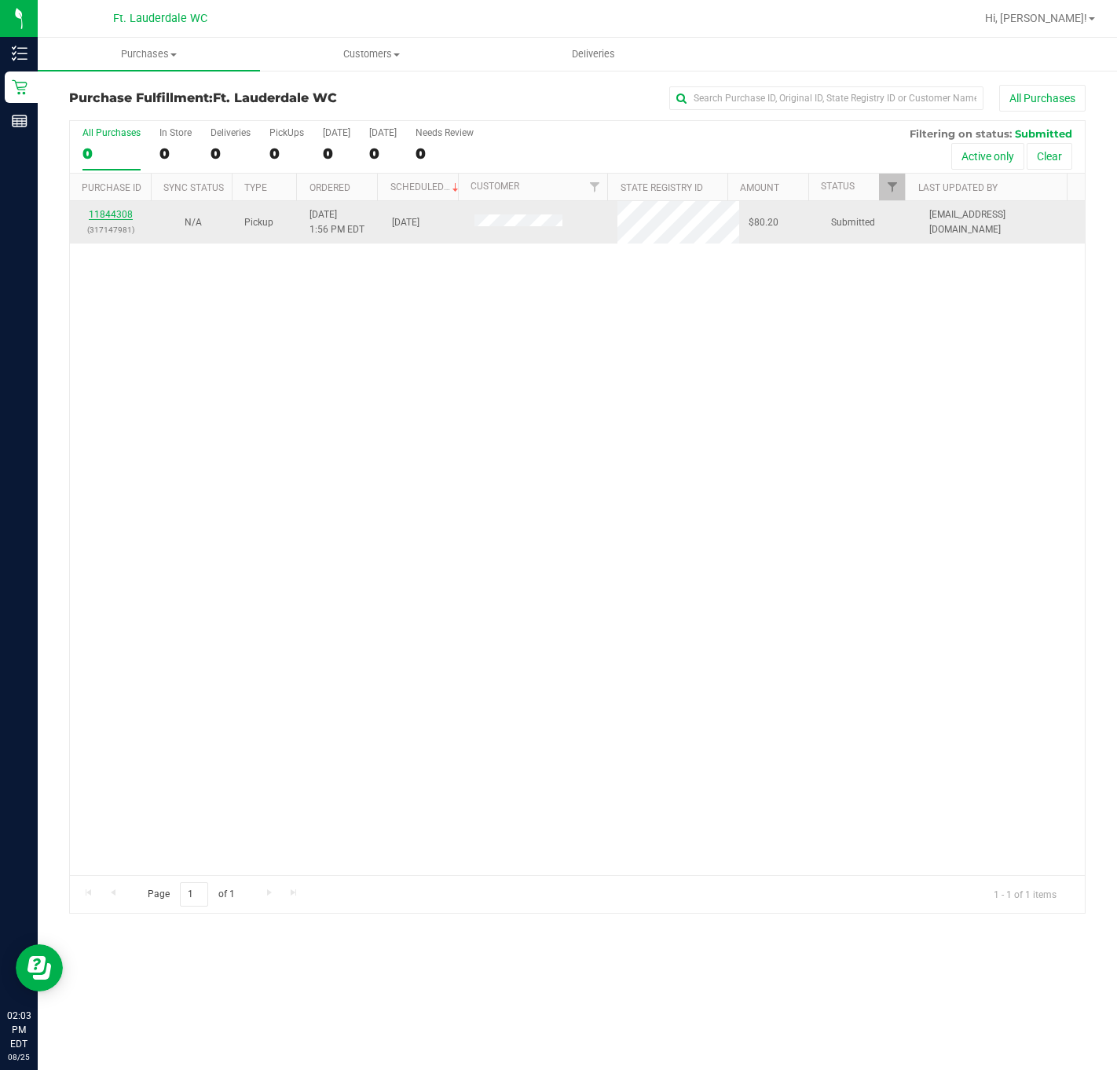
click at [125, 218] on link "11844308" at bounding box center [111, 214] width 44 height 11
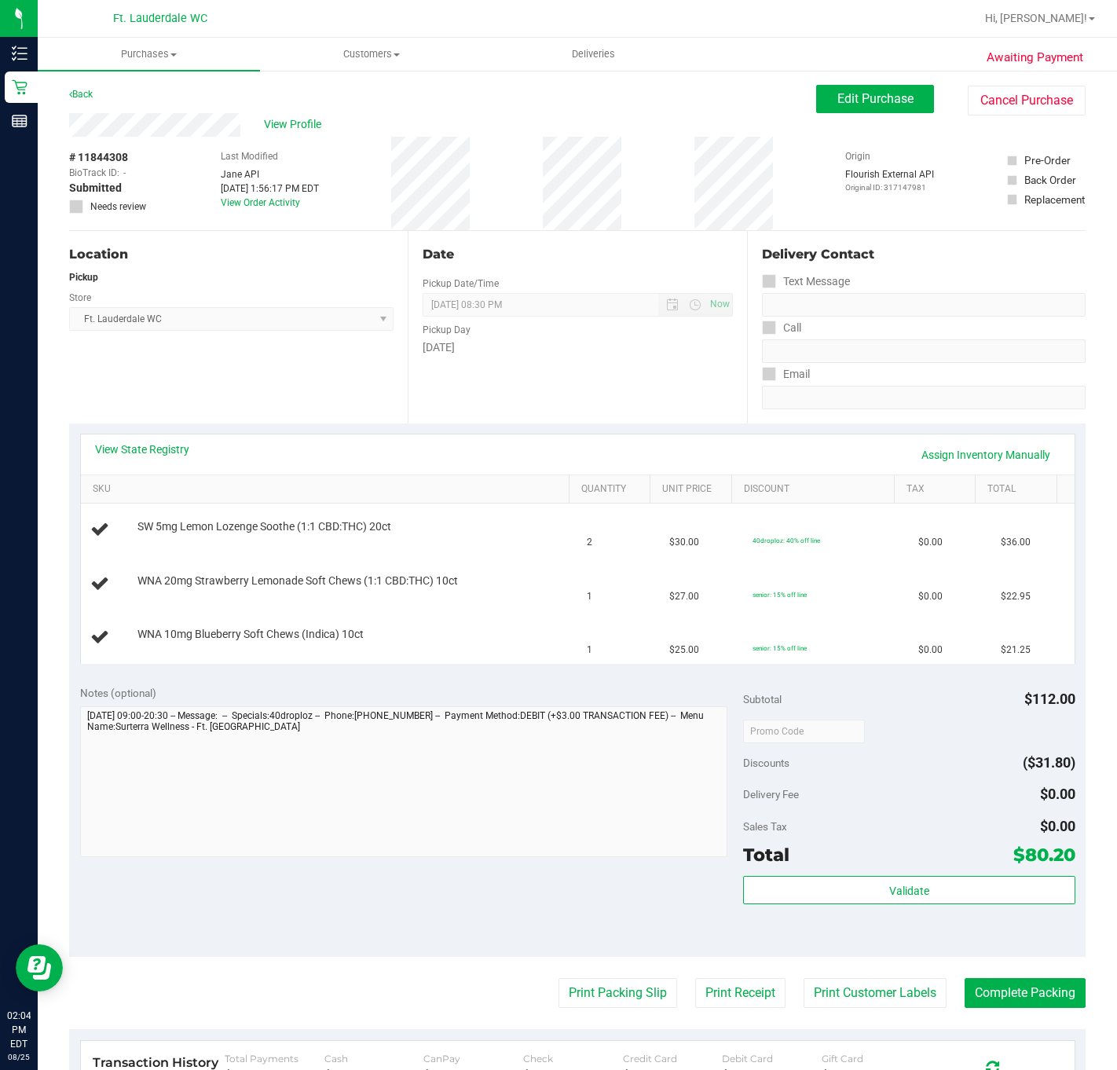
click at [220, 386] on div "Location Pickup Store Ft. Lauderdale WC Select Store Bonita Springs WC Boynton …" at bounding box center [238, 327] width 338 height 192
click at [333, 361] on div "Location Pickup Store Ft. Lauderdale WC Select Store Bonita Springs WC Boynton …" at bounding box center [238, 327] width 338 height 192
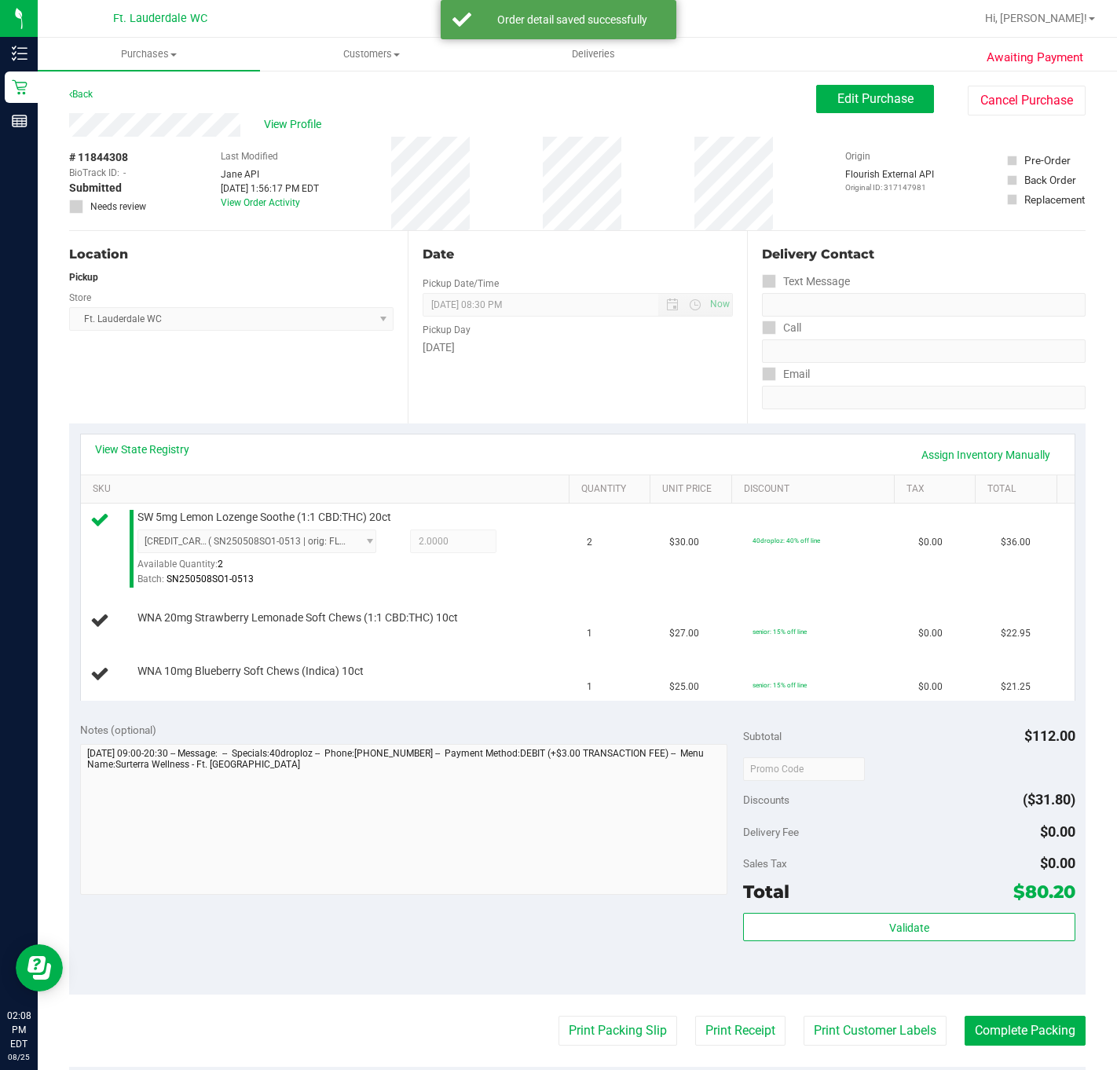
click at [259, 360] on div "Location Pickup Store Ft. Lauderdale WC Select Store Bonita Springs WC Boynton …" at bounding box center [238, 327] width 338 height 192
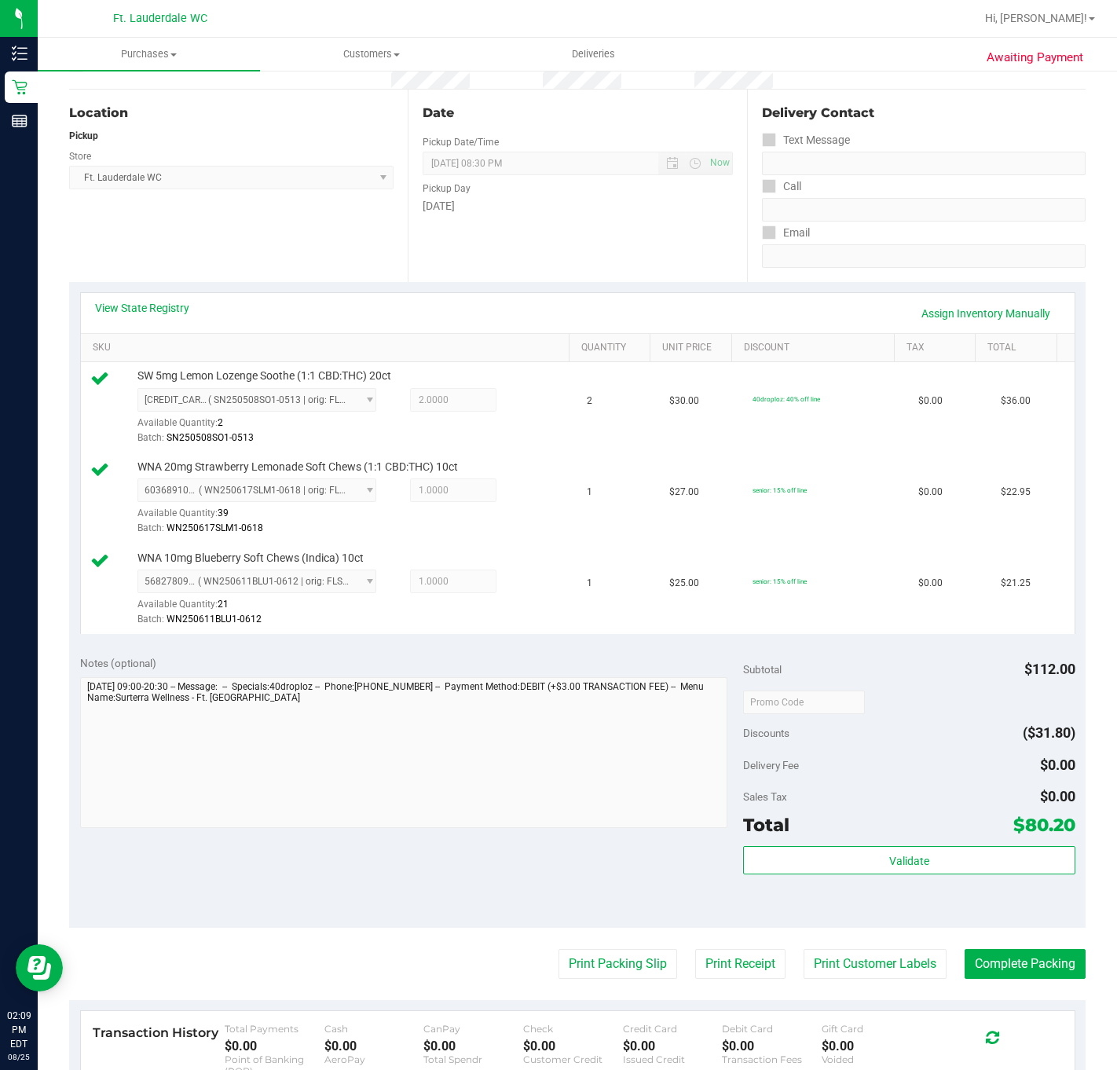
scroll to position [353, 0]
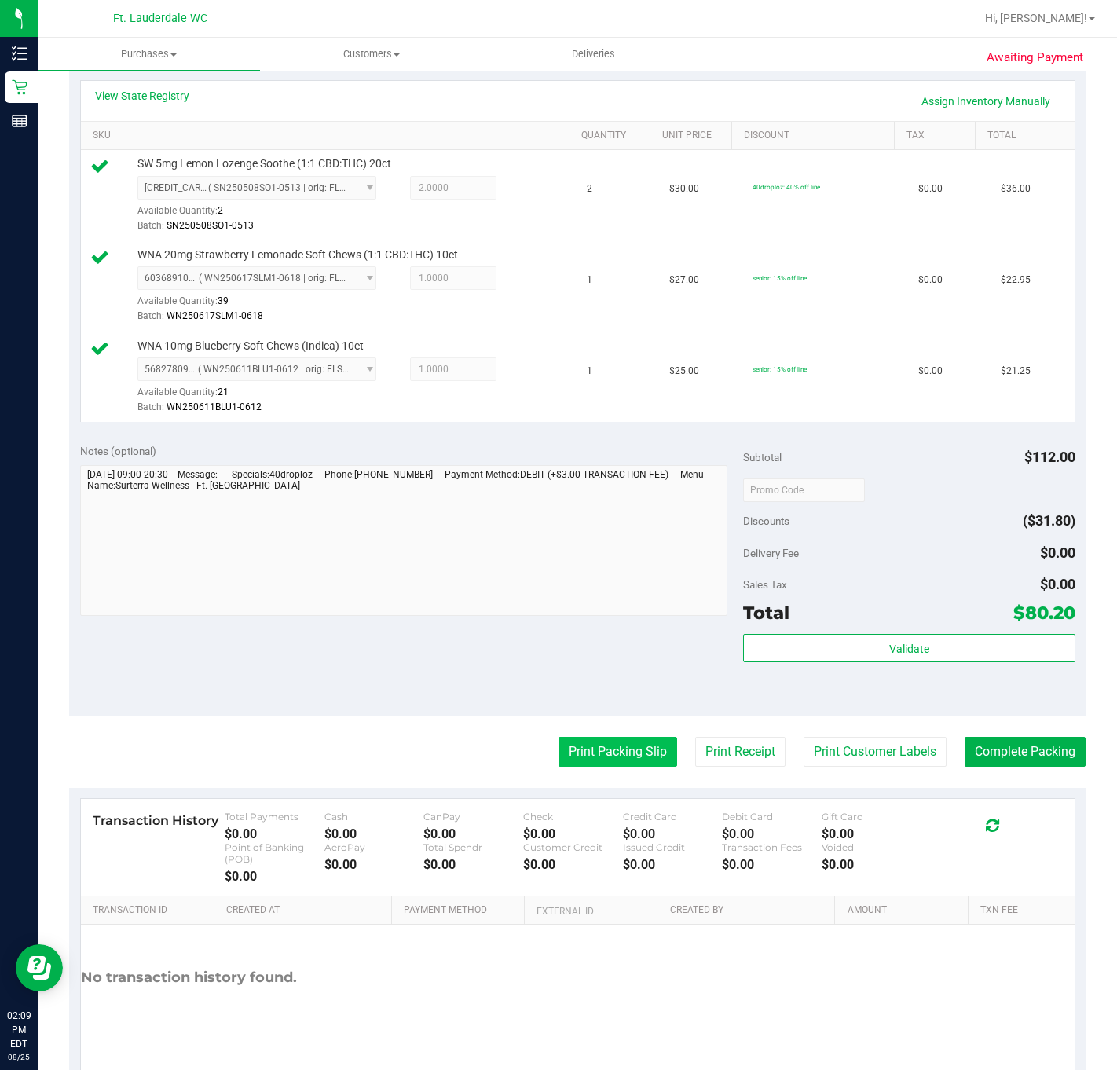
click at [629, 759] on button "Print Packing Slip" at bounding box center [617, 752] width 119 height 30
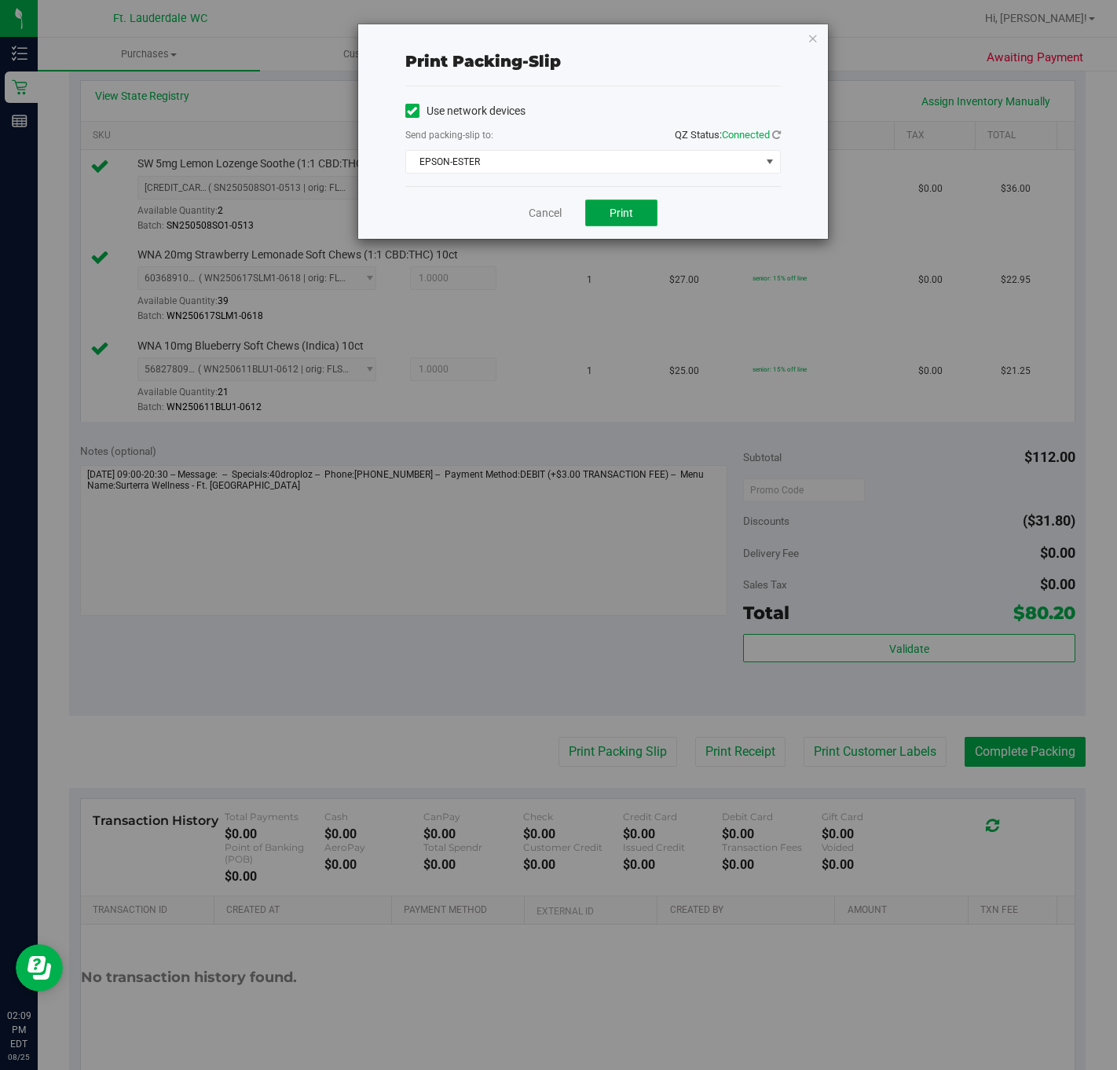
click at [609, 212] on span "Print" at bounding box center [621, 213] width 24 height 13
click at [538, 221] on link "Cancel" at bounding box center [544, 213] width 33 height 16
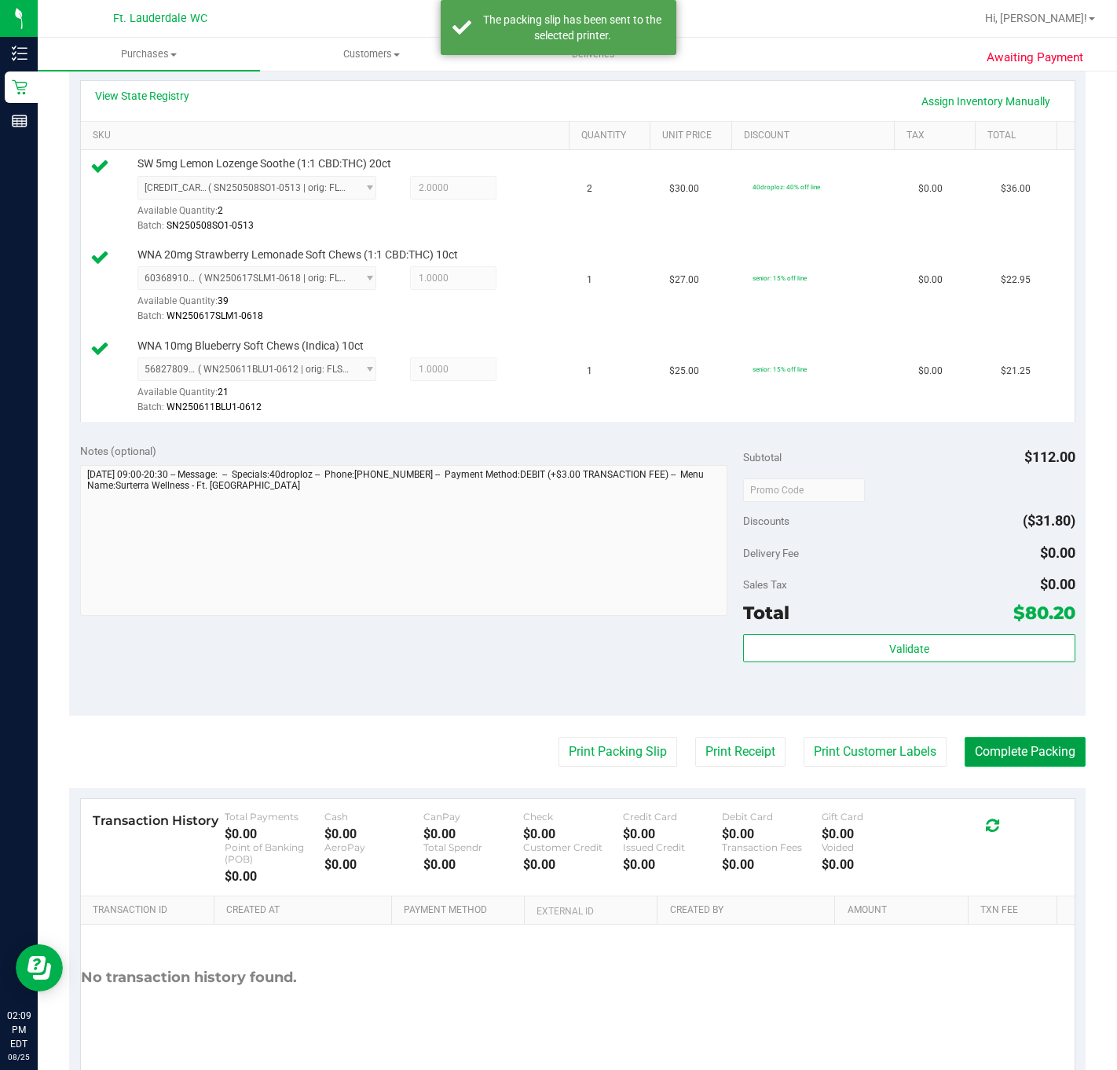
click at [964, 747] on button "Complete Packing" at bounding box center [1024, 752] width 121 height 30
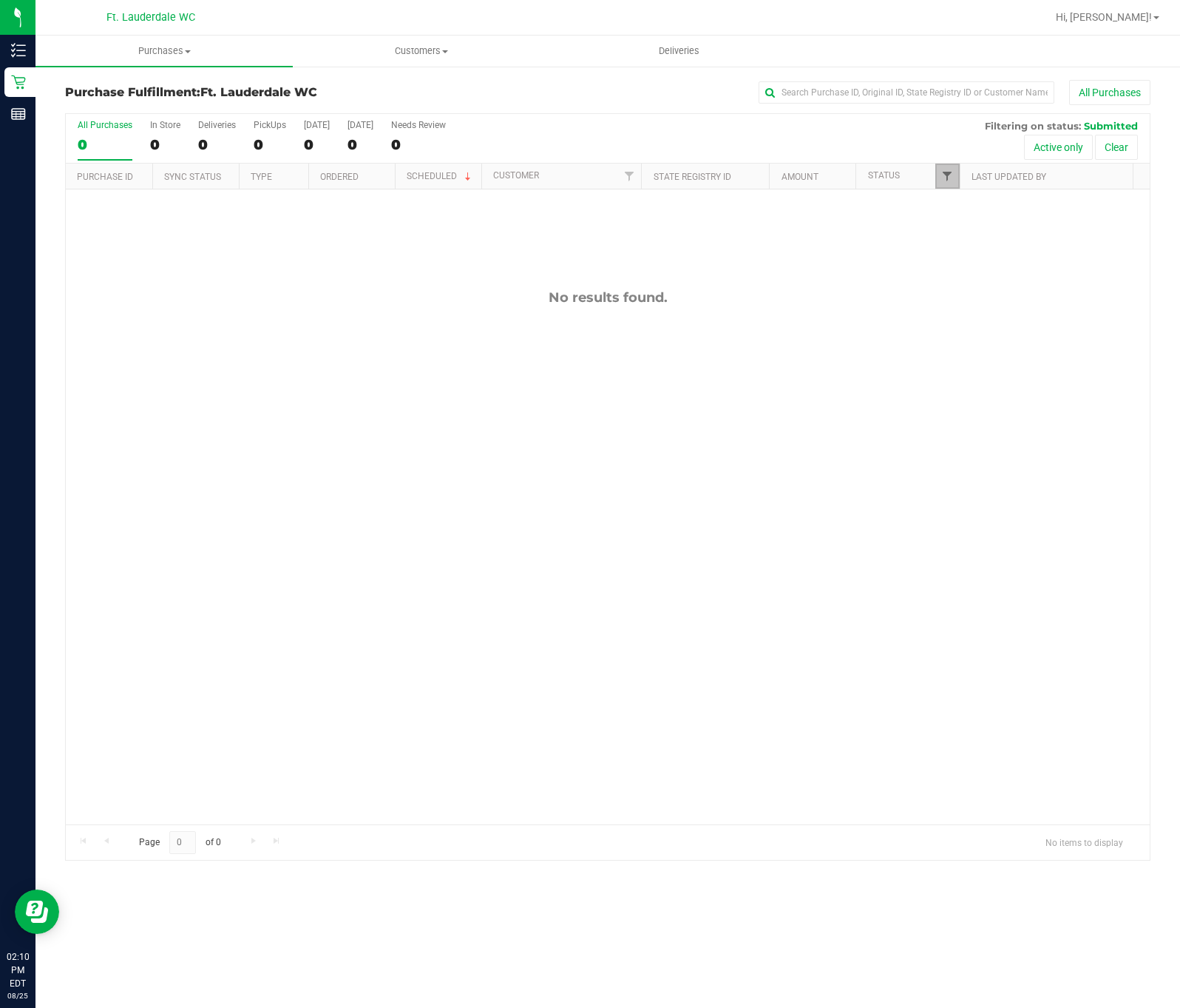
click at [943, 181] on span "Filter" at bounding box center [947, 176] width 12 height 12
click at [986, 240] on span "Select All" at bounding box center [984, 240] width 36 height 8
click at [959, 240] on input "Select All" at bounding box center [954, 241] width 9 height 9
checkbox input "true"
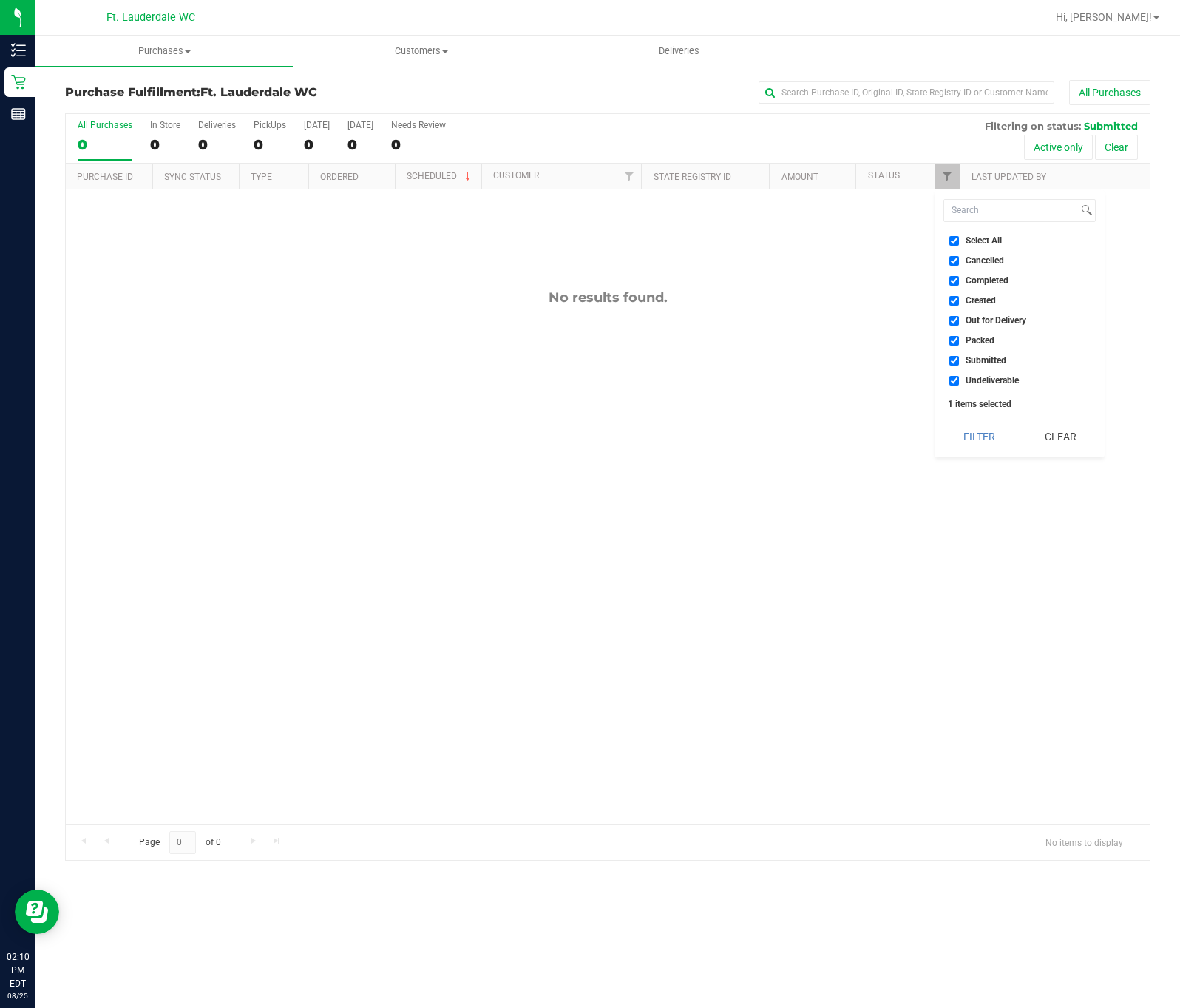
checkbox input "true"
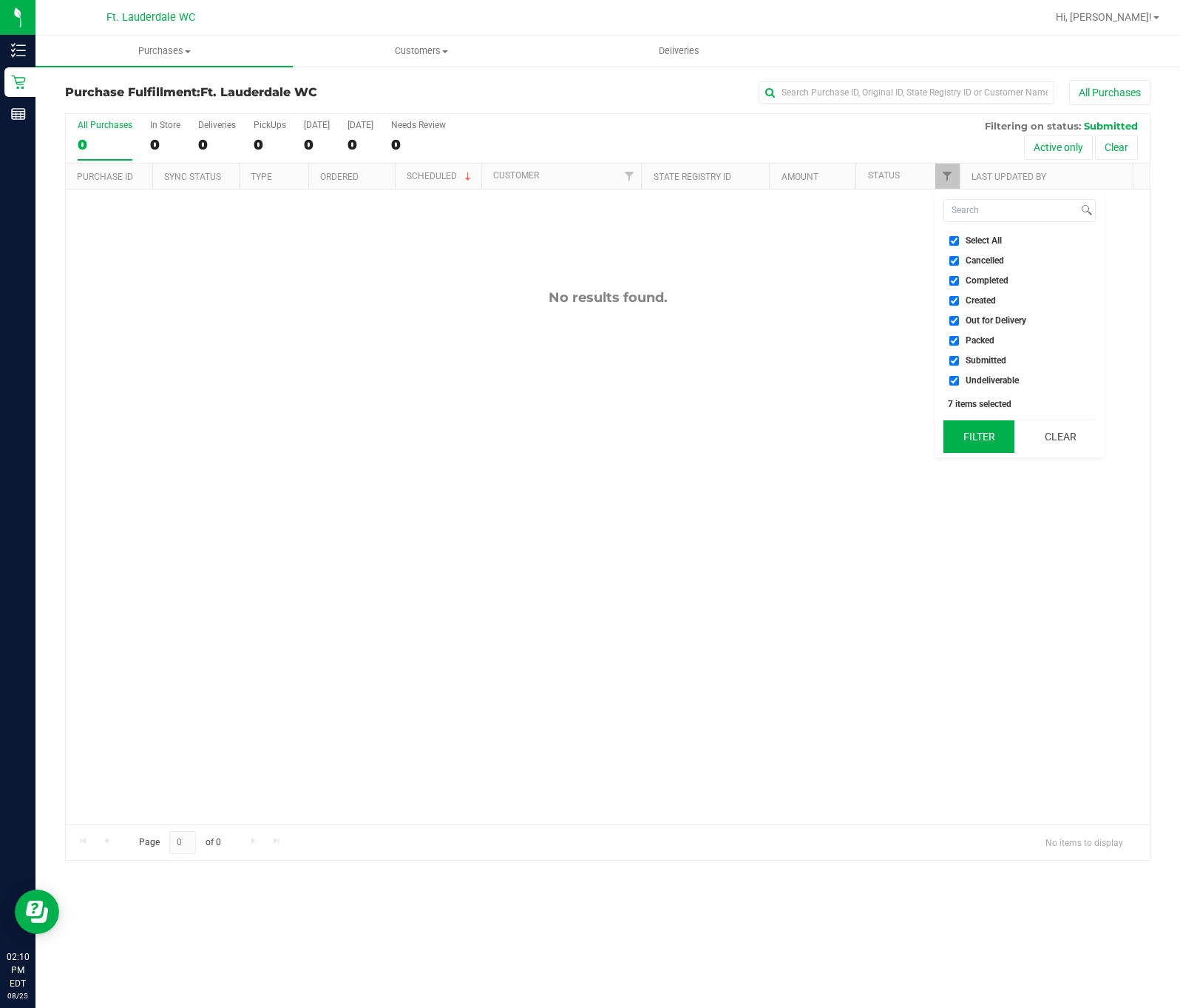
click at [959, 432] on button "Filter" at bounding box center [978, 436] width 71 height 33
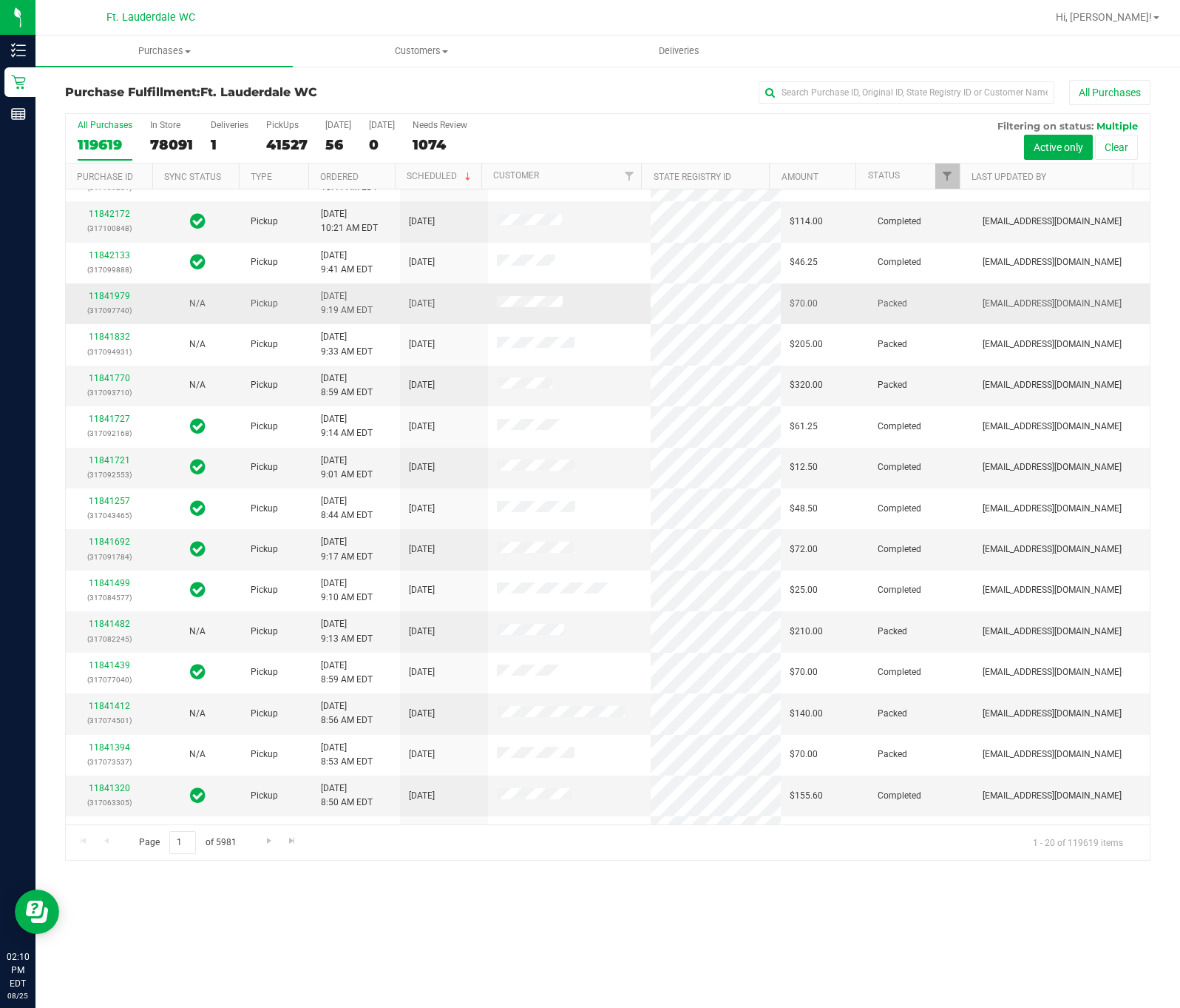
scroll to position [191, 0]
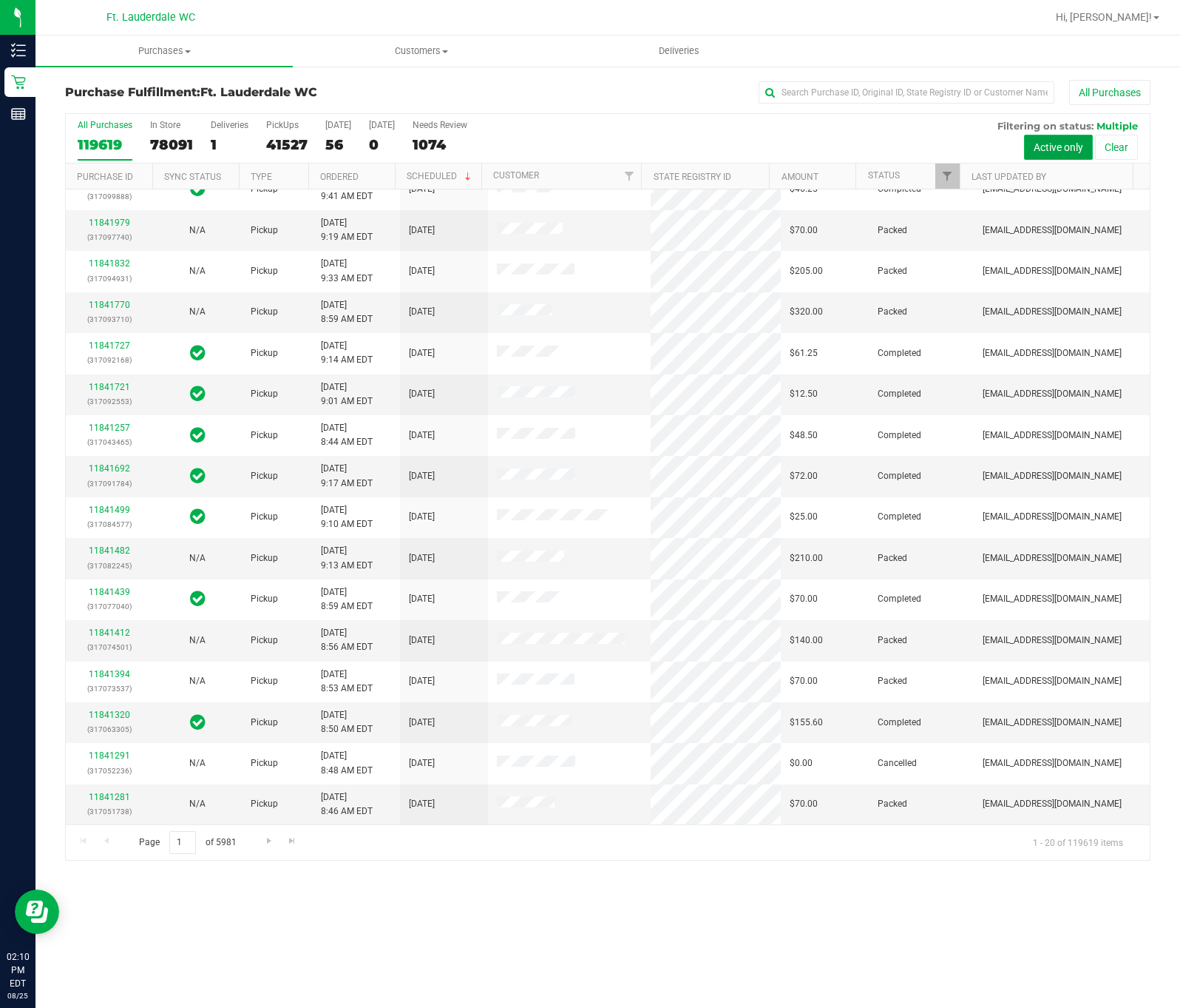
click at [1054, 147] on button "Active only" at bounding box center [1059, 147] width 69 height 25
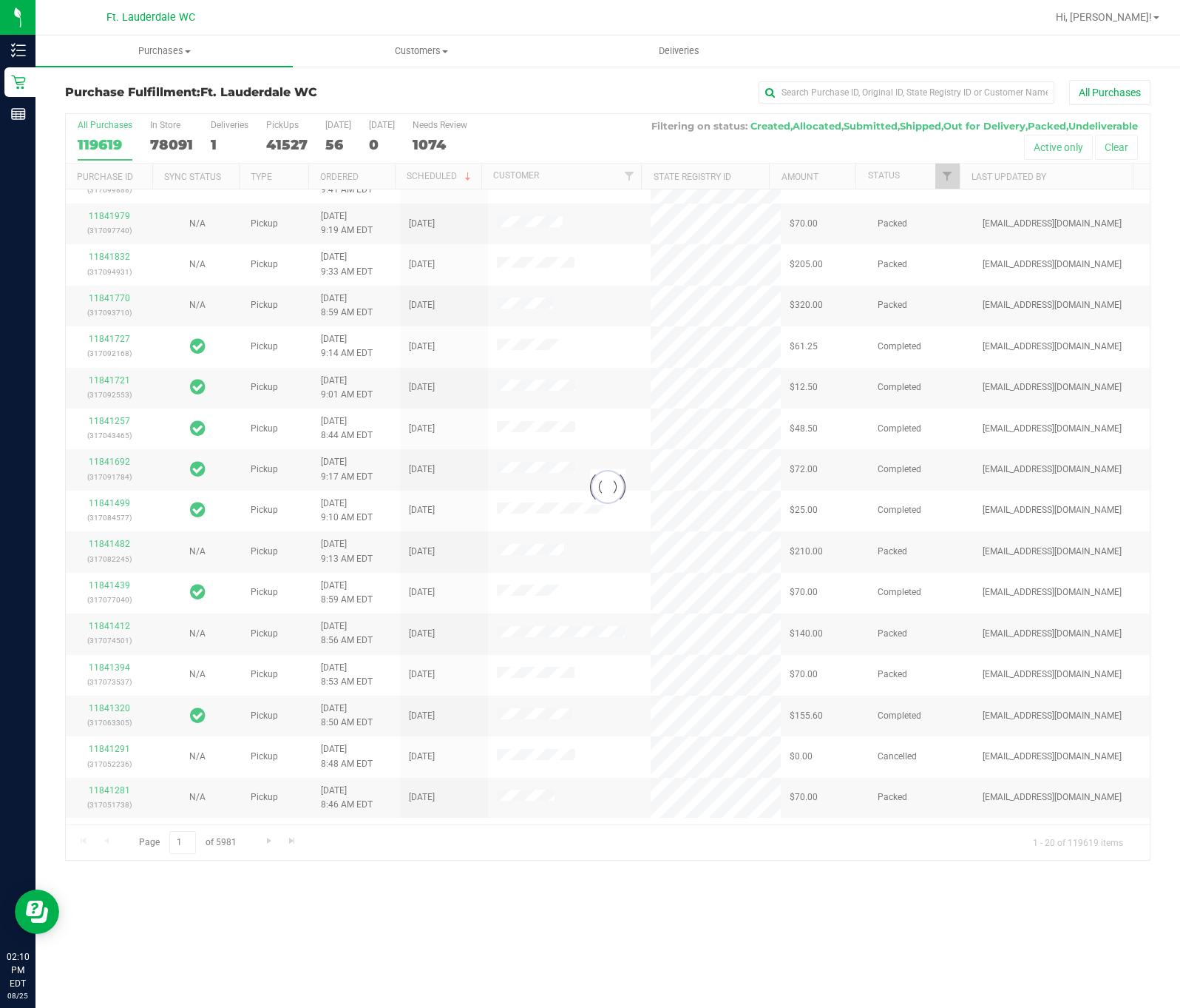
click at [939, 176] on div at bounding box center [607, 487] width 1084 height 746
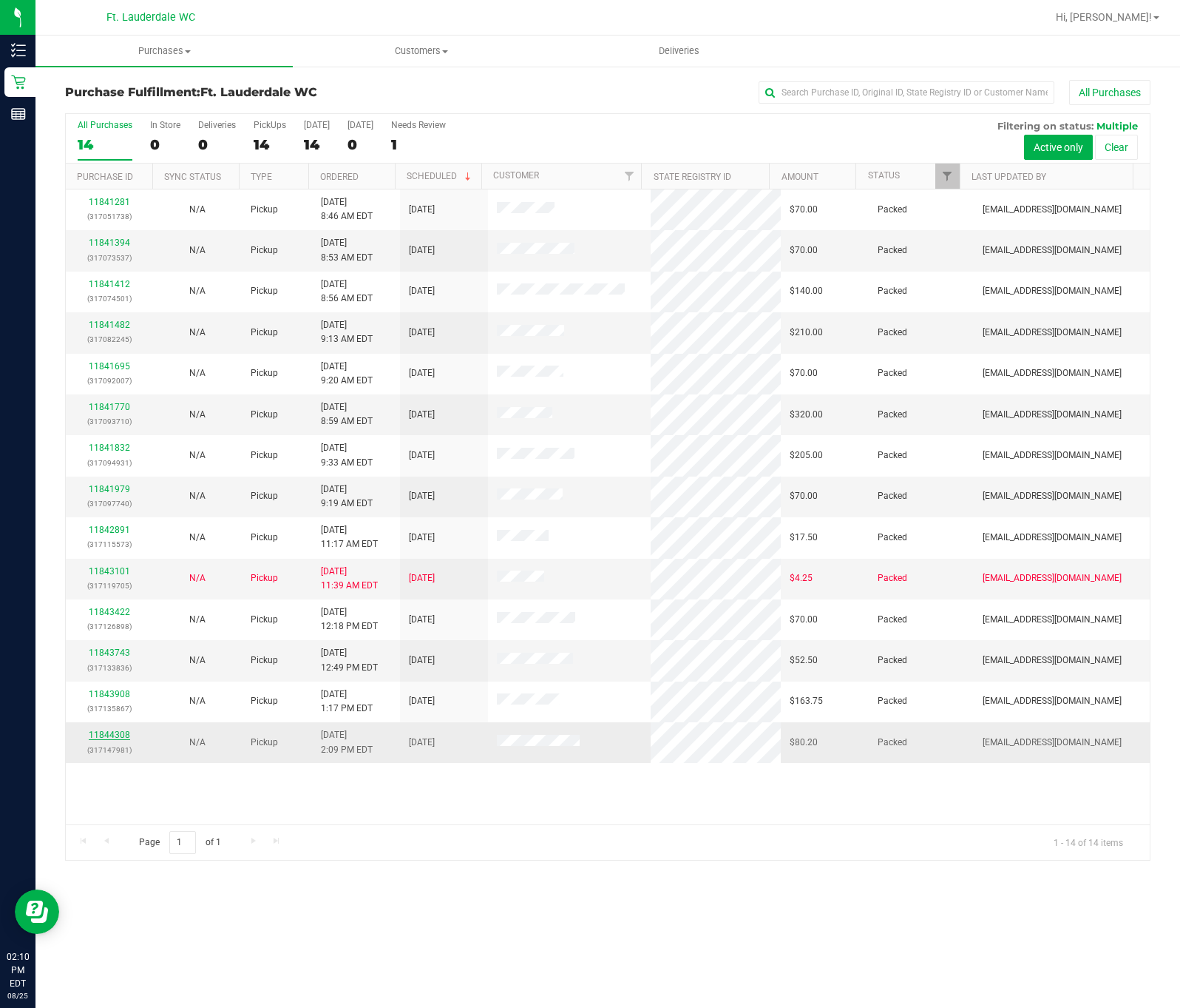
click at [109, 740] on link "11844308" at bounding box center [109, 734] width 41 height 10
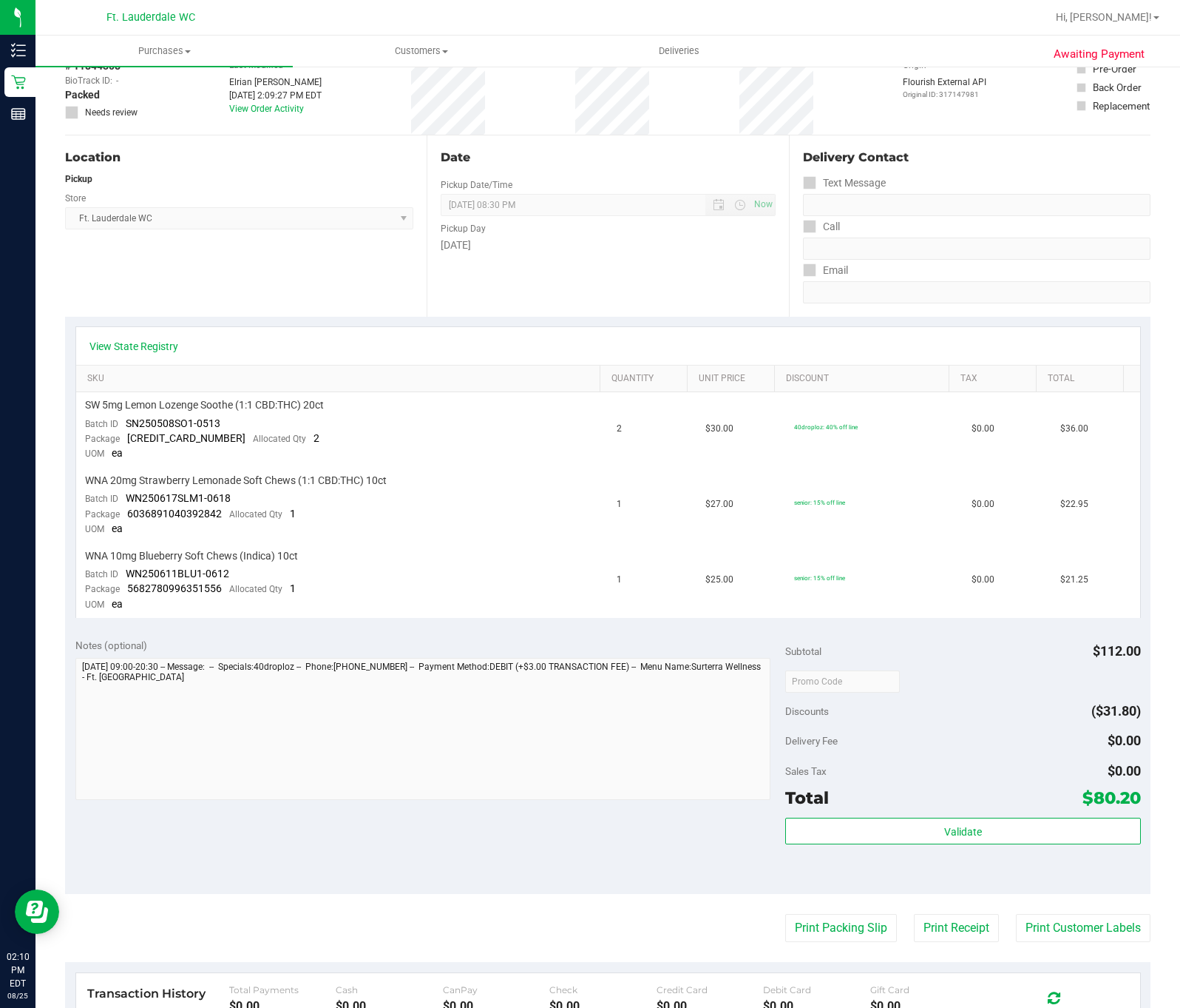
scroll to position [333, 0]
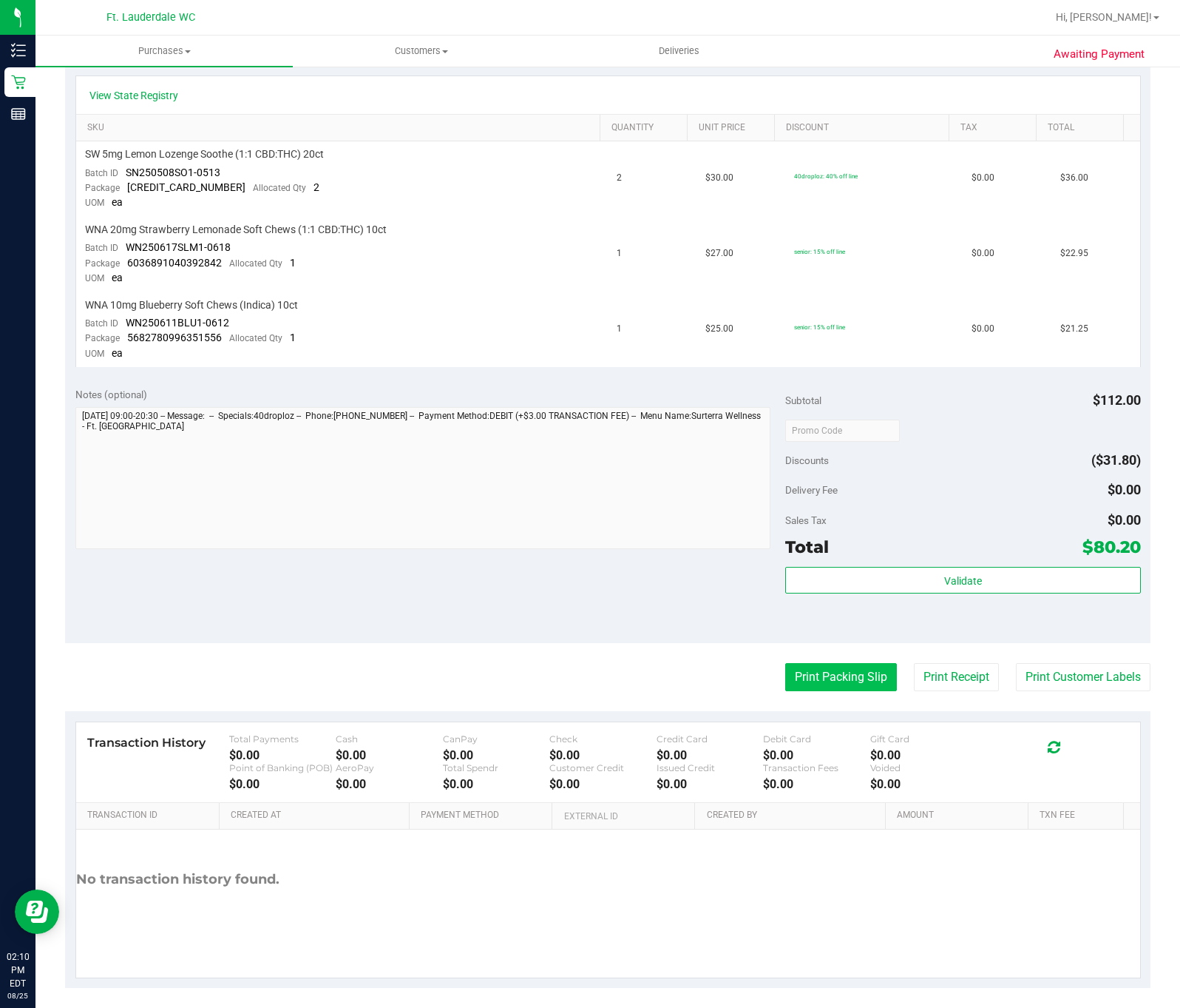
click at [786, 673] on button "Print Packing Slip" at bounding box center [841, 677] width 112 height 28
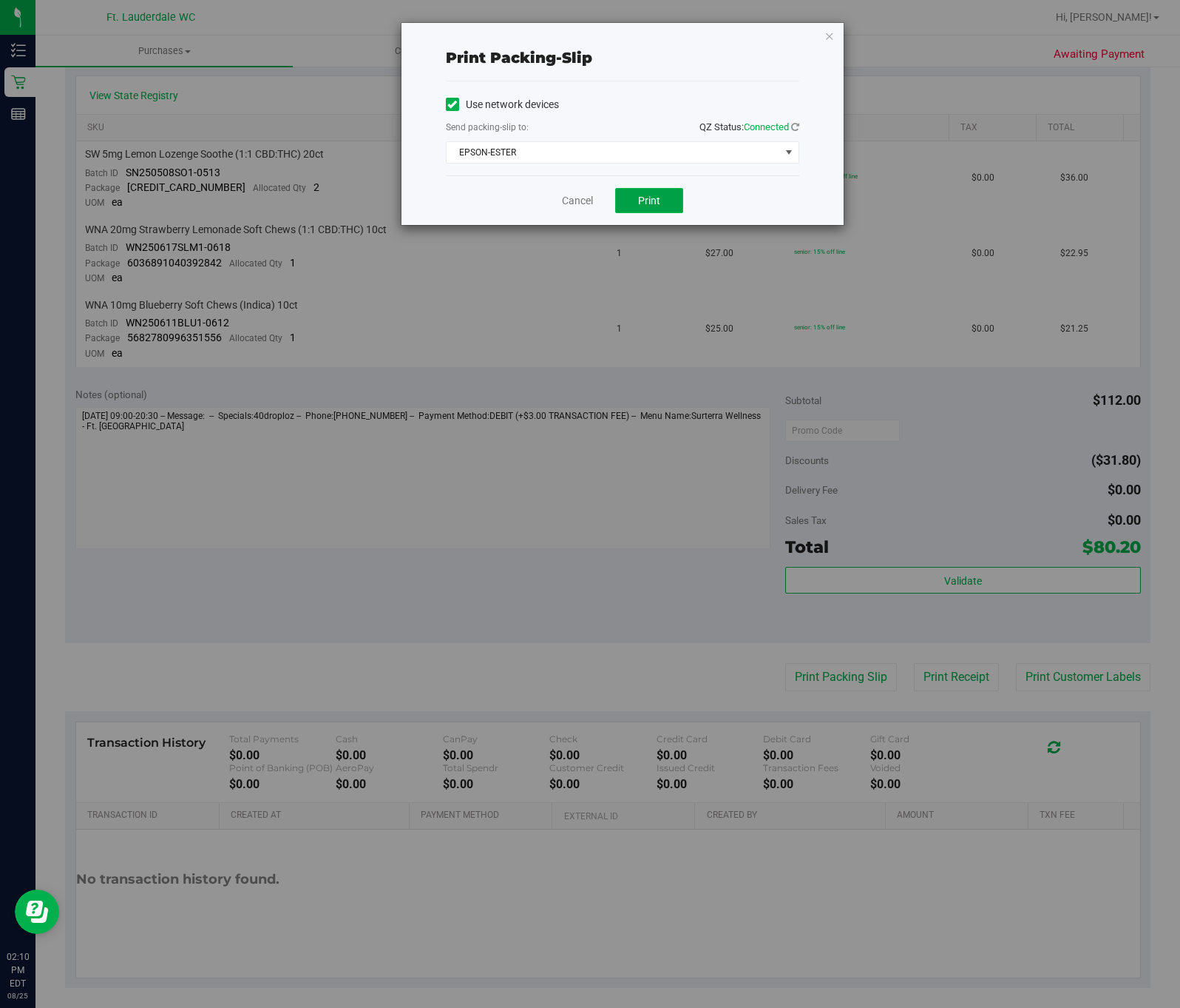
click at [644, 208] on button "Print" at bounding box center [649, 200] width 68 height 25
click at [584, 194] on link "Cancel" at bounding box center [577, 201] width 31 height 15
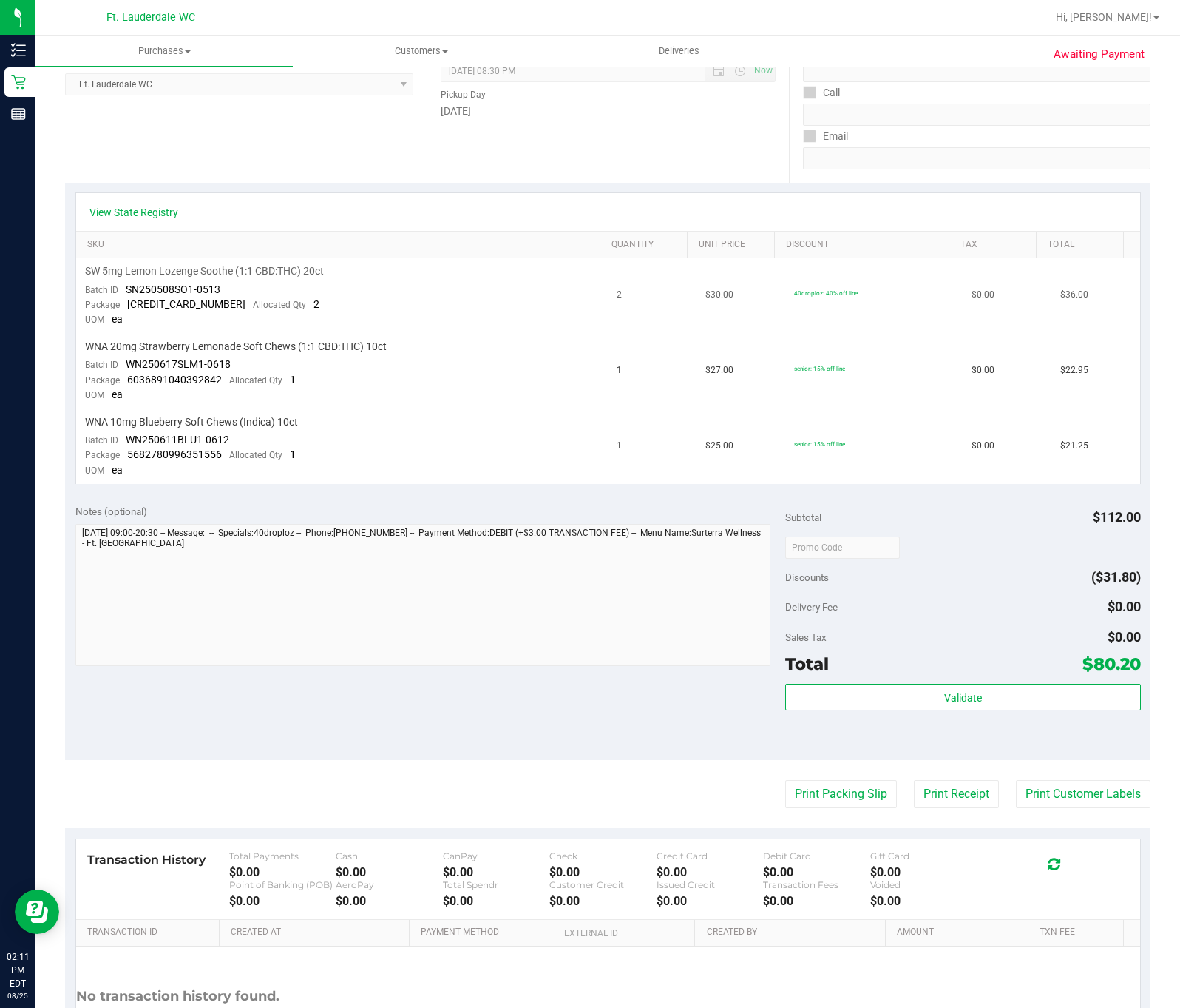
scroll to position [0, 0]
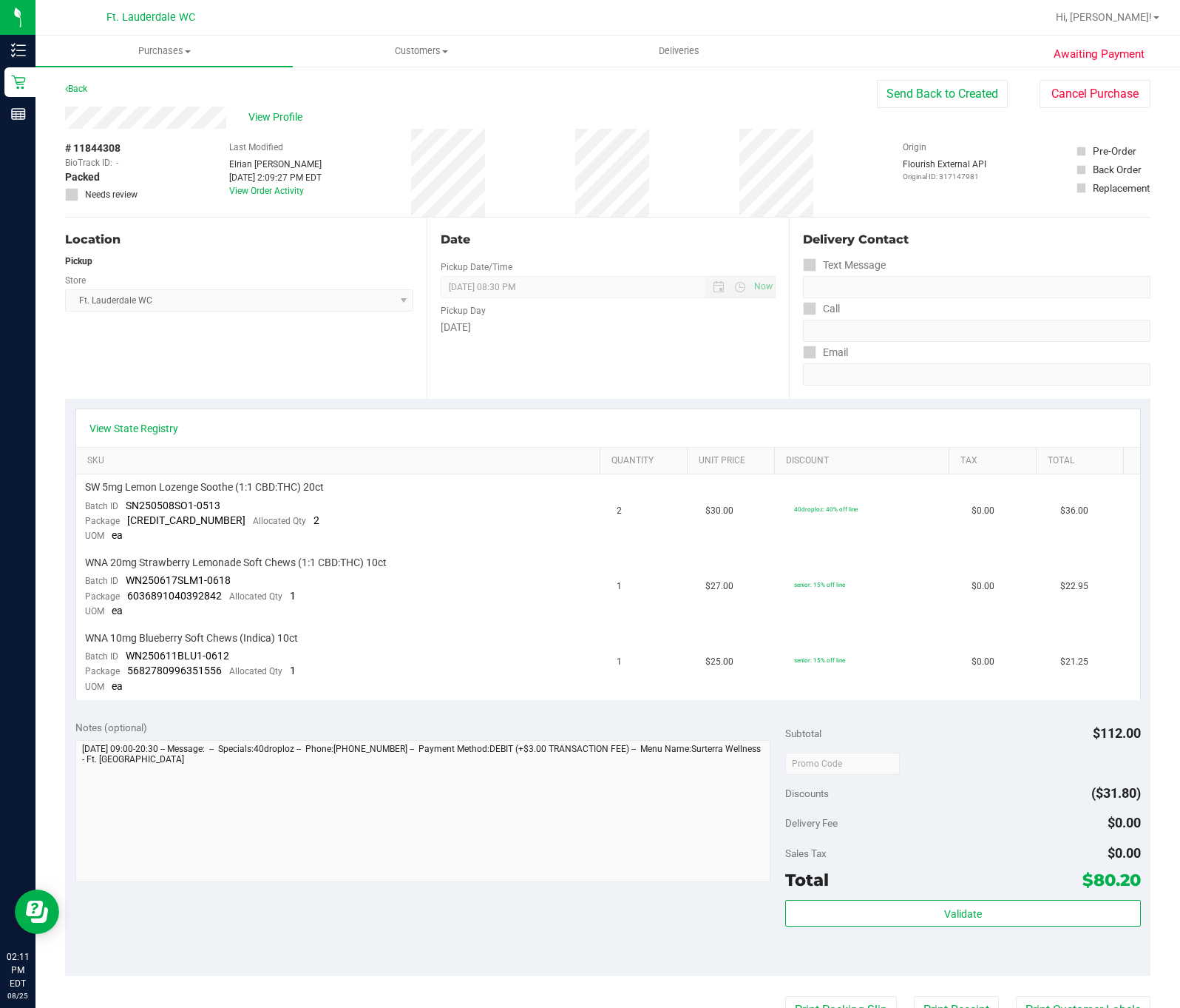
click at [78, 77] on div "Awaiting Payment Back Send Back to Created Cancel Purchase View Profile # 11844…" at bounding box center [608, 707] width 1145 height 1285
click at [83, 87] on link "Back" at bounding box center [76, 89] width 23 height 10
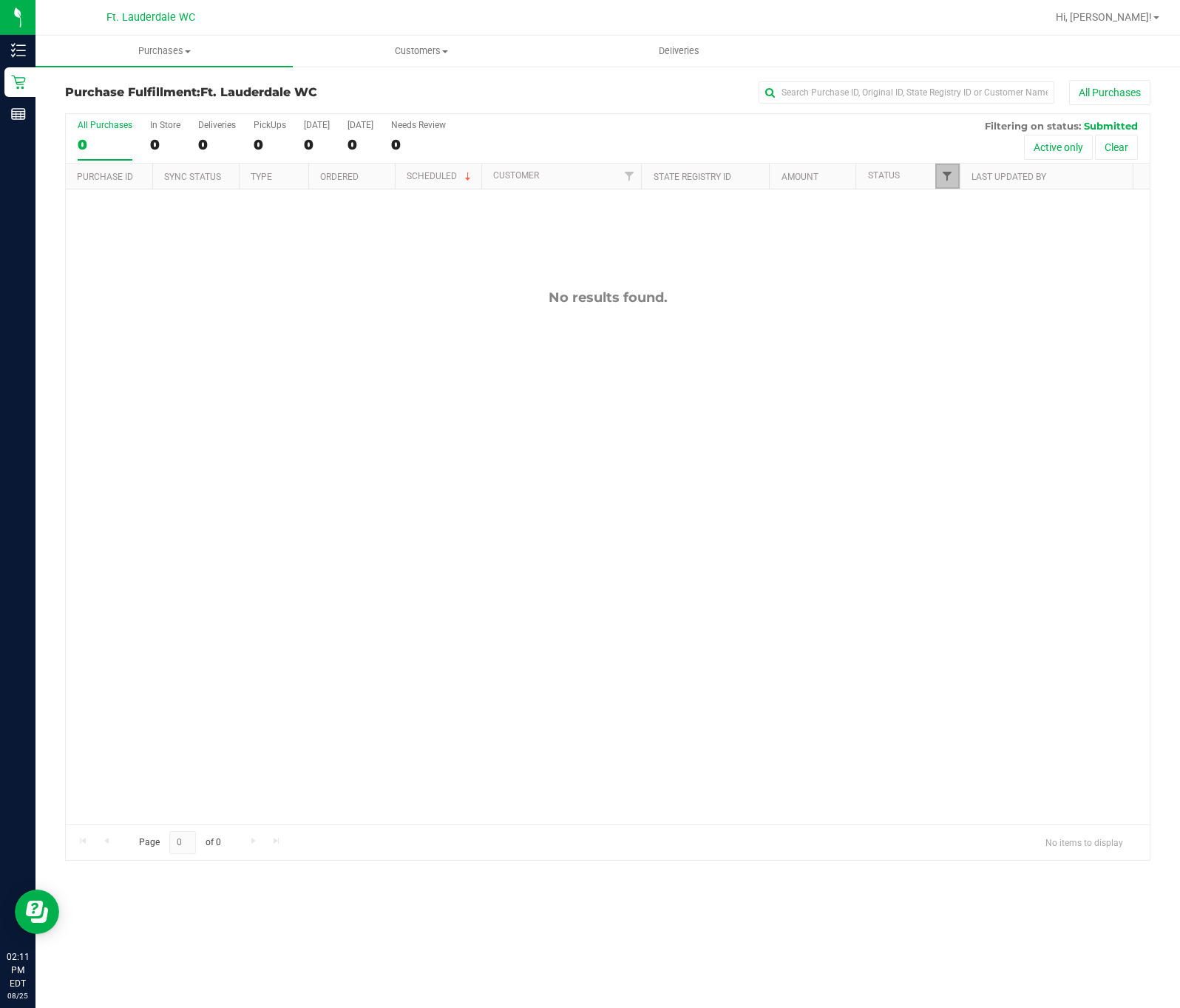
click at [948, 174] on span "Filter" at bounding box center [947, 176] width 12 height 12
click at [947, 171] on span "Filter" at bounding box center [947, 176] width 12 height 12
click at [267, 364] on div "No results found." at bounding box center [607, 557] width 1084 height 735
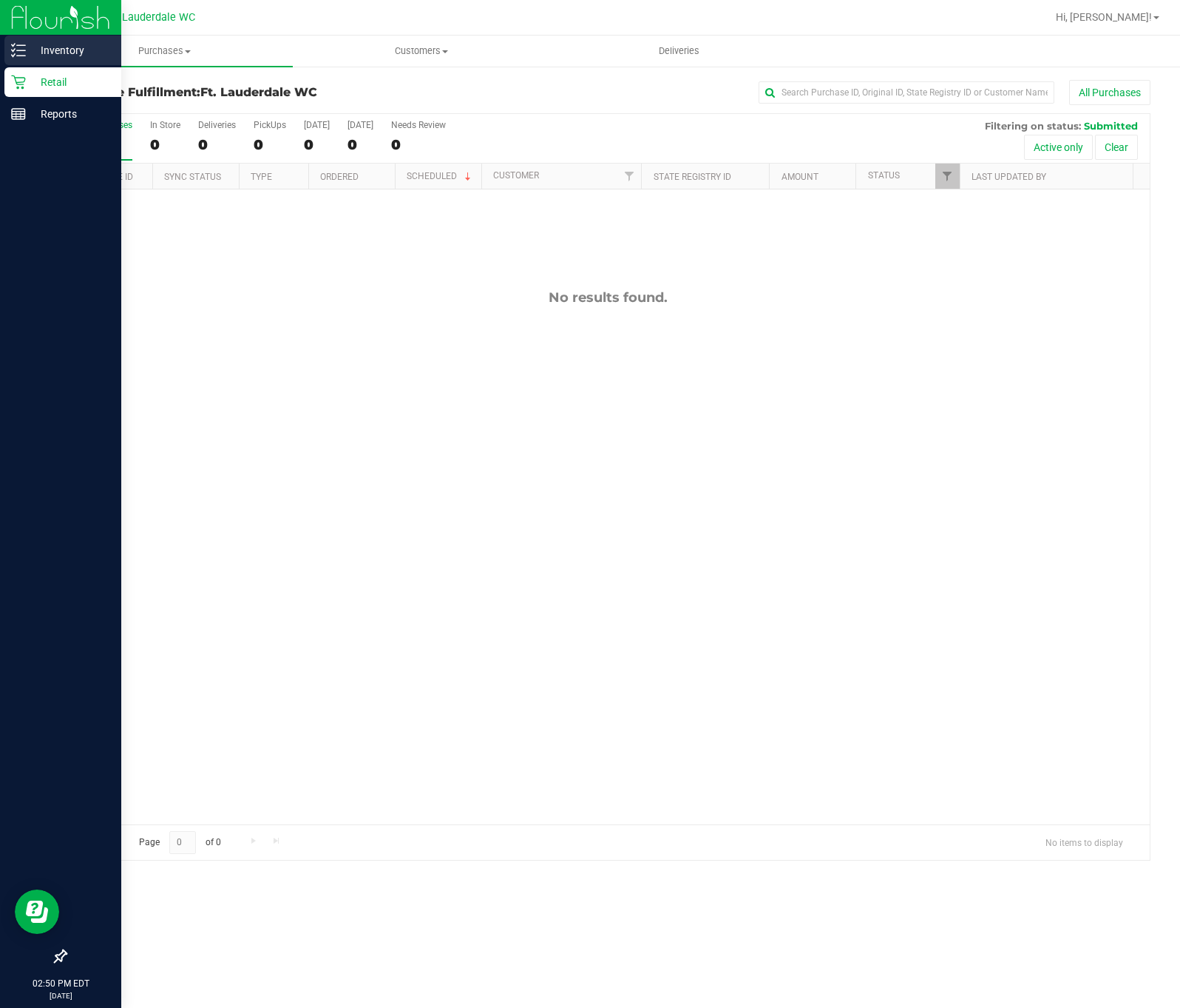
click at [60, 57] on p "Inventory" at bounding box center [70, 50] width 89 height 18
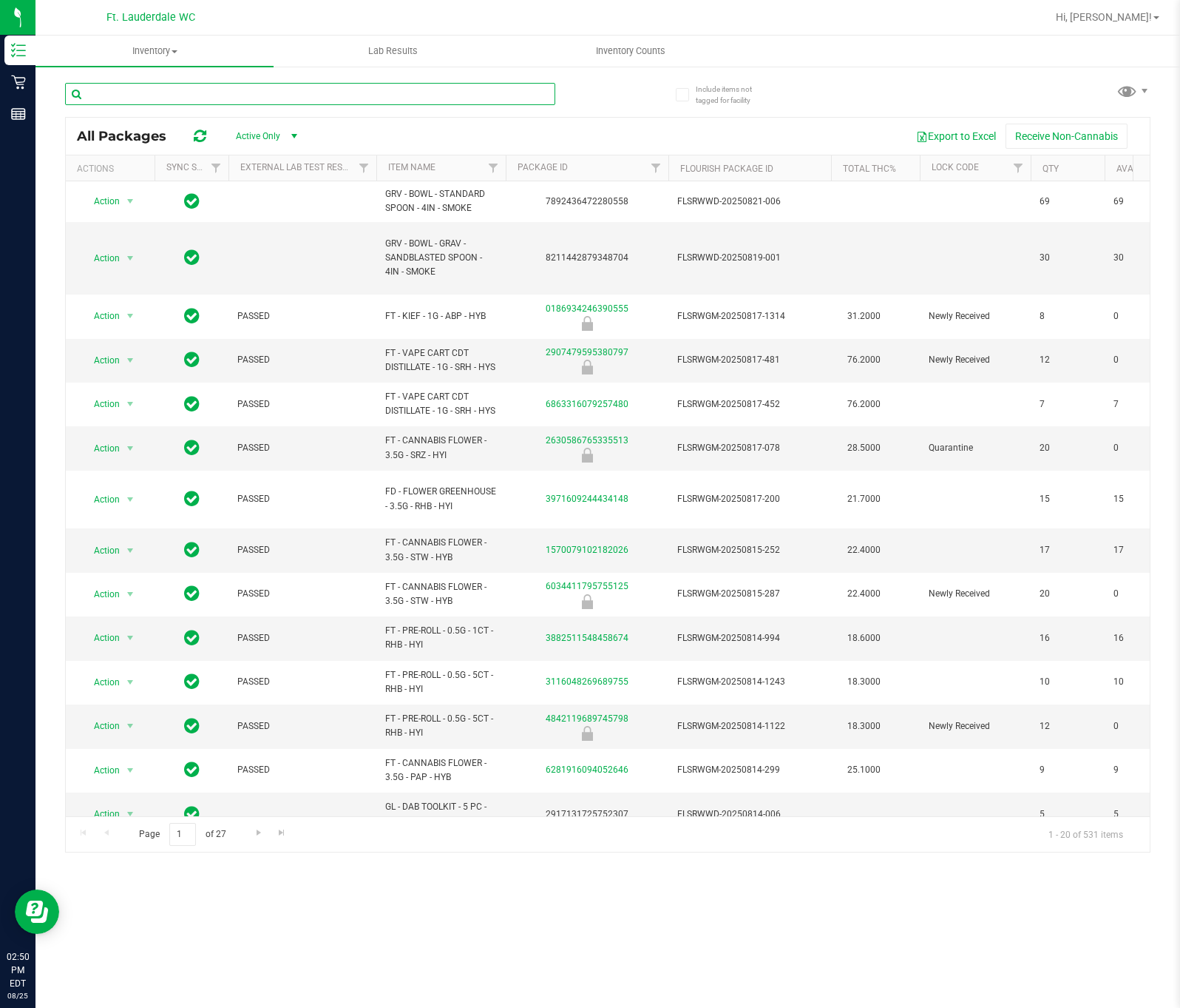
click at [202, 93] on input "text" at bounding box center [310, 94] width 491 height 23
type input "WBV"
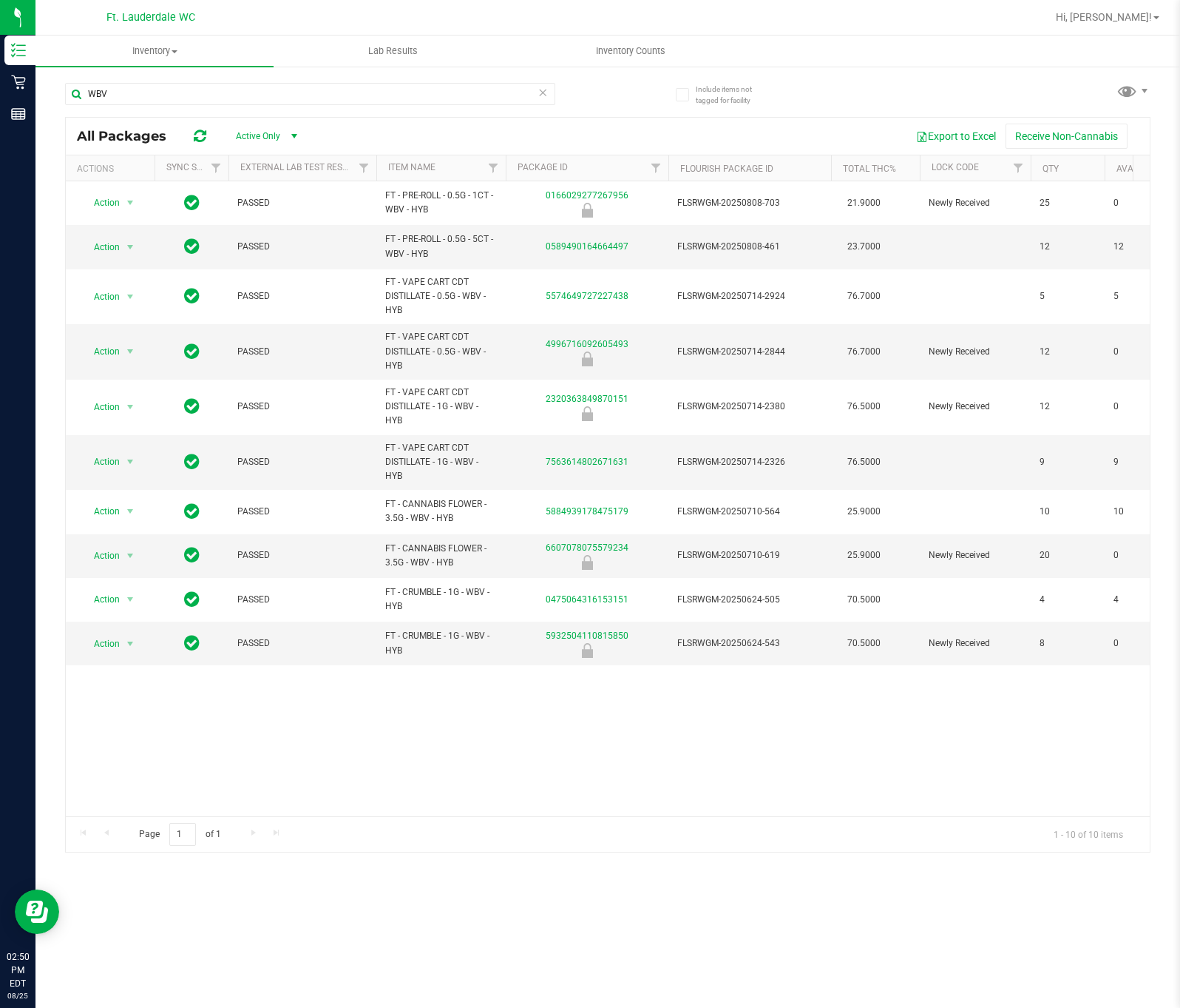
click at [599, 118] on div "All Packages Active Only Active Only Lab Samples Locked All External Internal E…" at bounding box center [607, 136] width 1084 height 37
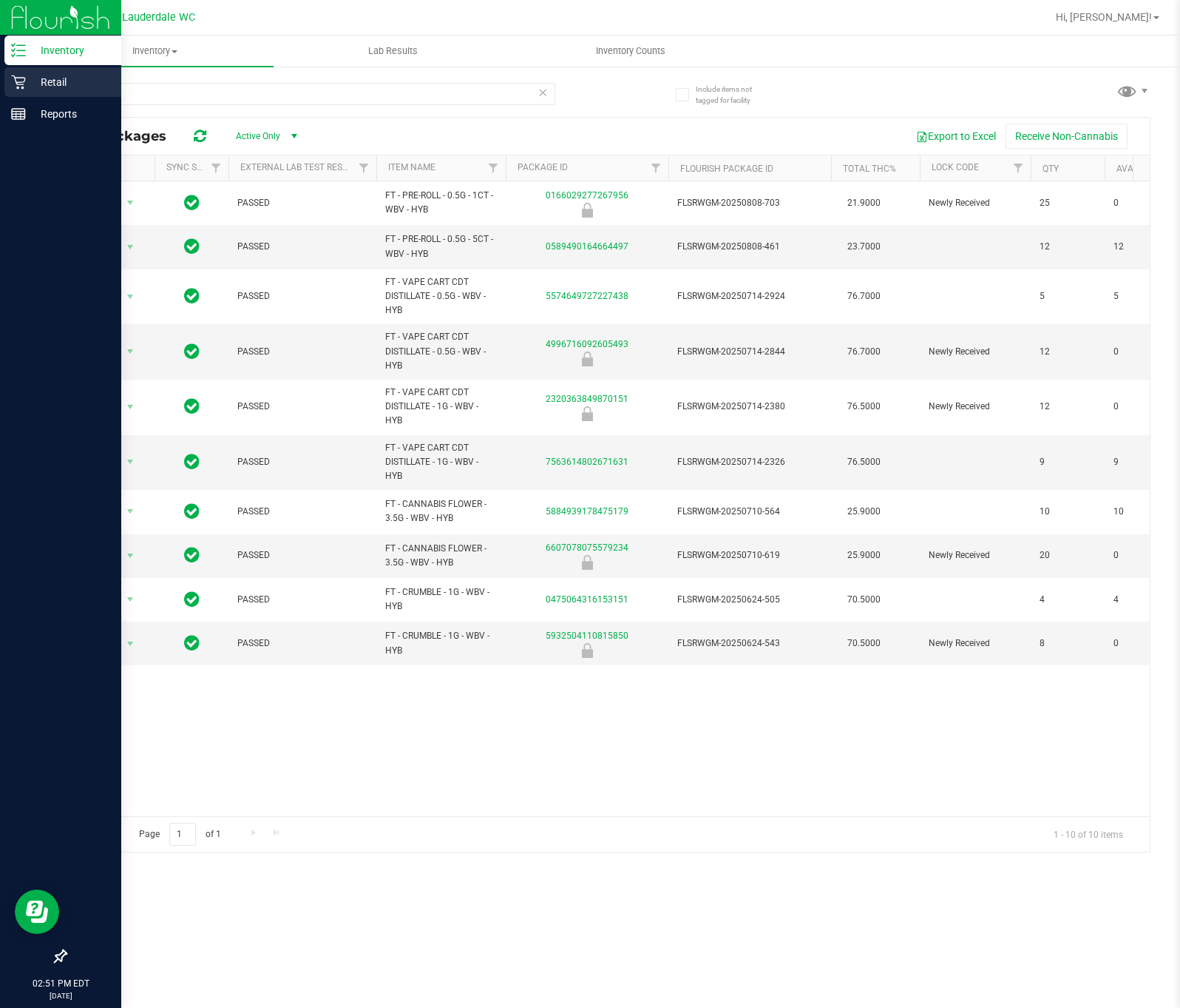
click at [33, 78] on p "Retail" at bounding box center [70, 82] width 89 height 18
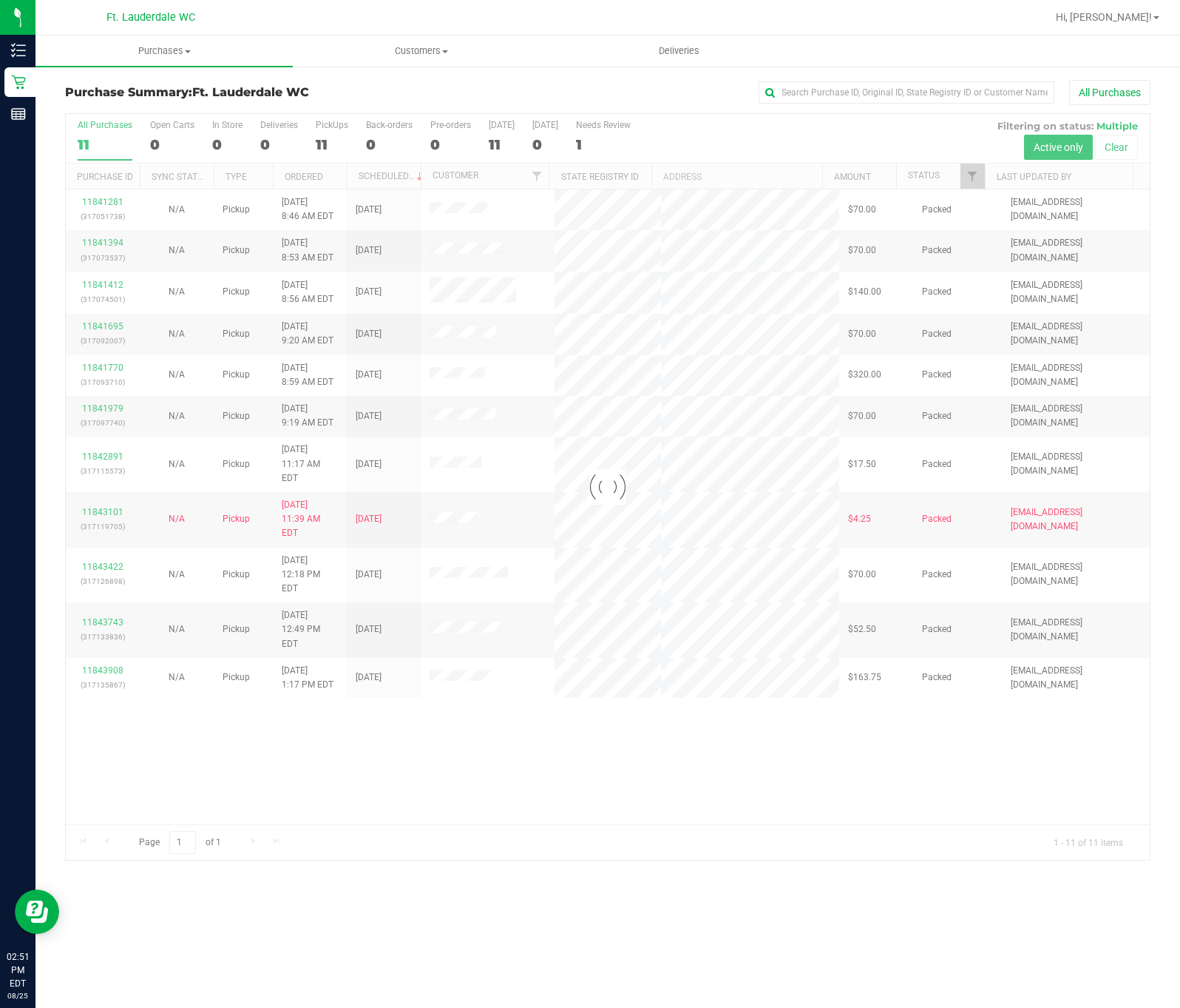
click at [965, 175] on div at bounding box center [607, 487] width 1084 height 746
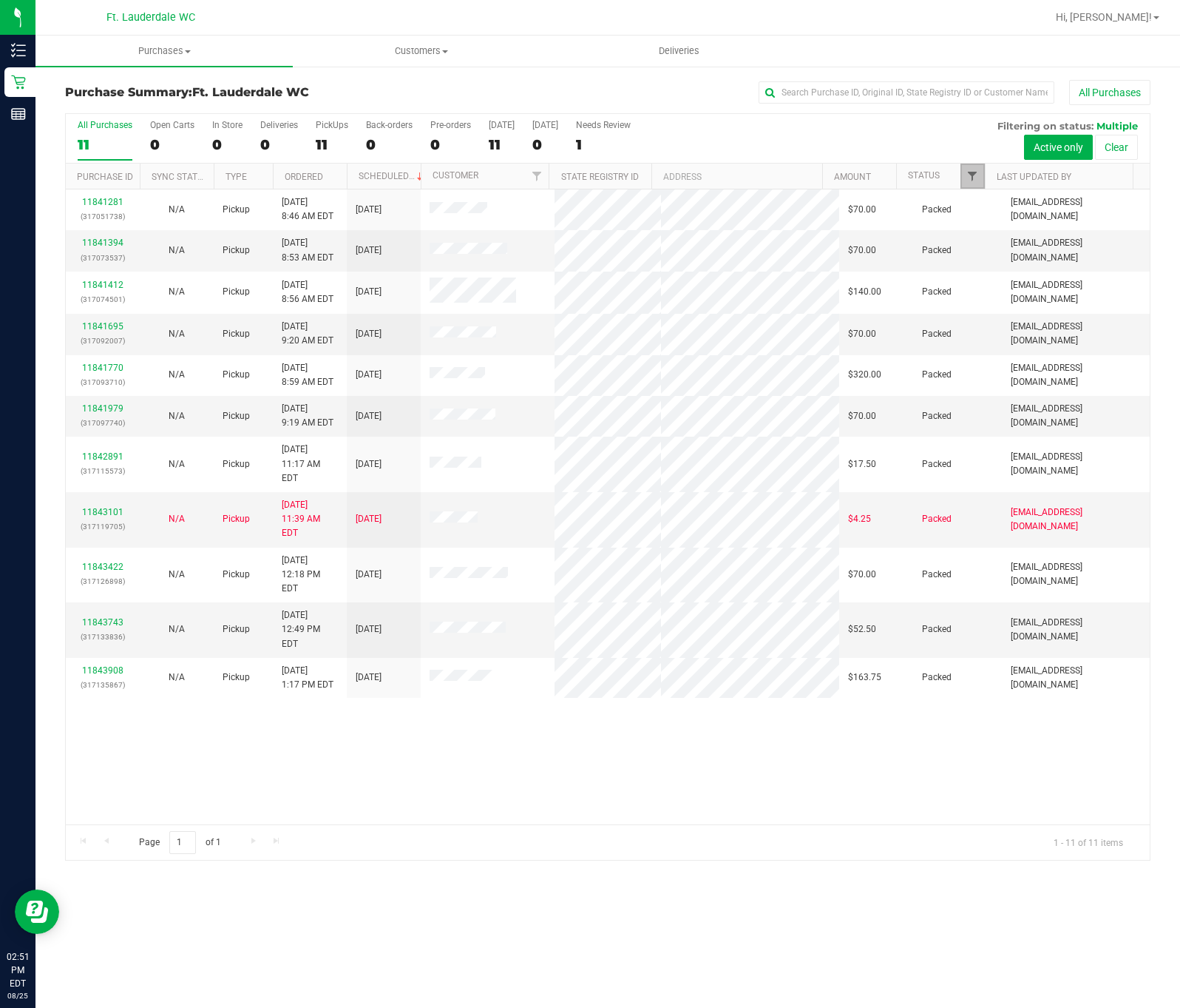
click at [970, 178] on span "Filter" at bounding box center [972, 176] width 12 height 12
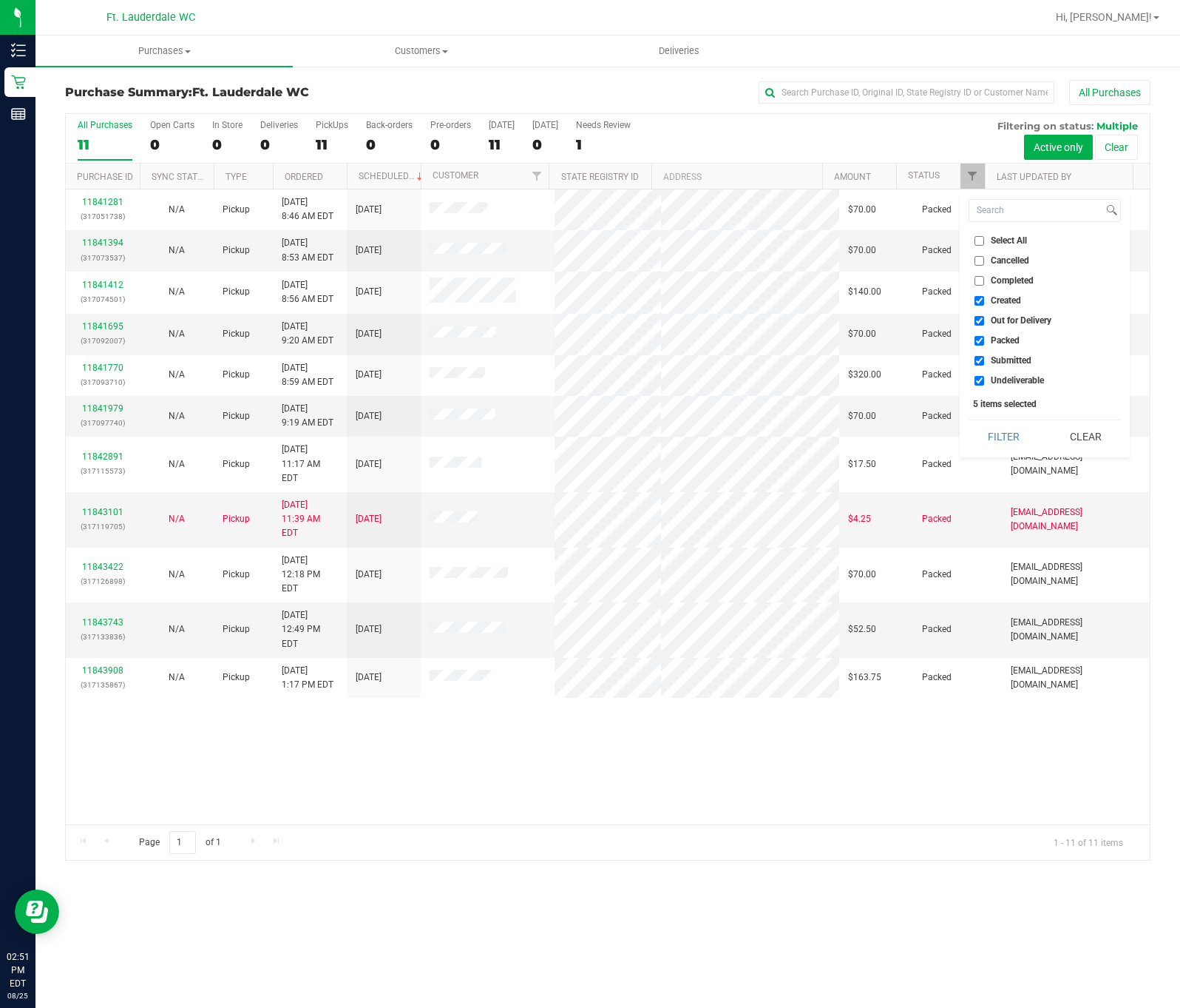
click at [986, 302] on label "Created" at bounding box center [997, 301] width 46 height 9
click at [984, 302] on input "Created" at bounding box center [979, 301] width 9 height 9
checkbox input "false"
click at [999, 329] on li "Out for Delivery" at bounding box center [1045, 320] width 153 height 15
drag, startPoint x: 1008, startPoint y: 351, endPoint x: 1008, endPoint y: 333, distance: 18.0
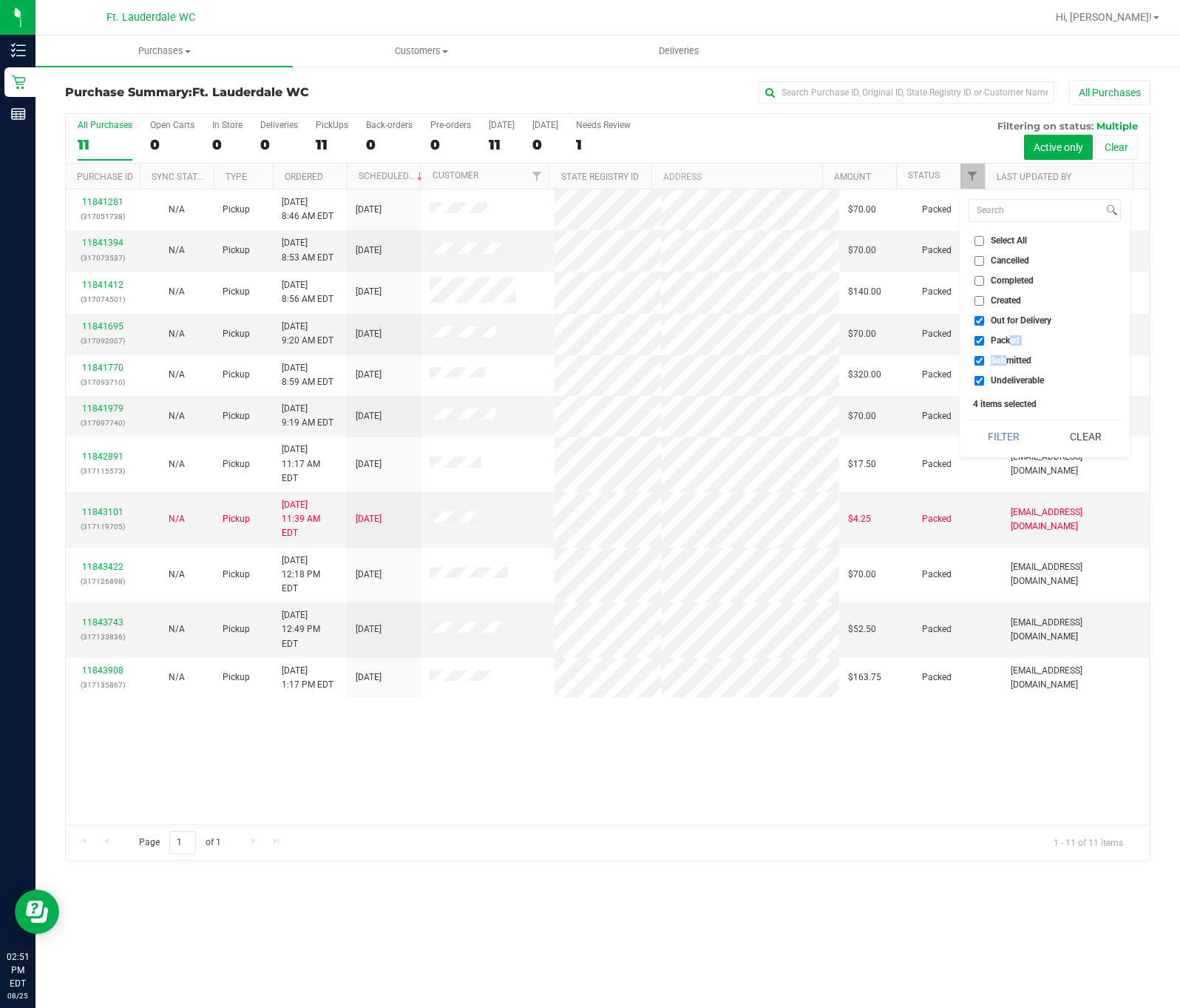
click at [1008, 338] on ul "Select All Cancelled Completed Created Out for Delivery Packed Submitted Undeli…" at bounding box center [1045, 310] width 153 height 155
click at [1008, 332] on ul "Select All Cancelled Completed Created Out for Delivery Packed Submitted Undeli…" at bounding box center [1045, 310] width 153 height 155
click at [1008, 319] on span "Out for Delivery" at bounding box center [1021, 319] width 60 height 8
click at [984, 319] on input "Out for Delivery" at bounding box center [979, 320] width 9 height 9
checkbox input "false"
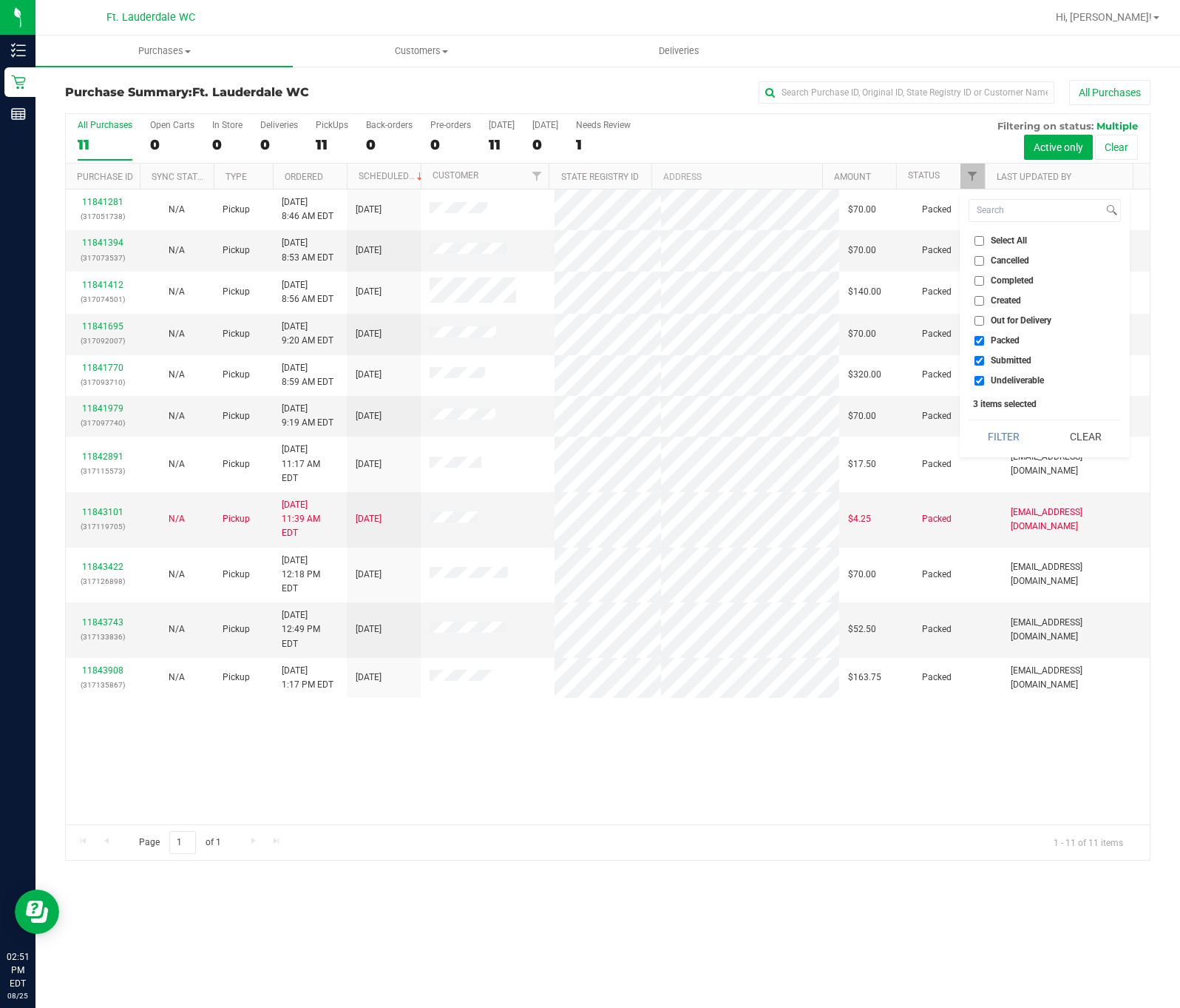
click at [975, 340] on input "Packed" at bounding box center [979, 341] width 9 height 9
checkbox input "false"
click at [987, 378] on label "Undeliverable" at bounding box center [1010, 381] width 70 height 9
click at [984, 378] on input "Undeliverable" at bounding box center [979, 381] width 9 height 9
checkbox input "false"
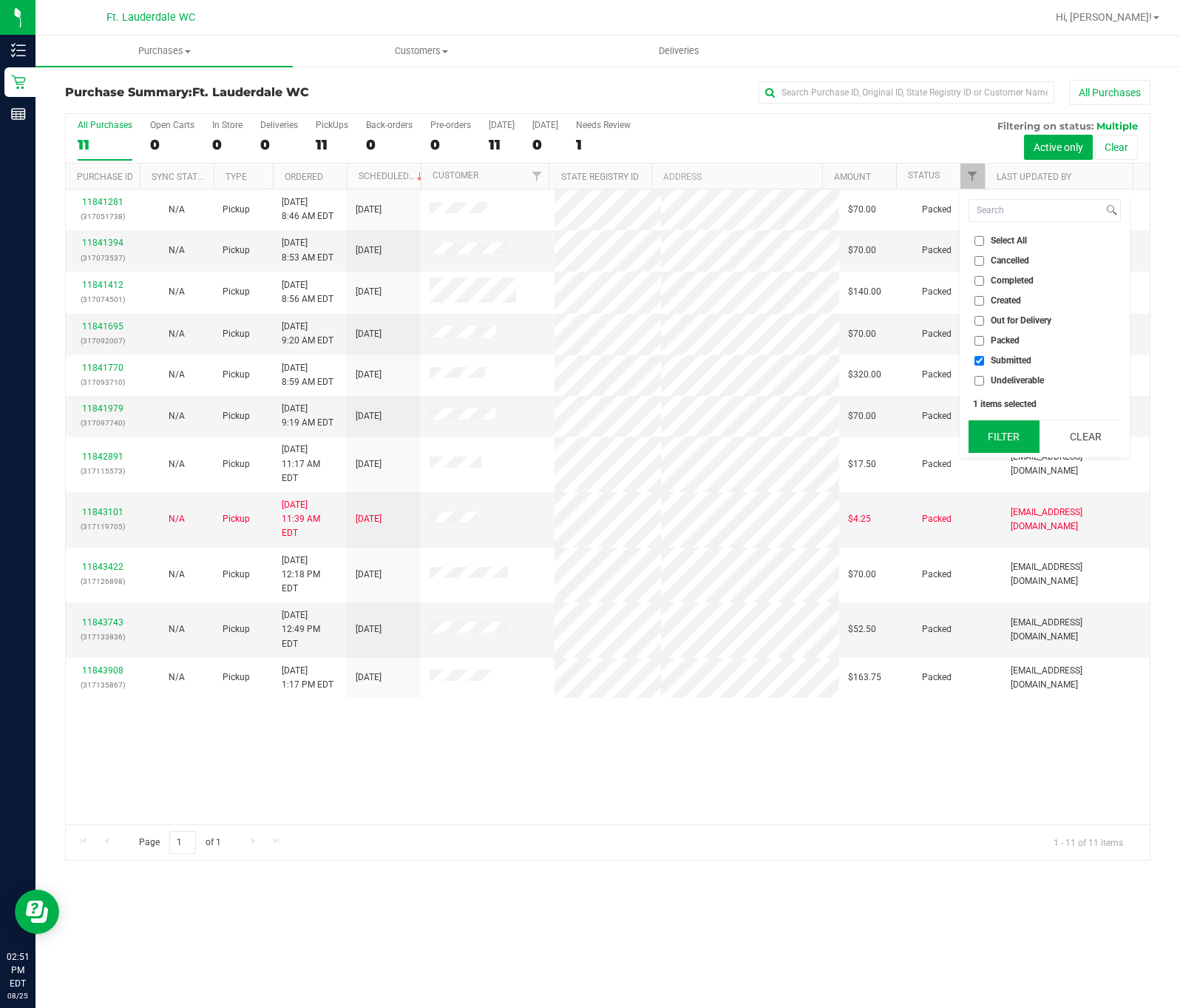
click at [1019, 431] on button "Filter" at bounding box center [1004, 436] width 71 height 33
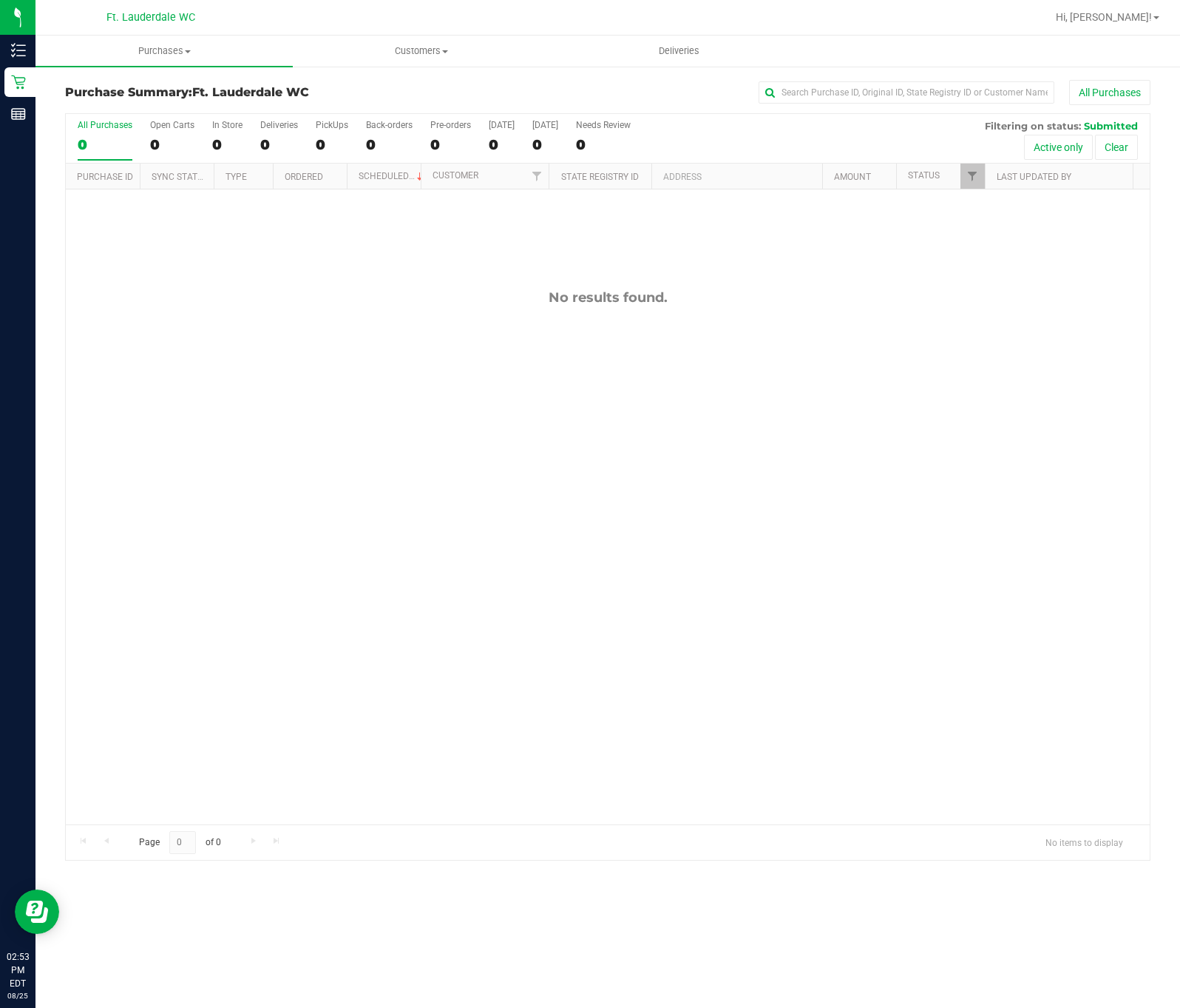
click at [296, 470] on div "All Purchases 0 Open Carts 0 In Store 0 Deliveries 0 PickUps 0 Back-orders 0 Pr…" at bounding box center [607, 486] width 1086 height 747
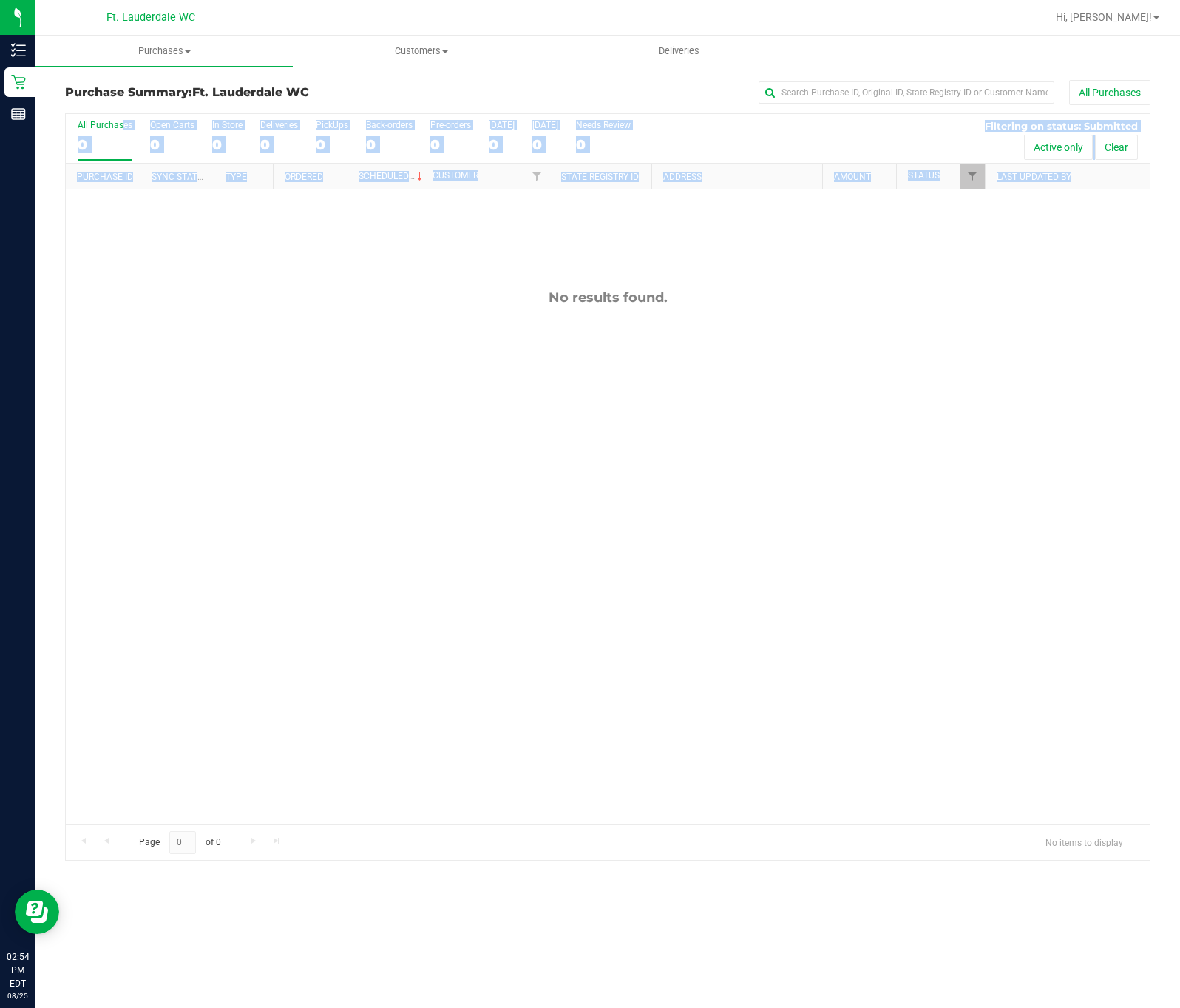
click at [700, 595] on div "No results found." at bounding box center [607, 557] width 1084 height 735
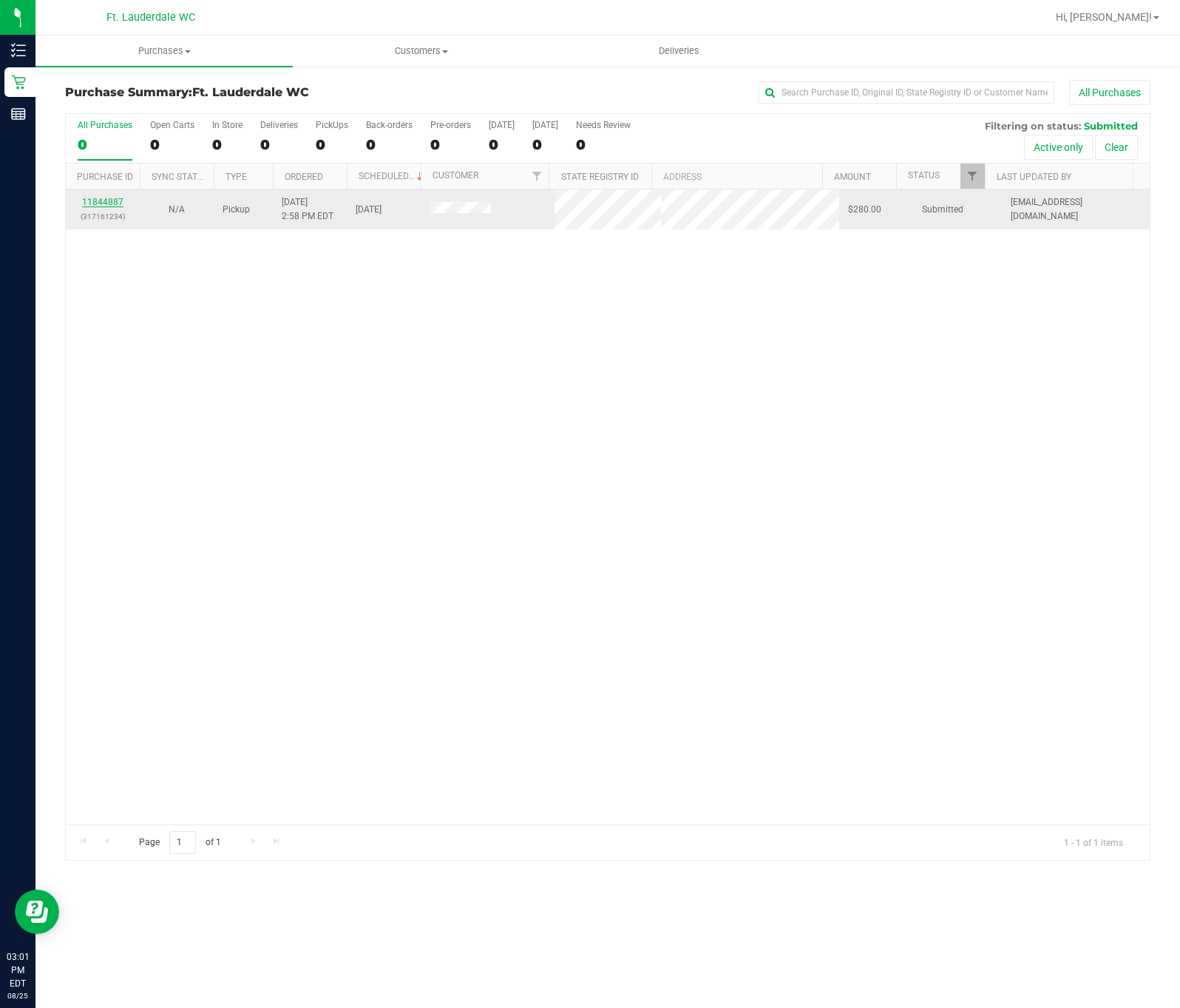
click at [100, 207] on link "11844887" at bounding box center [103, 202] width 41 height 10
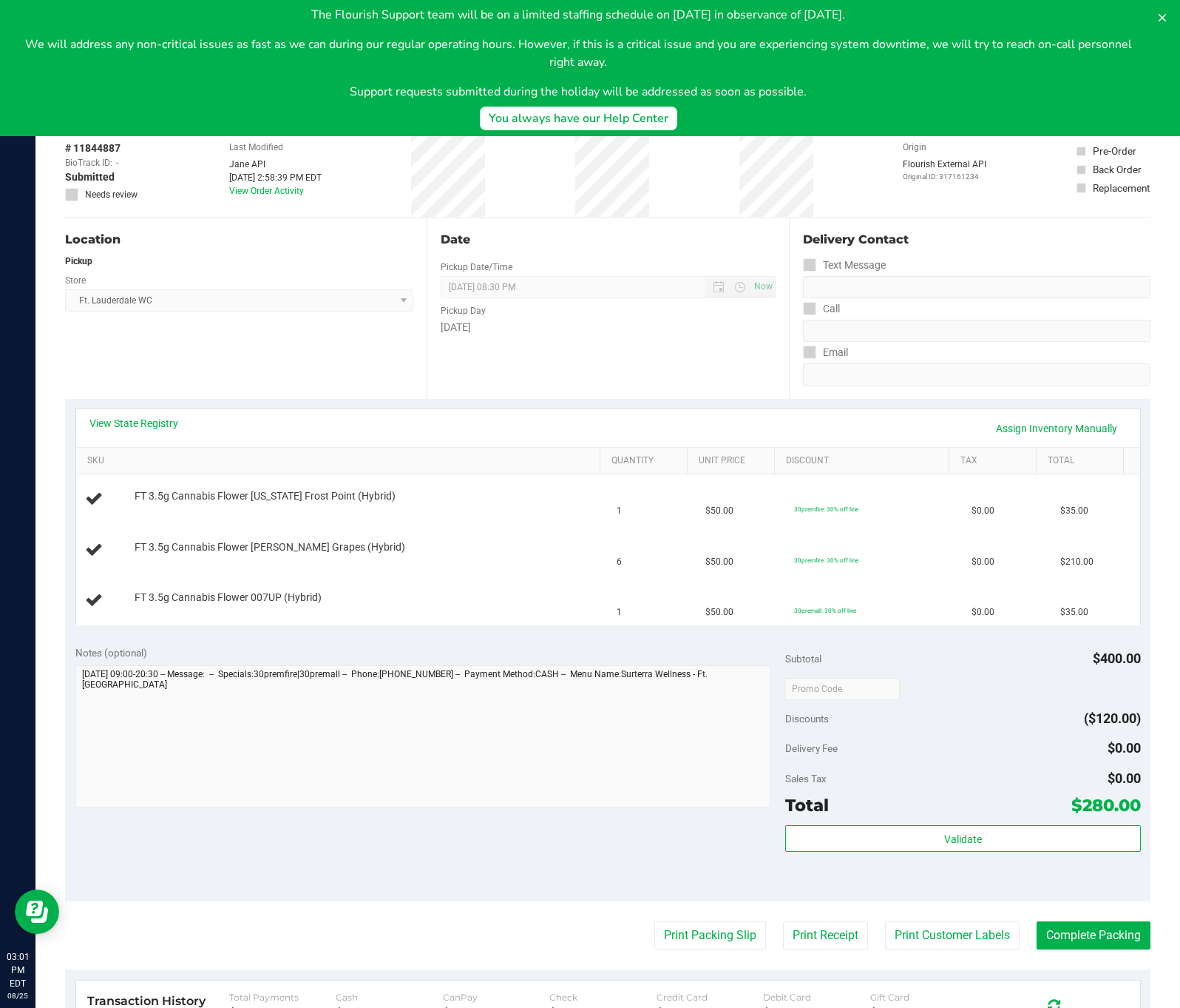
click at [295, 325] on div "Location Pickup Store Ft. Lauderdale WC Select Store Bonita Springs WC Boynton …" at bounding box center [246, 308] width 362 height 181
click at [548, 176] on div "# 11844887 BioTrack ID: - Submitted Needs review Last Modified Jane API Aug 25,…" at bounding box center [607, 172] width 1086 height 88
click at [1155, 13] on button at bounding box center [1162, 17] width 24 height 24
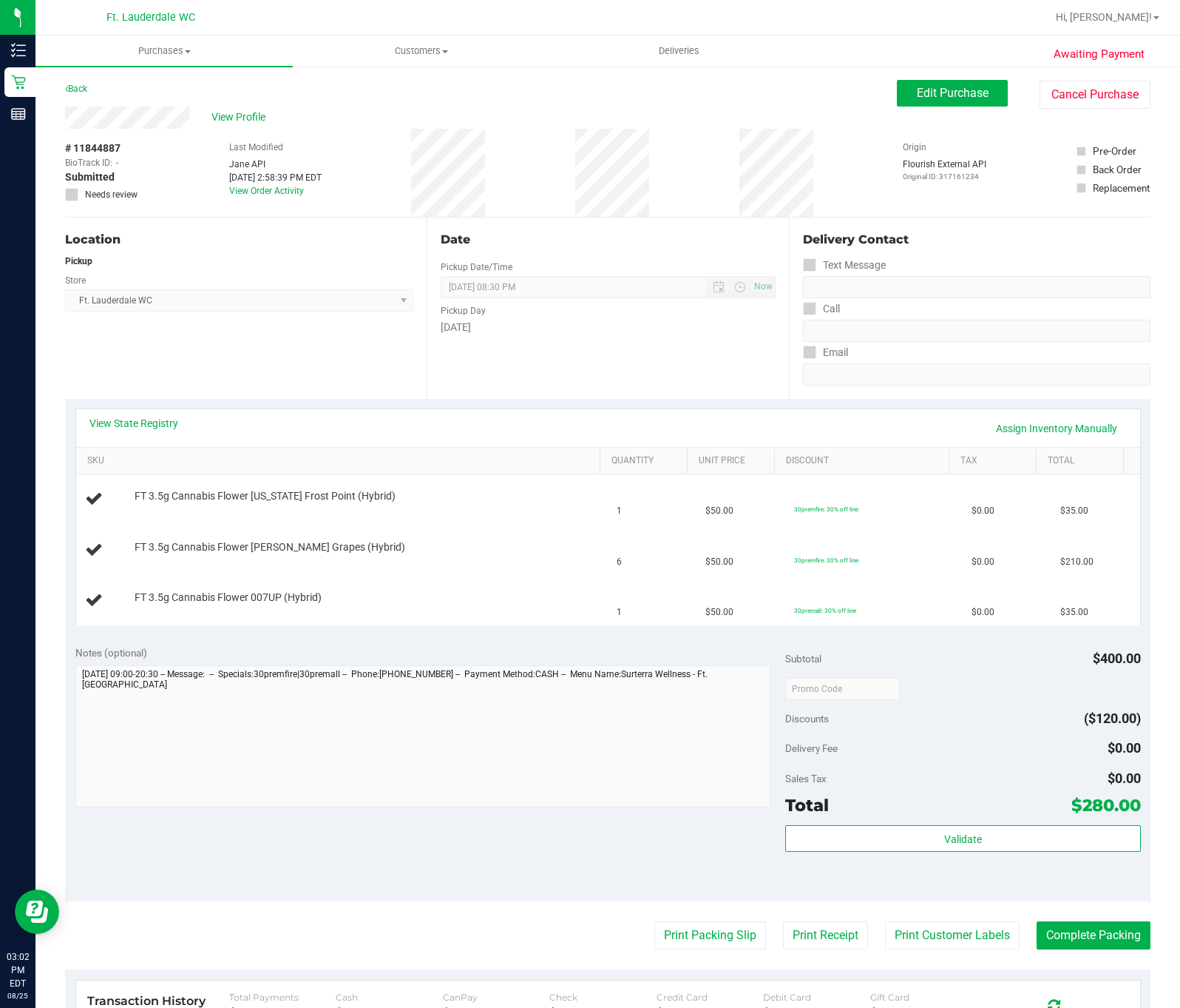
click at [705, 116] on div "View Profile" at bounding box center [480, 118] width 832 height 23
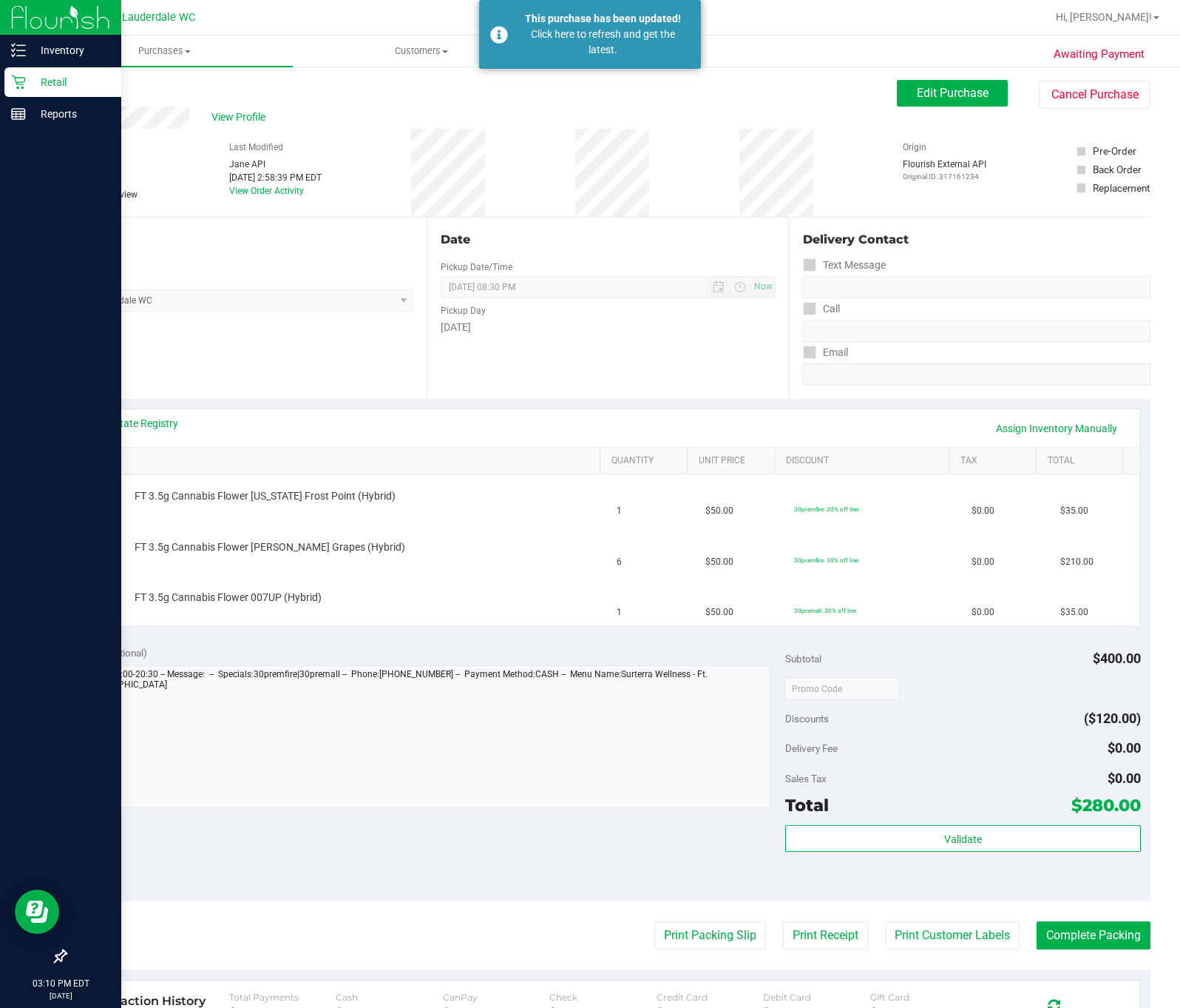
click at [23, 73] on div "Retail" at bounding box center [63, 81] width 117 height 29
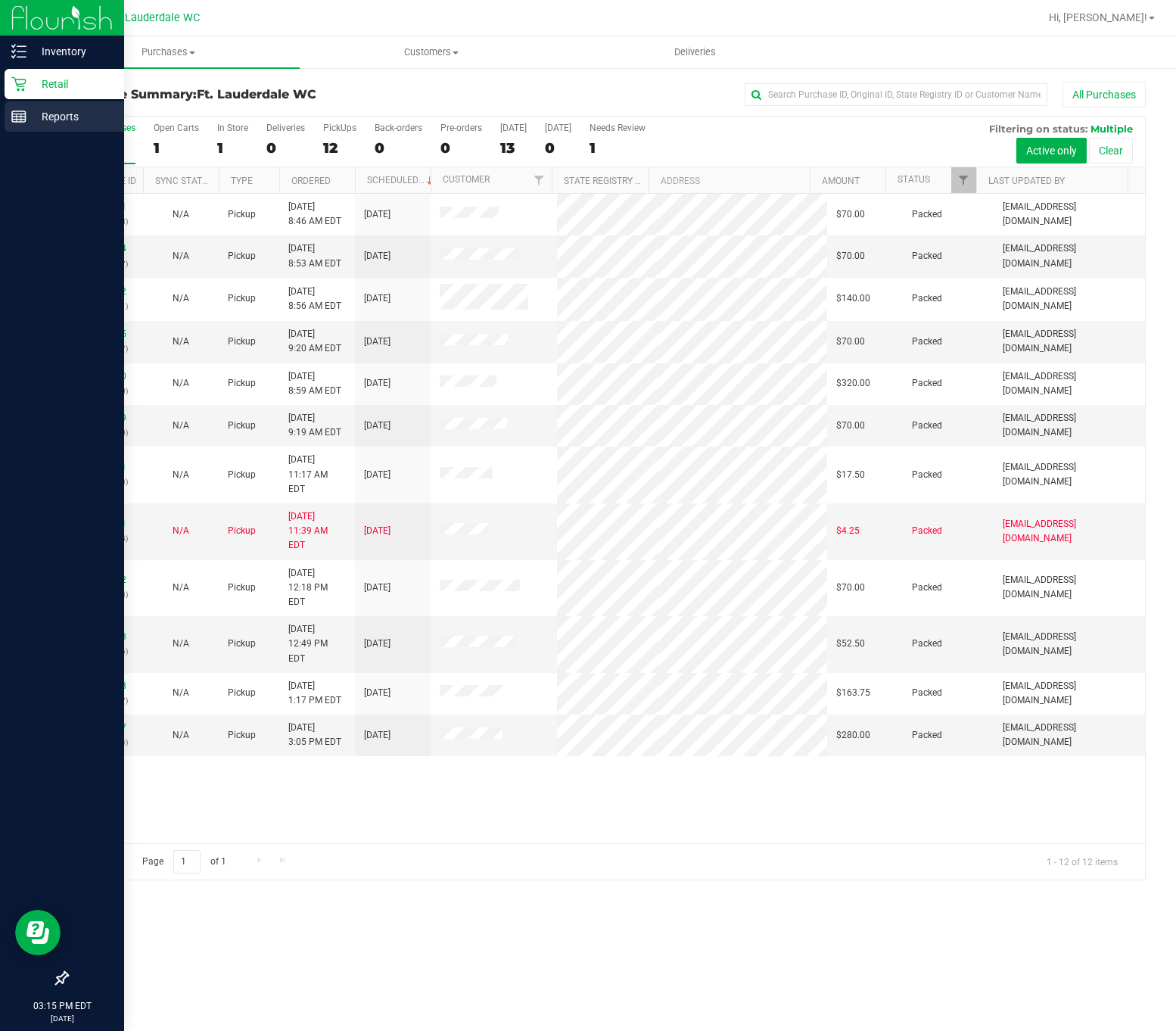
click at [33, 119] on p "Reports" at bounding box center [71, 117] width 91 height 18
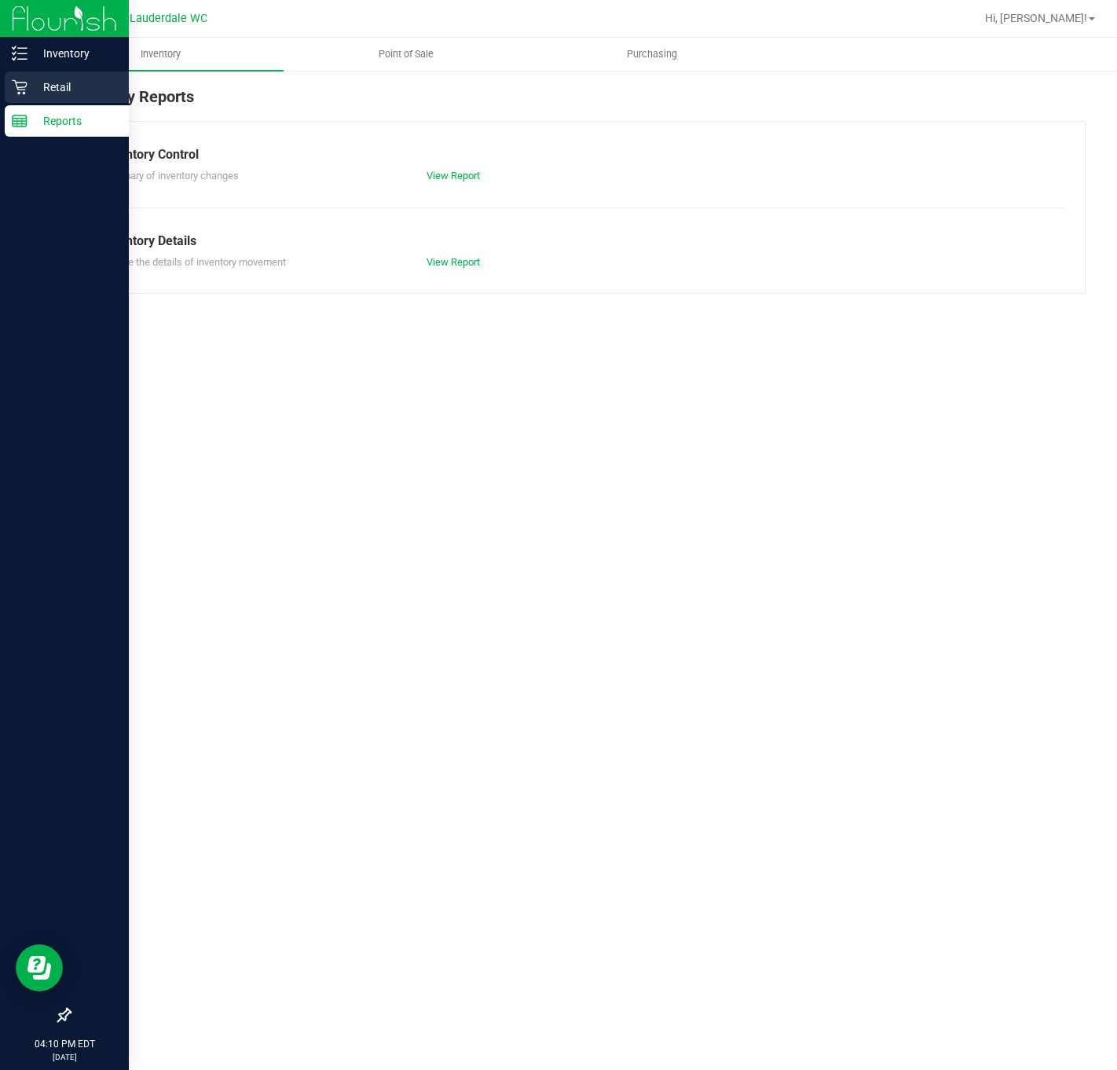
click at [52, 79] on p "Retail" at bounding box center [74, 87] width 94 height 19
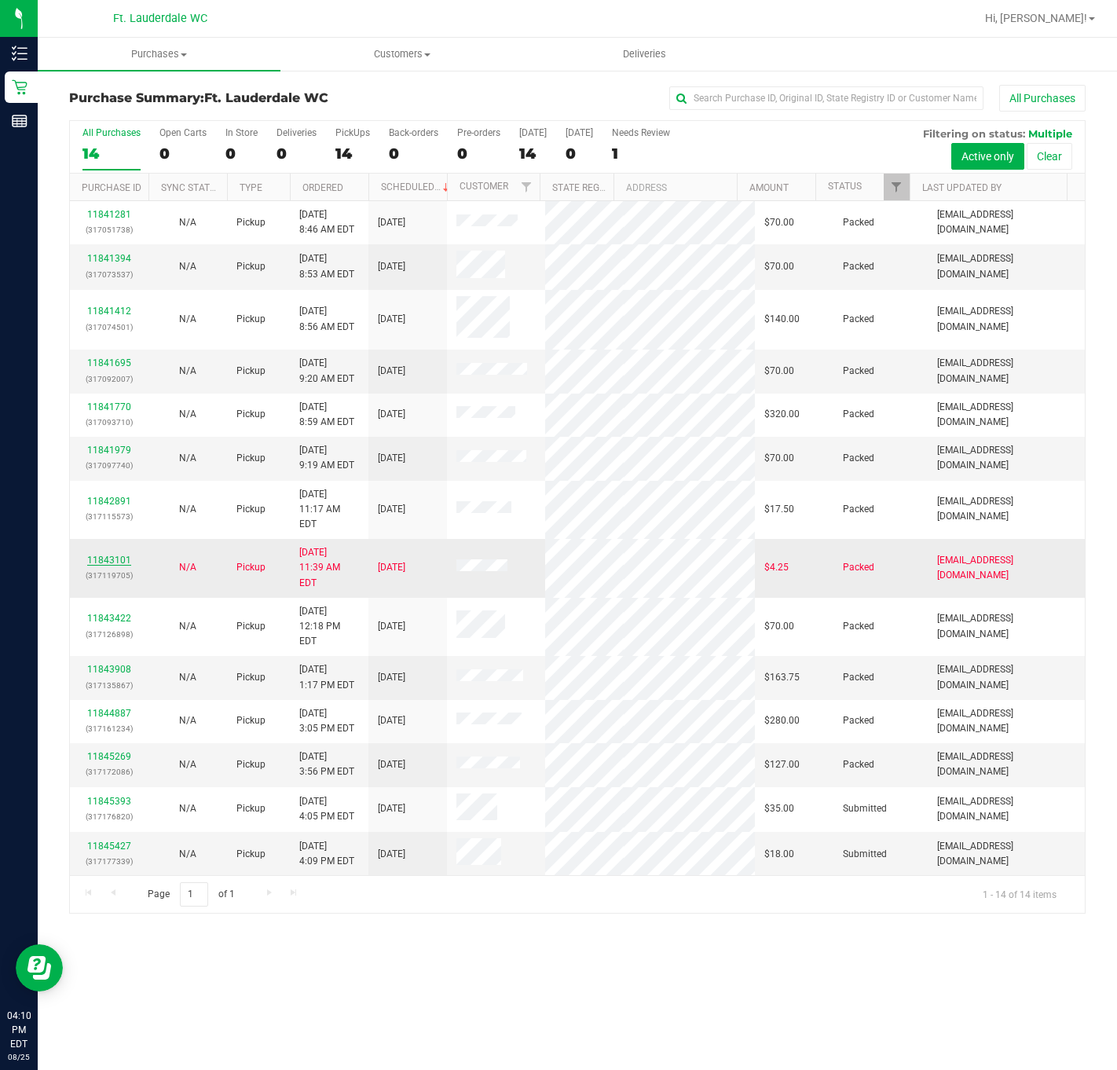
click at [125, 565] on link "11843101" at bounding box center [109, 559] width 44 height 11
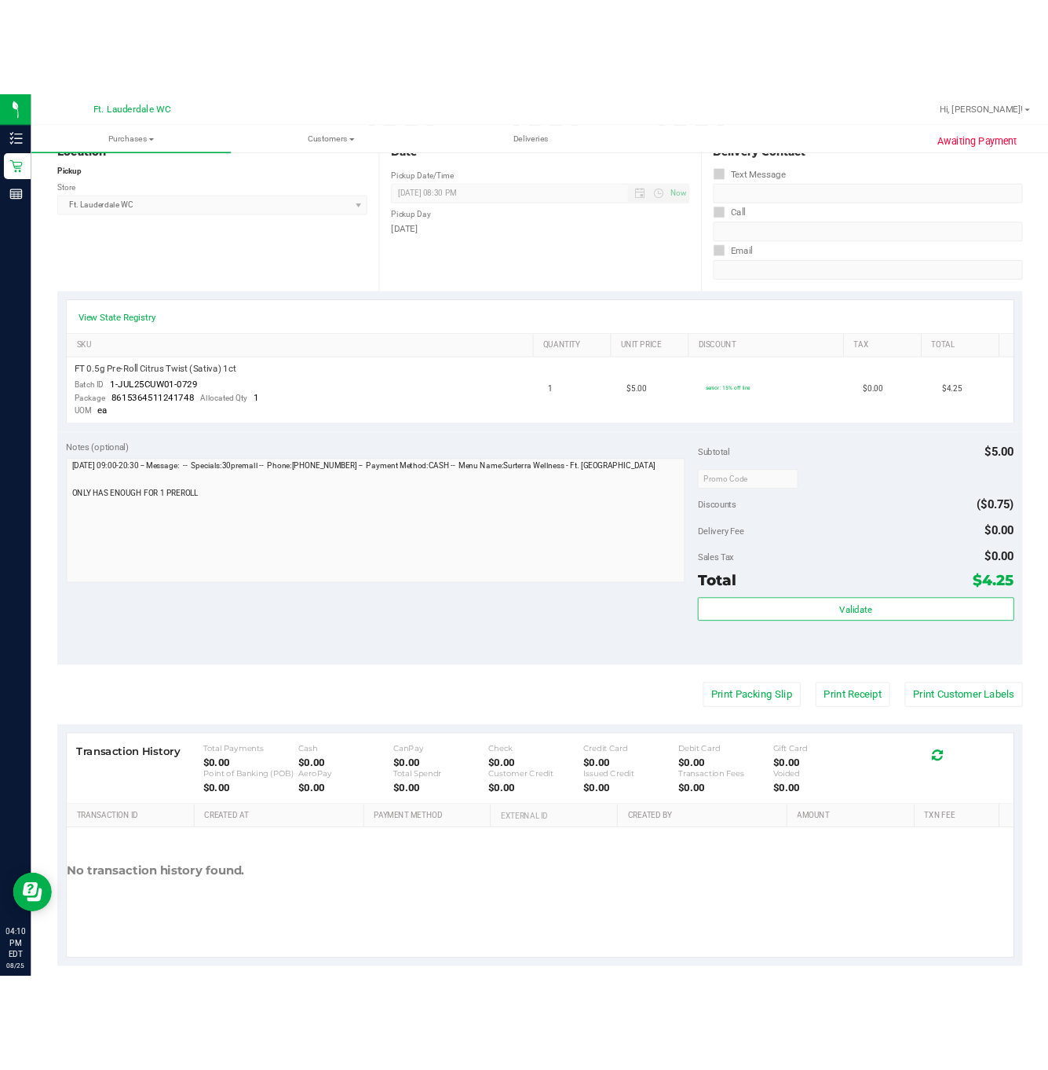
scroll to position [206, 0]
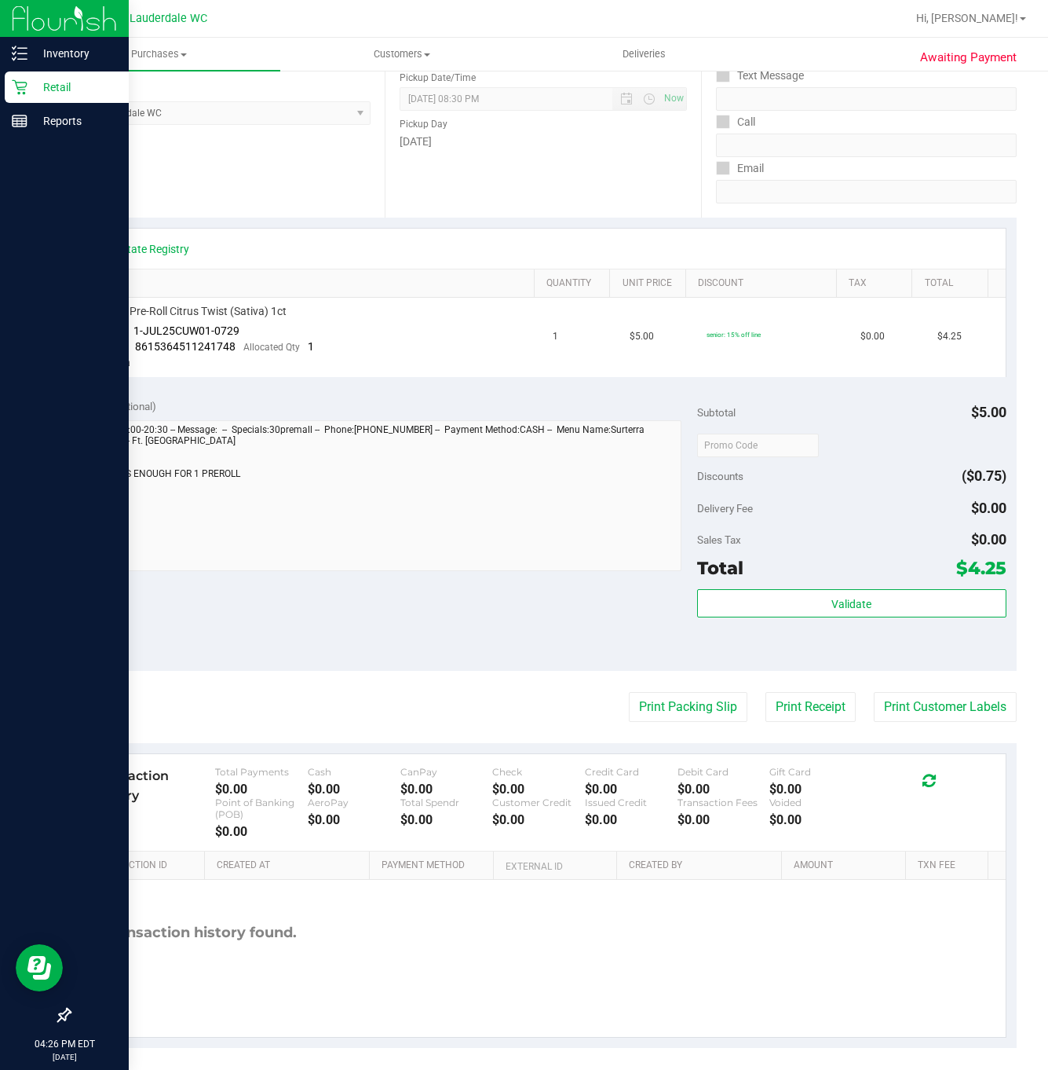
click at [28, 87] on p "Retail" at bounding box center [74, 87] width 94 height 19
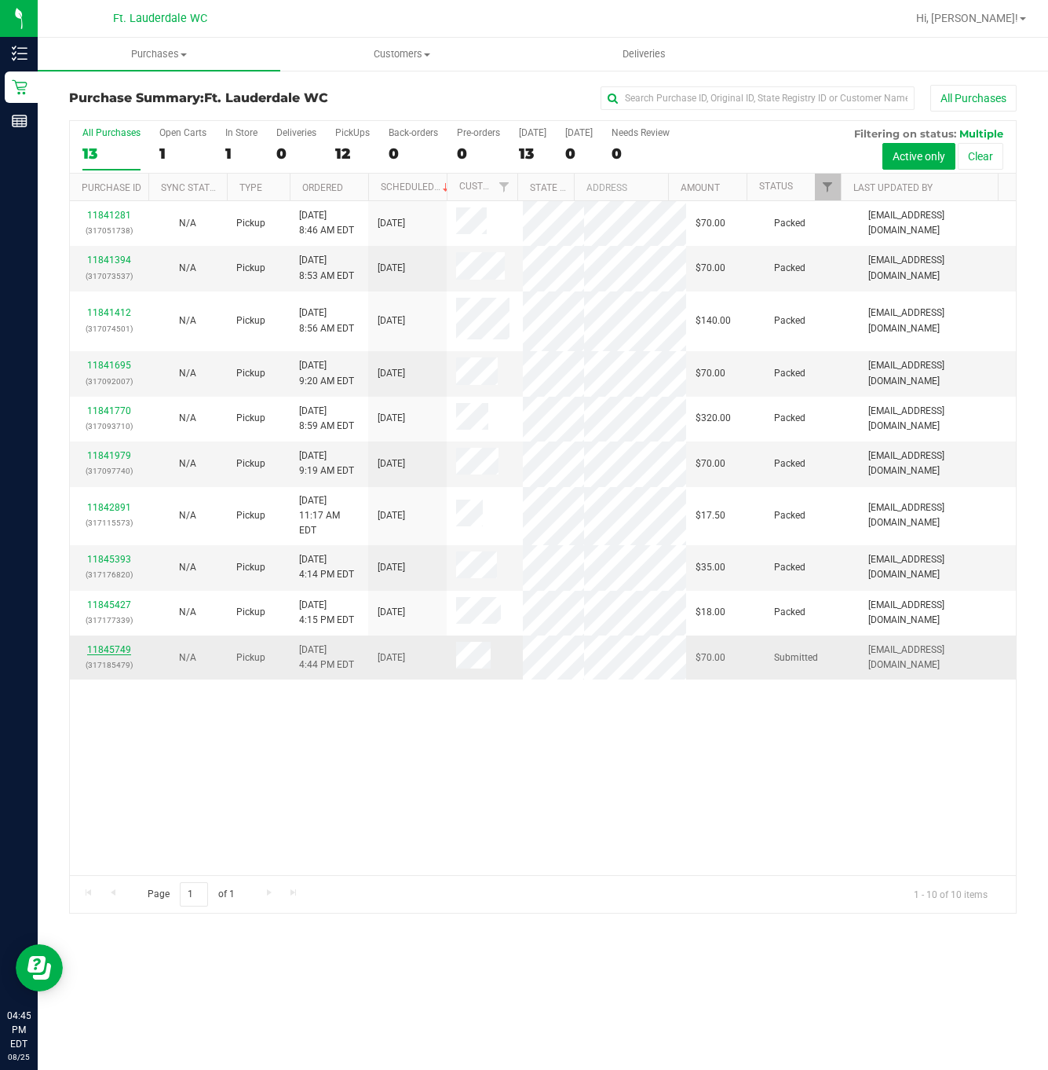
click at [121, 655] on link "11845749" at bounding box center [109, 649] width 44 height 11
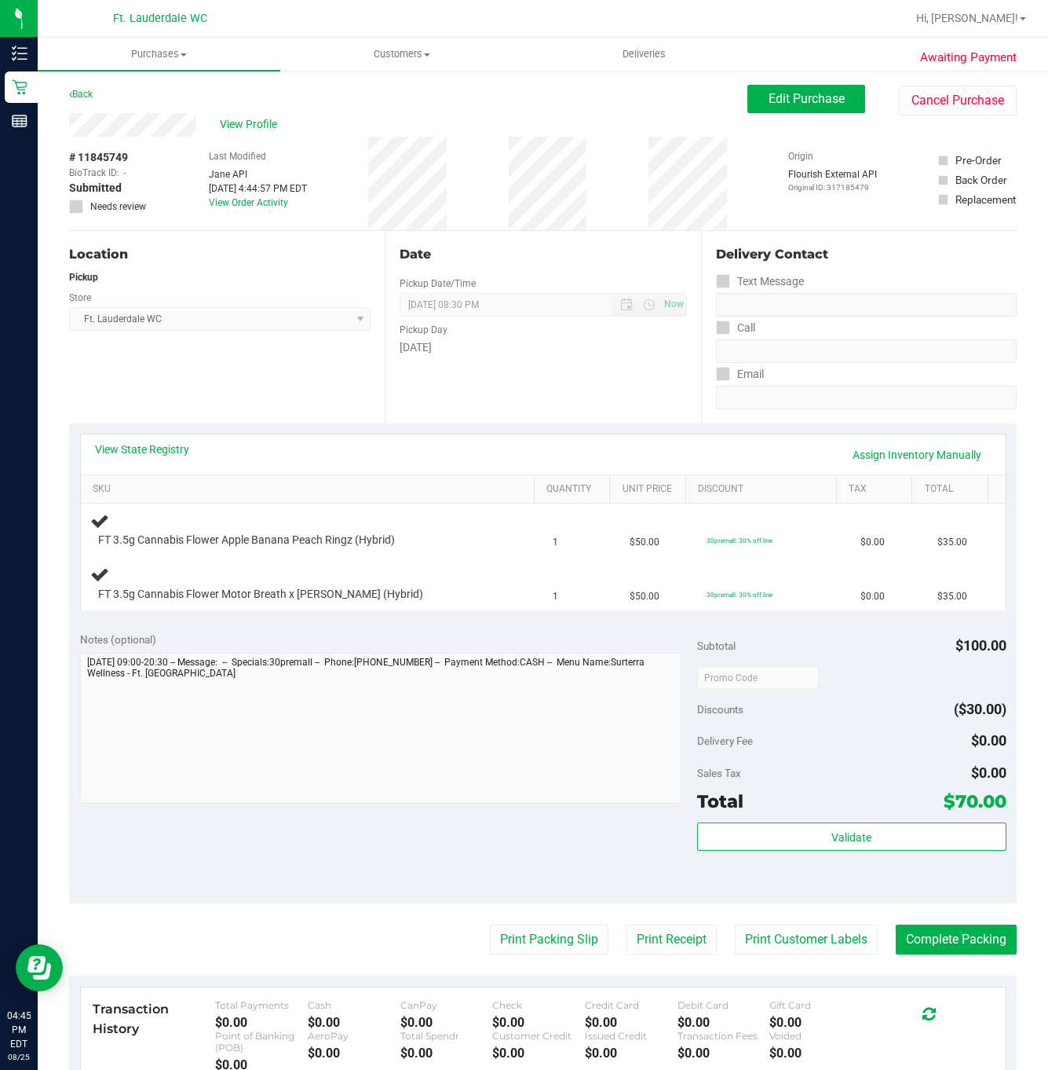
click at [993, 8] on div "Hi, [PERSON_NAME]!" at bounding box center [971, 18] width 123 height 27
click at [993, 14] on span "Hi, [PERSON_NAME]!" at bounding box center [967, 18] width 102 height 13
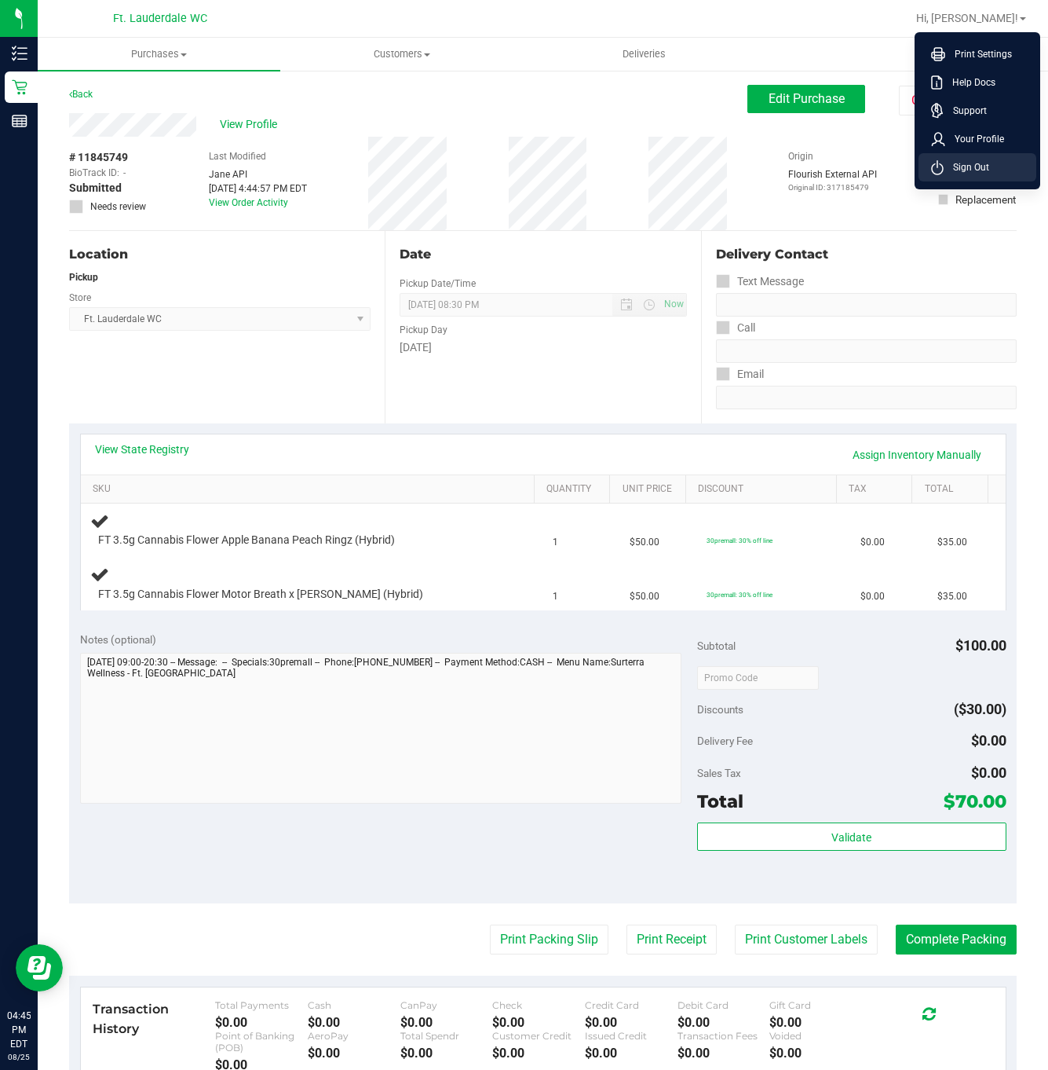
click at [1004, 170] on li "Sign Out" at bounding box center [978, 167] width 118 height 28
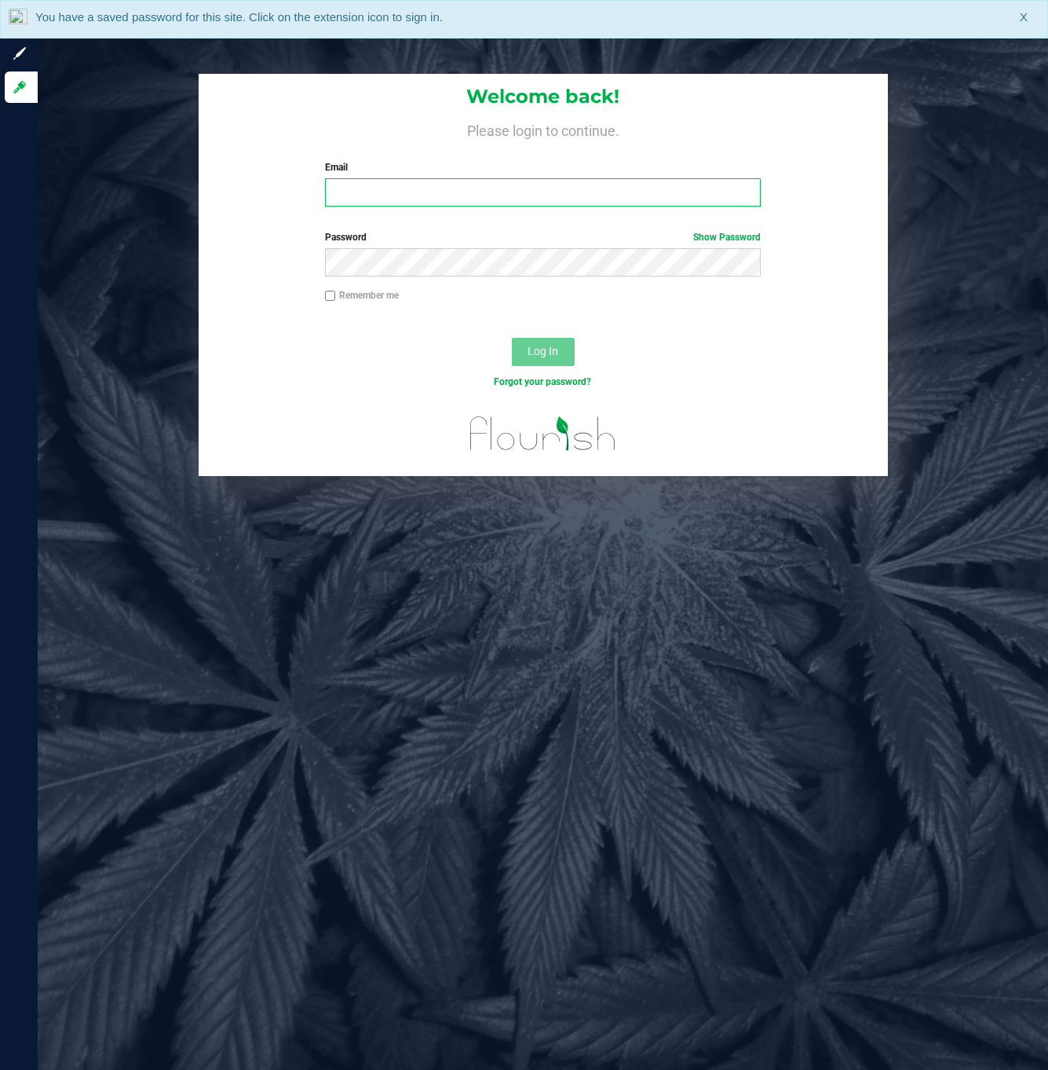
click at [474, 205] on input "Email" at bounding box center [543, 192] width 436 height 28
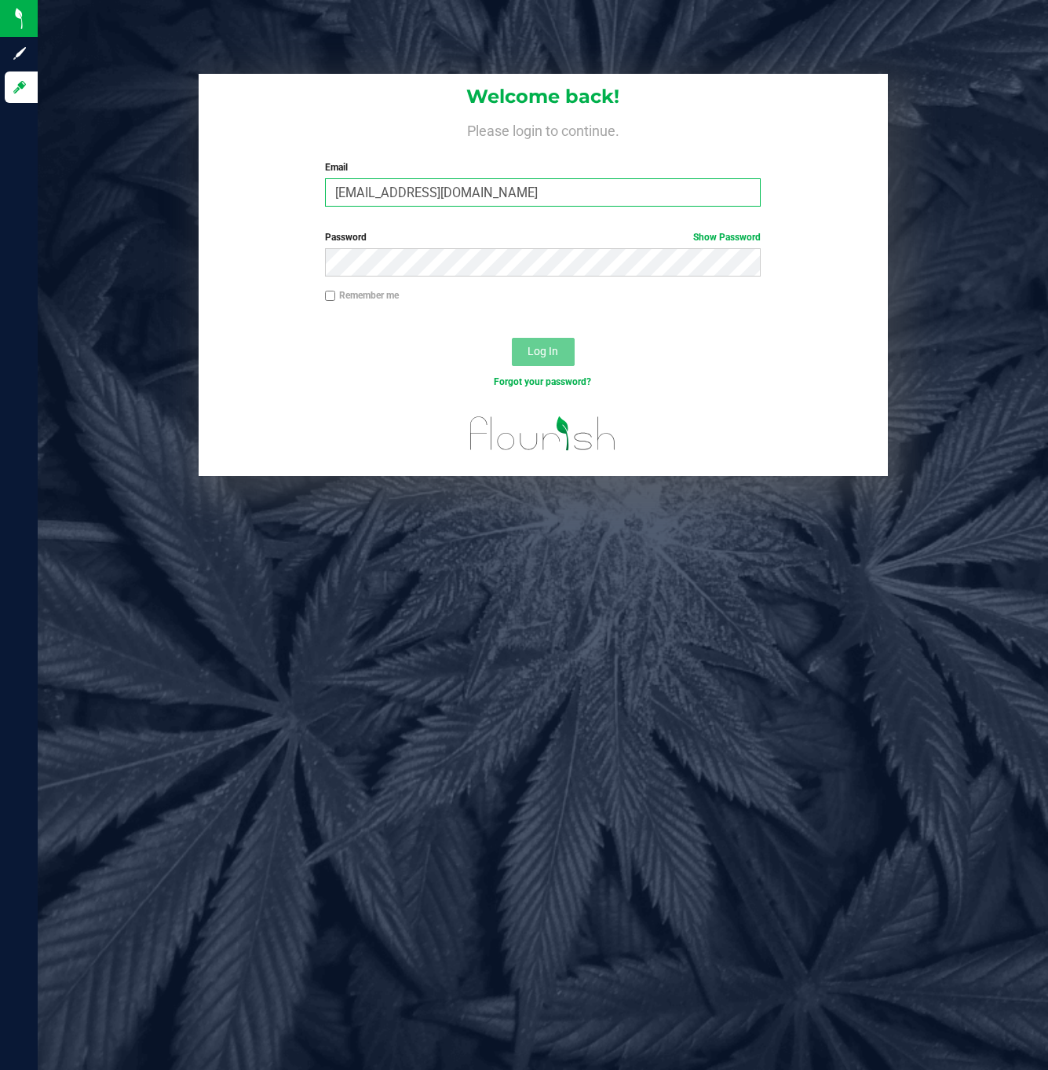
type input "tgramenidis@liveparallel.com"
click at [512, 338] on button "Log In" at bounding box center [543, 352] width 63 height 28
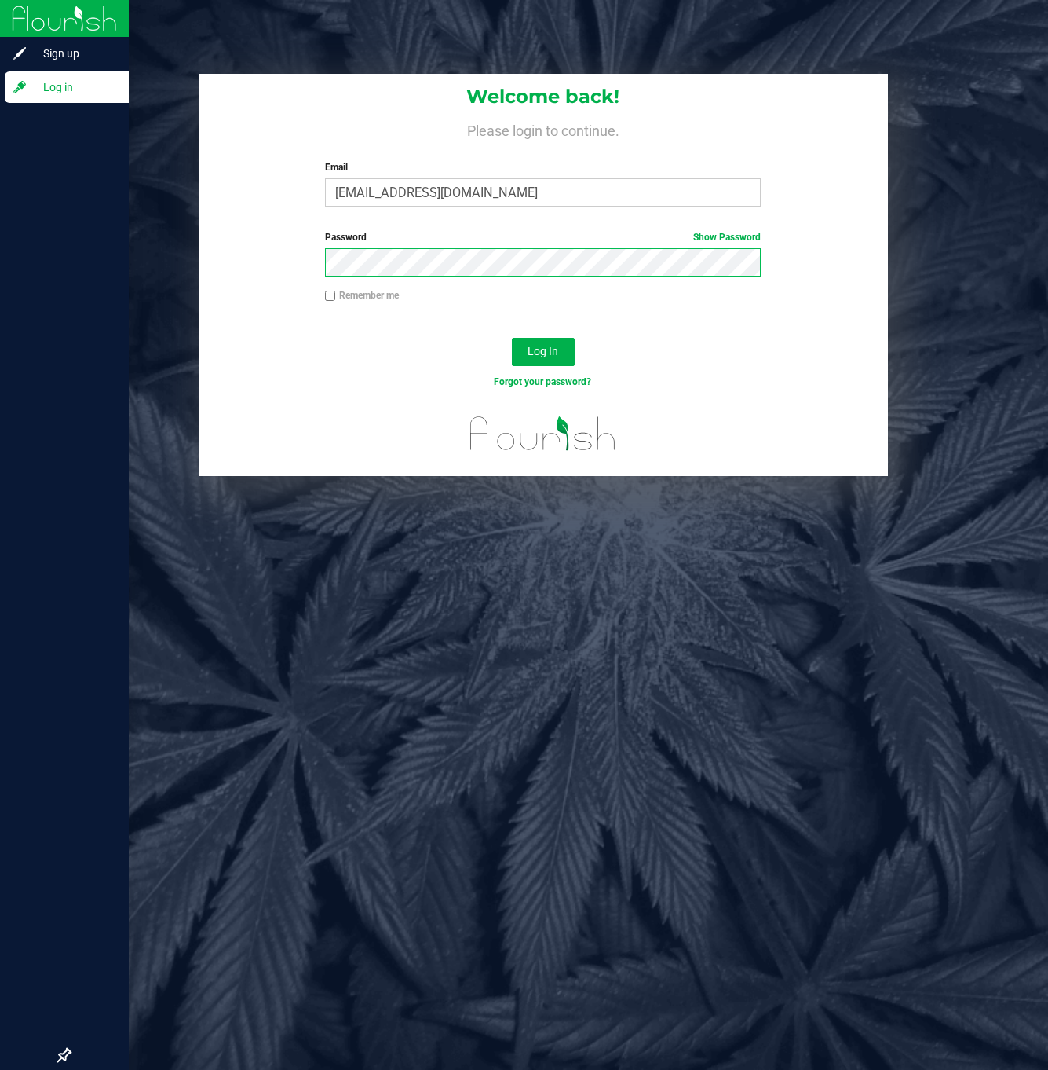
click at [512, 338] on button "Log In" at bounding box center [543, 352] width 63 height 28
